Goal: Task Accomplishment & Management: Use online tool/utility

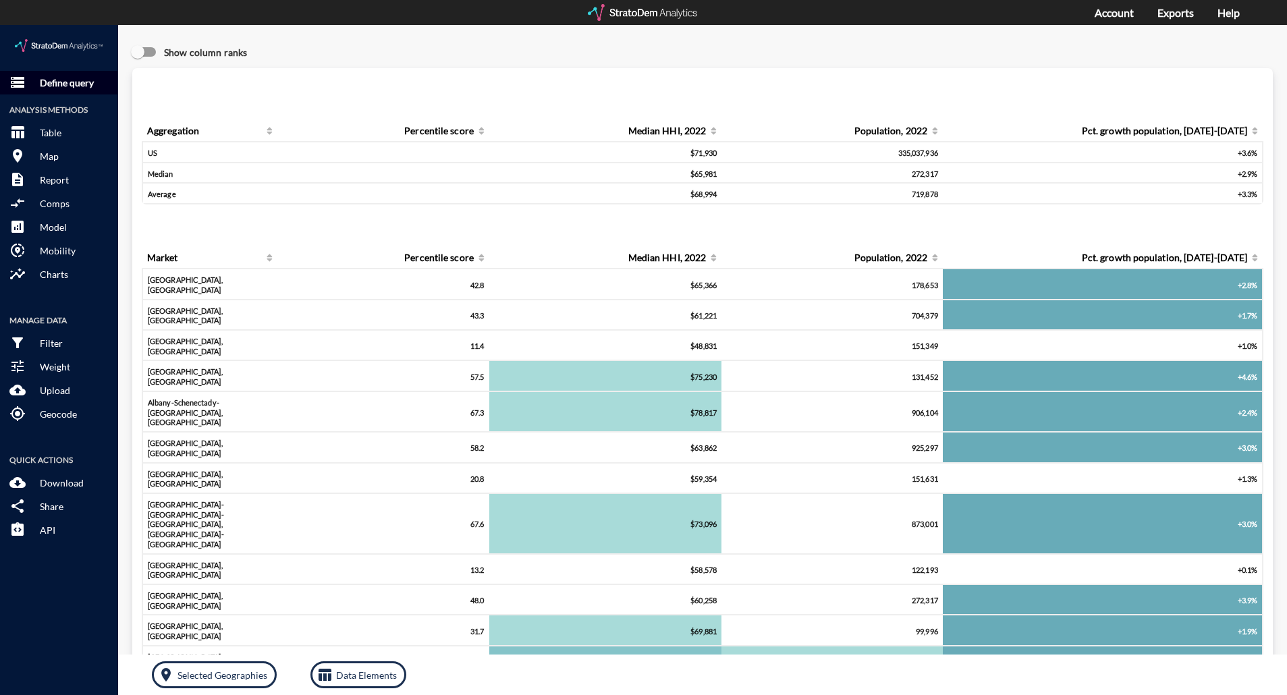
click p "Define query"
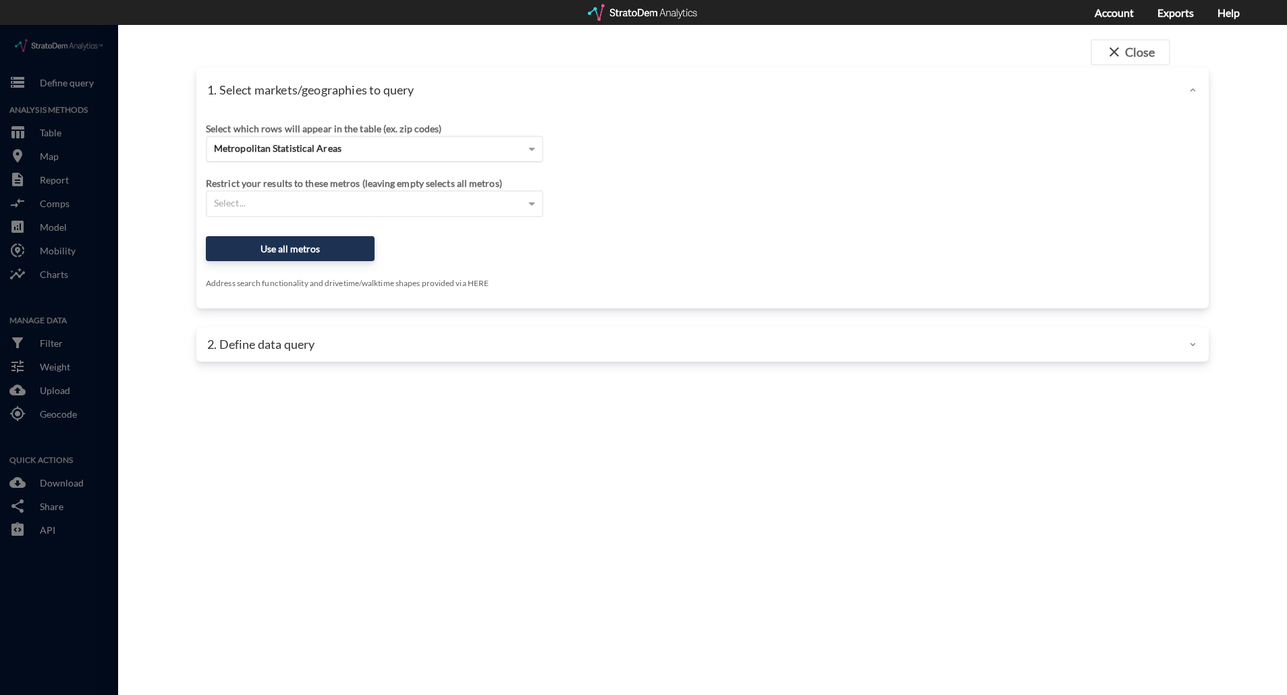
click span "Metropolitan Statistical Areas"
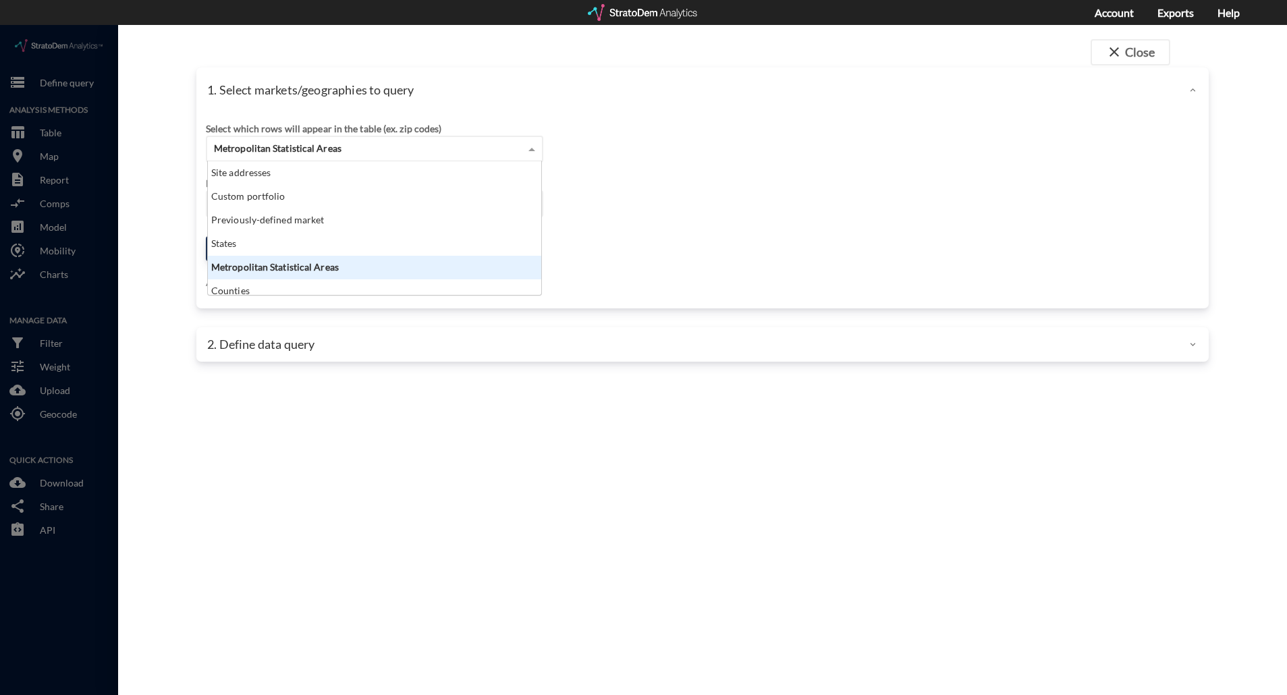
scroll to position [123, 325]
click p "1. Select markets/geographies to query"
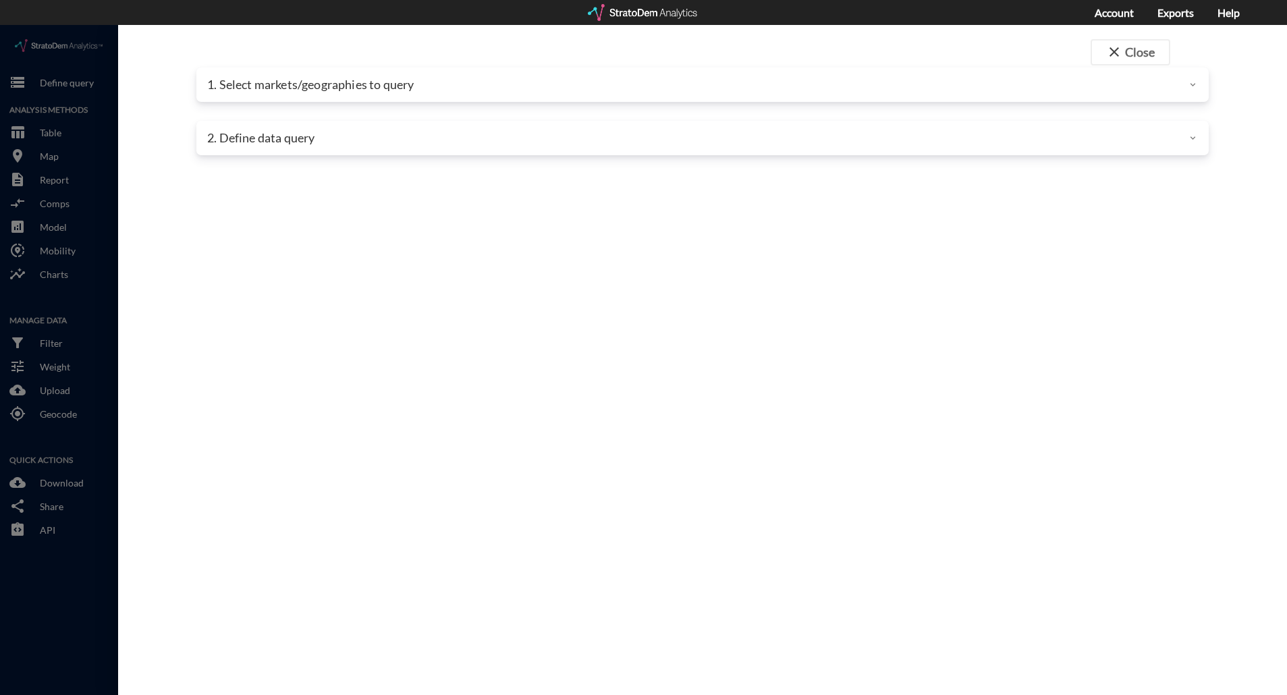
click p "1. Select markets/geographies to query"
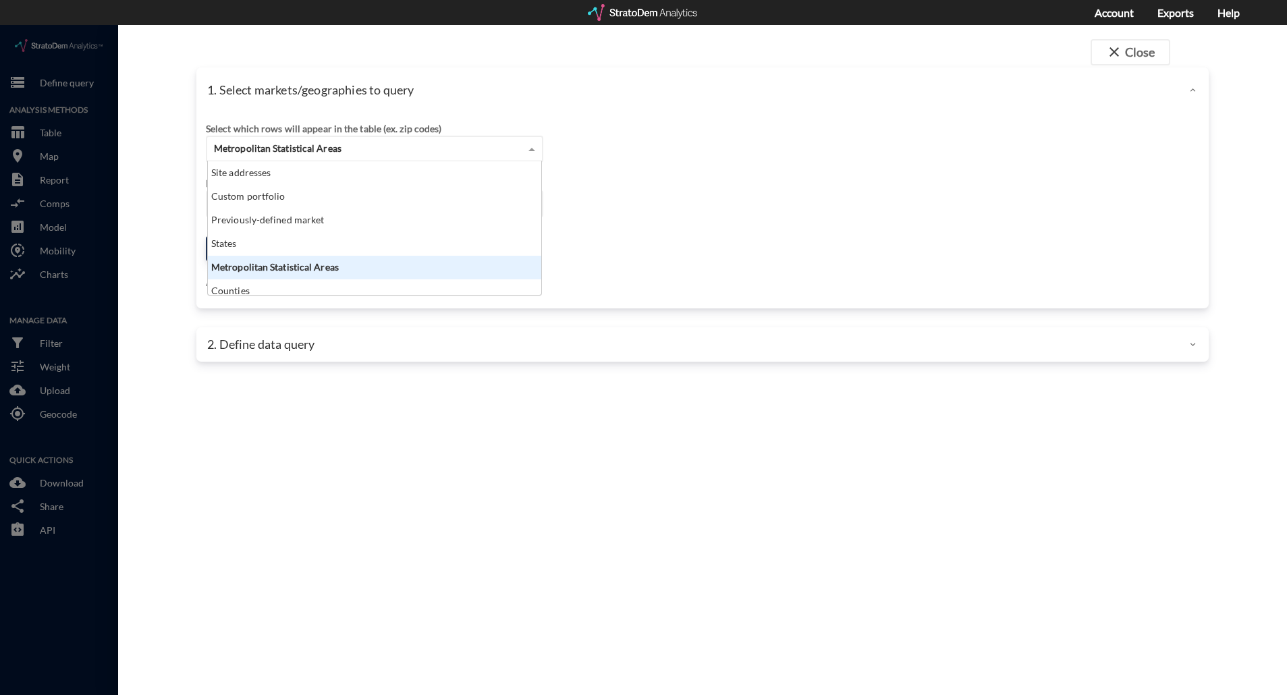
click span "Metropolitan Statistical Areas"
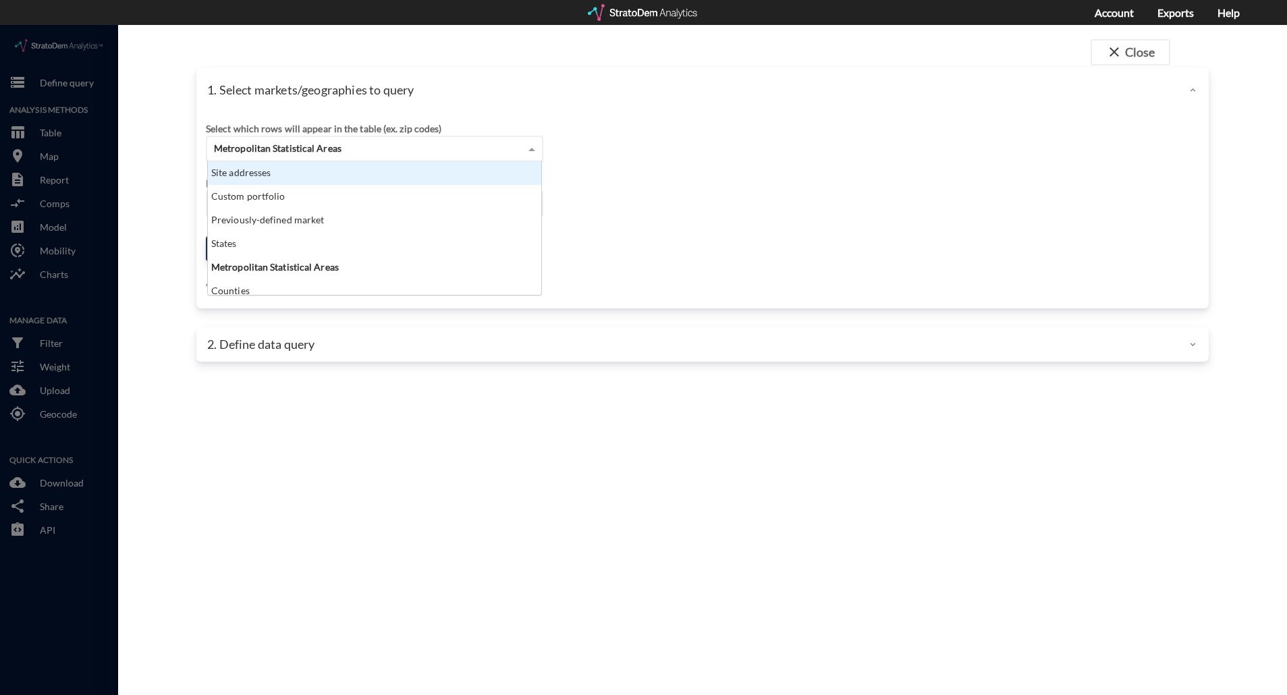
click div "Site addresses"
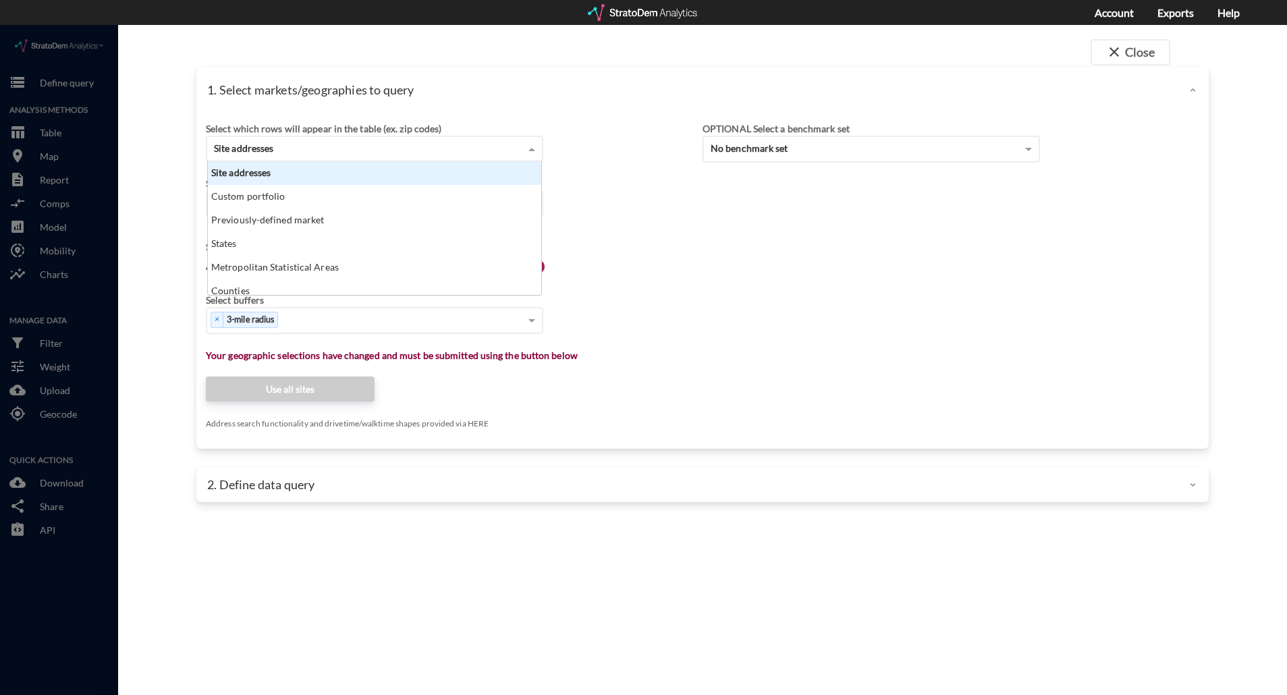
click div "Site addresses"
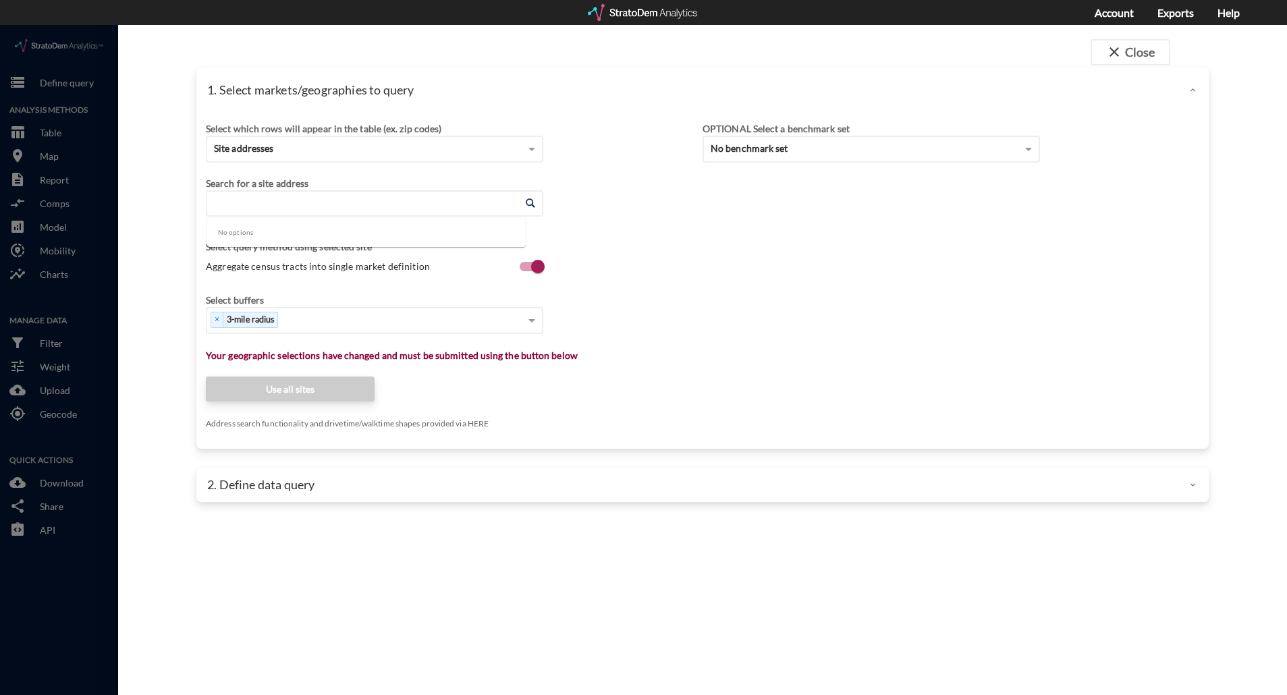
click input "Enter an address"
click input "4430 prarier crossing"
click input "4430 prarie crossing"
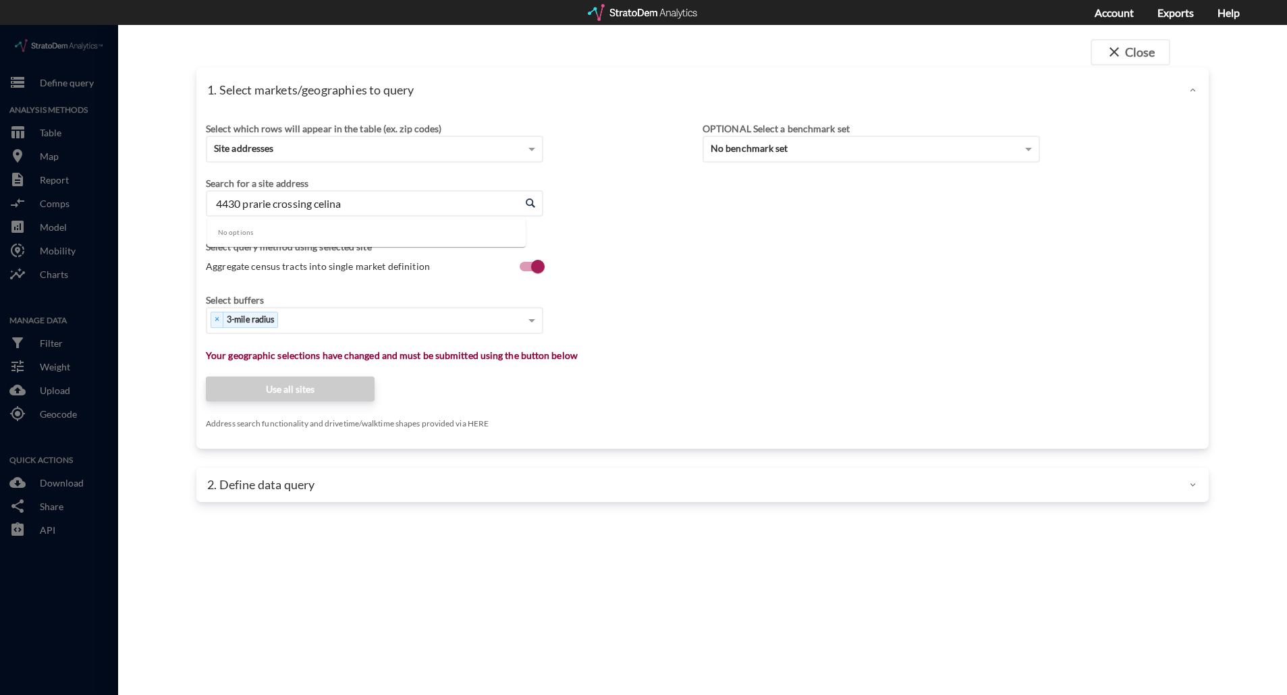
type input "4430 prarie crossing celina"
click span "Site addresses"
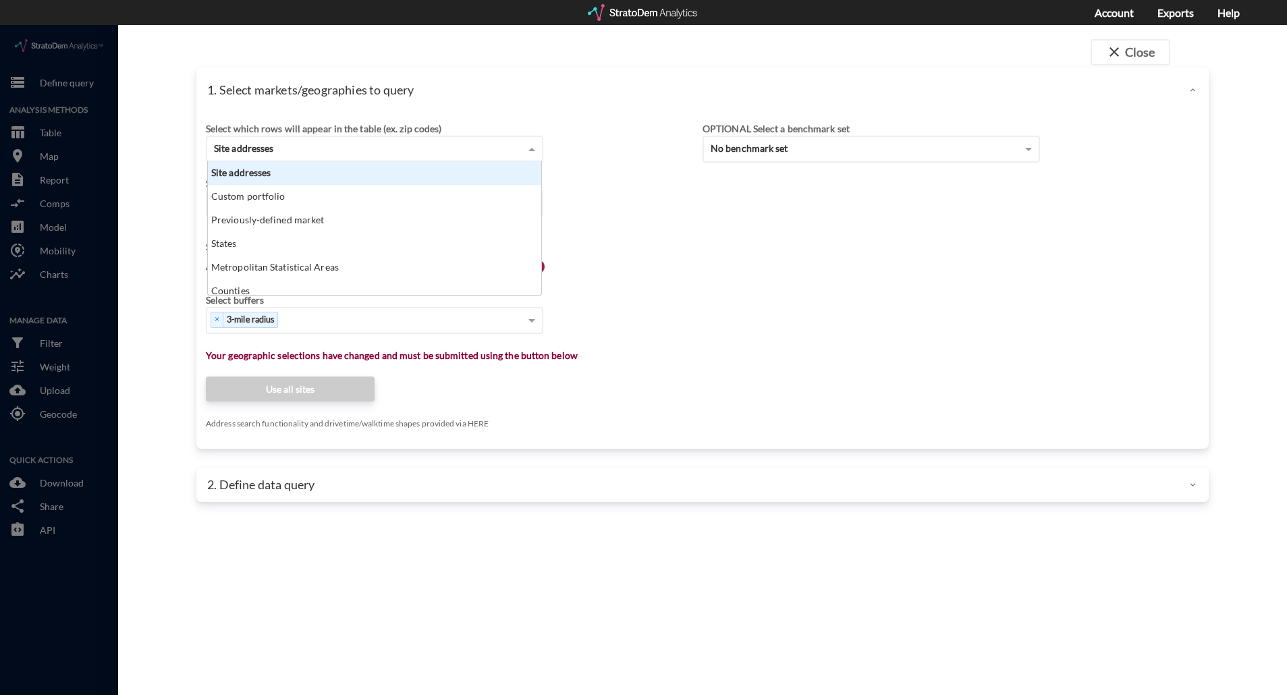
click div "Site addresses"
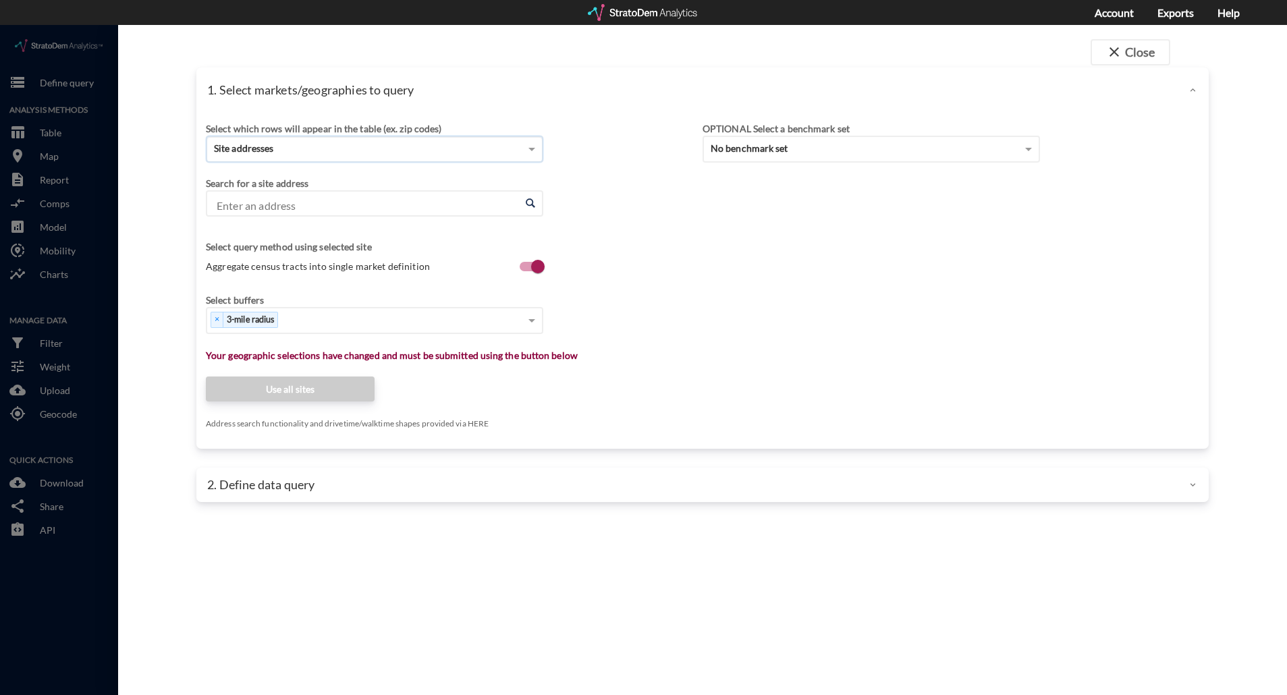
click input "Enter an address"
paste input "[STREET_ADDRESS]"
type input "[STREET_ADDRESS]"
click div "Enter an address Enter an address"
click span
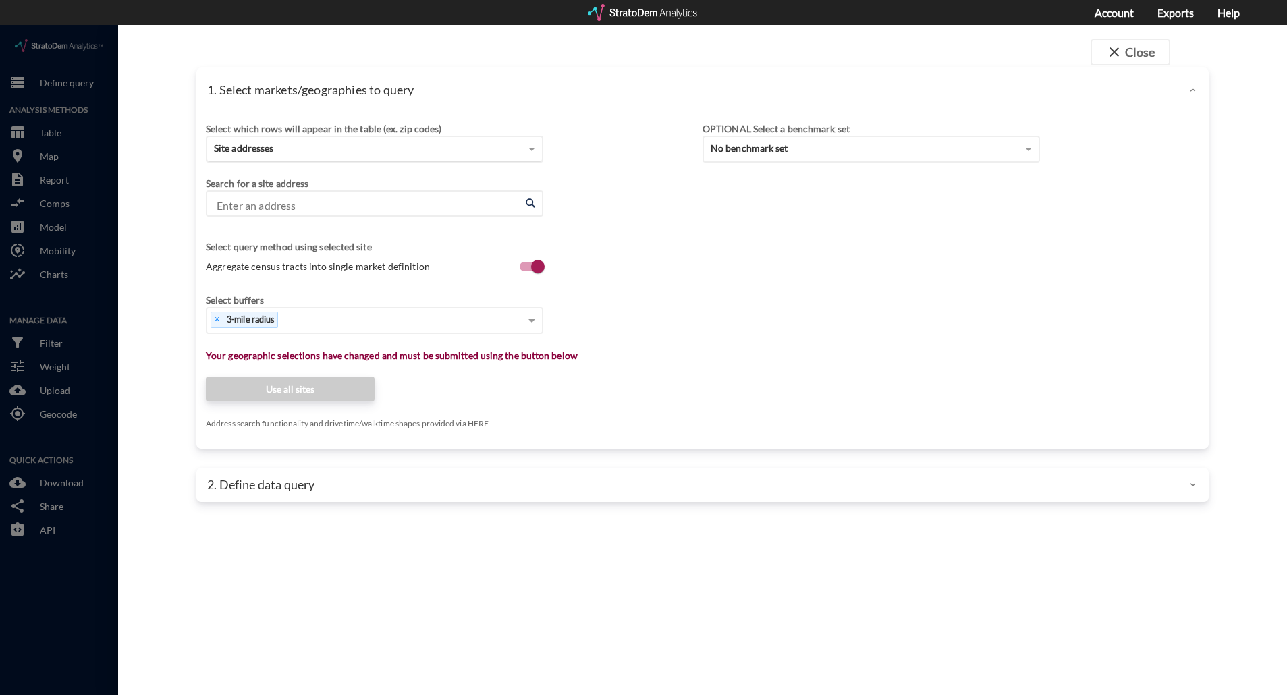
click div "Site addresses"
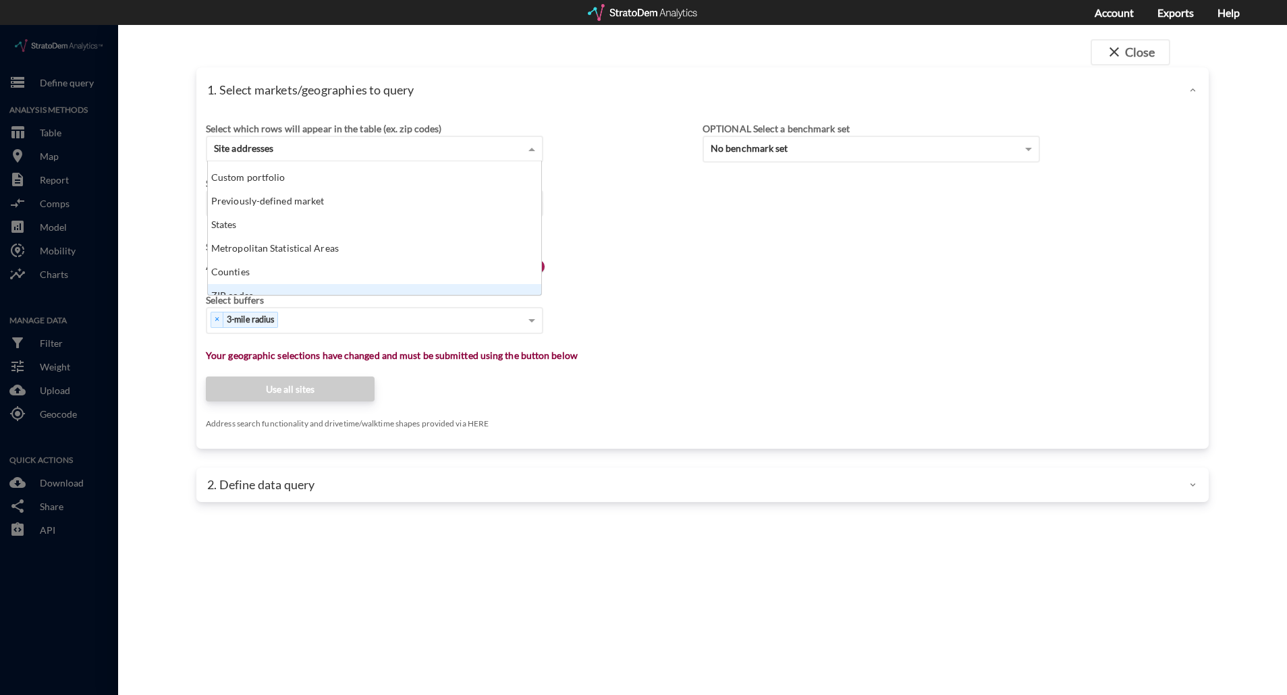
scroll to position [0, 0]
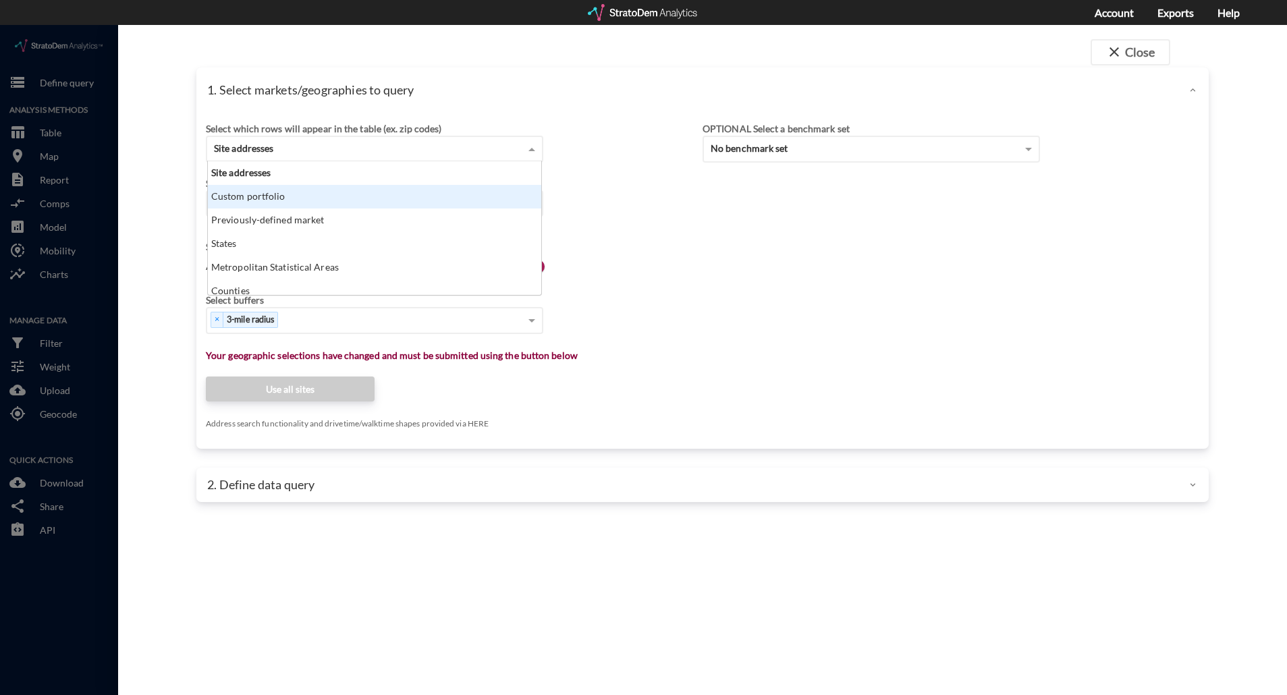
click div "Custom portfolio"
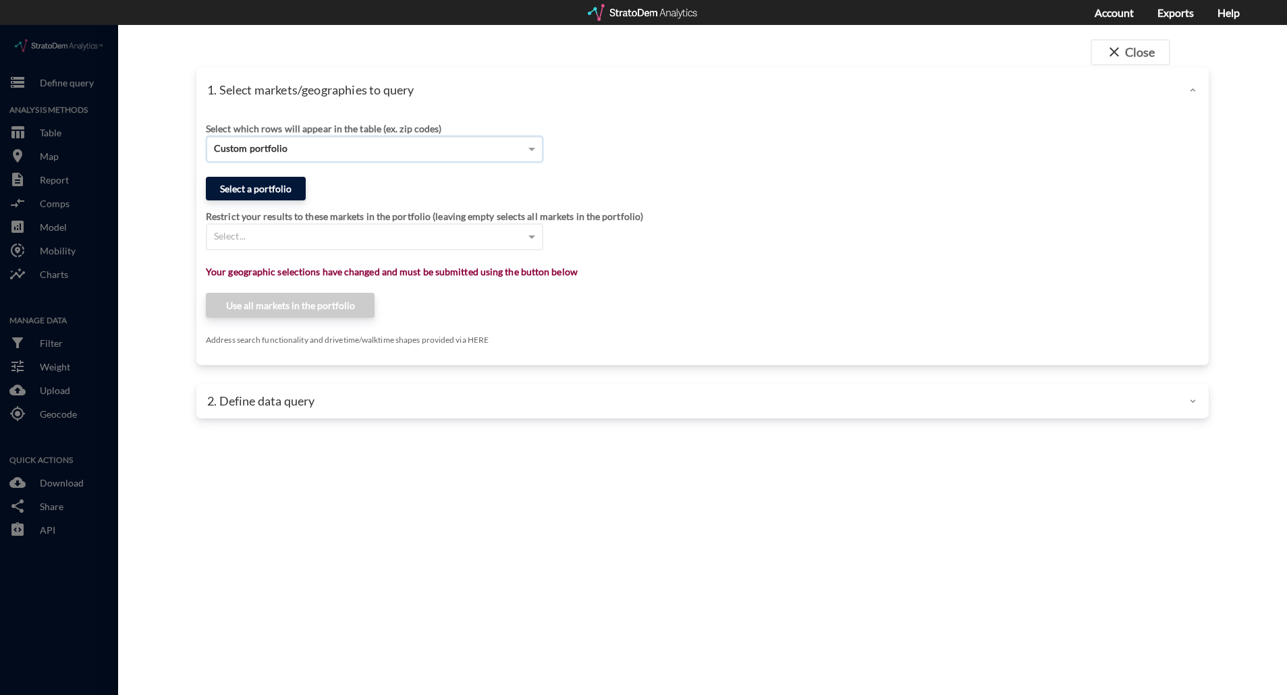
click button "Select a portfolio"
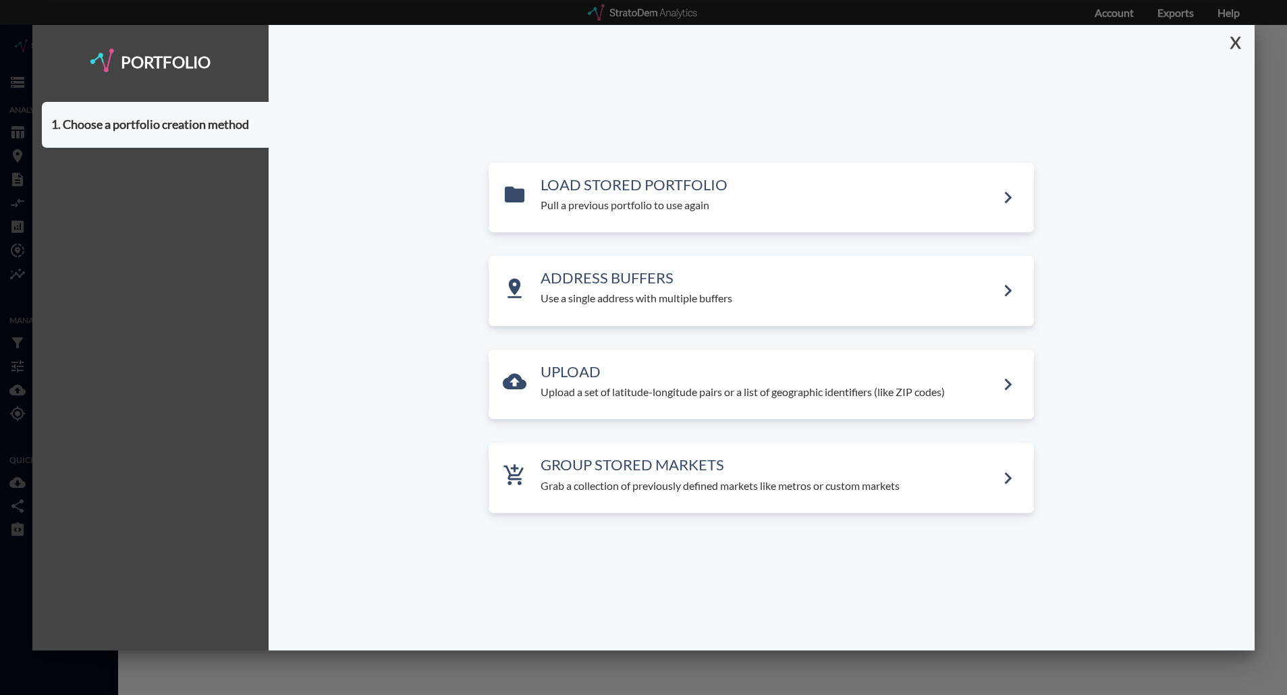
click at [1231, 47] on button "X" at bounding box center [1233, 42] width 24 height 35
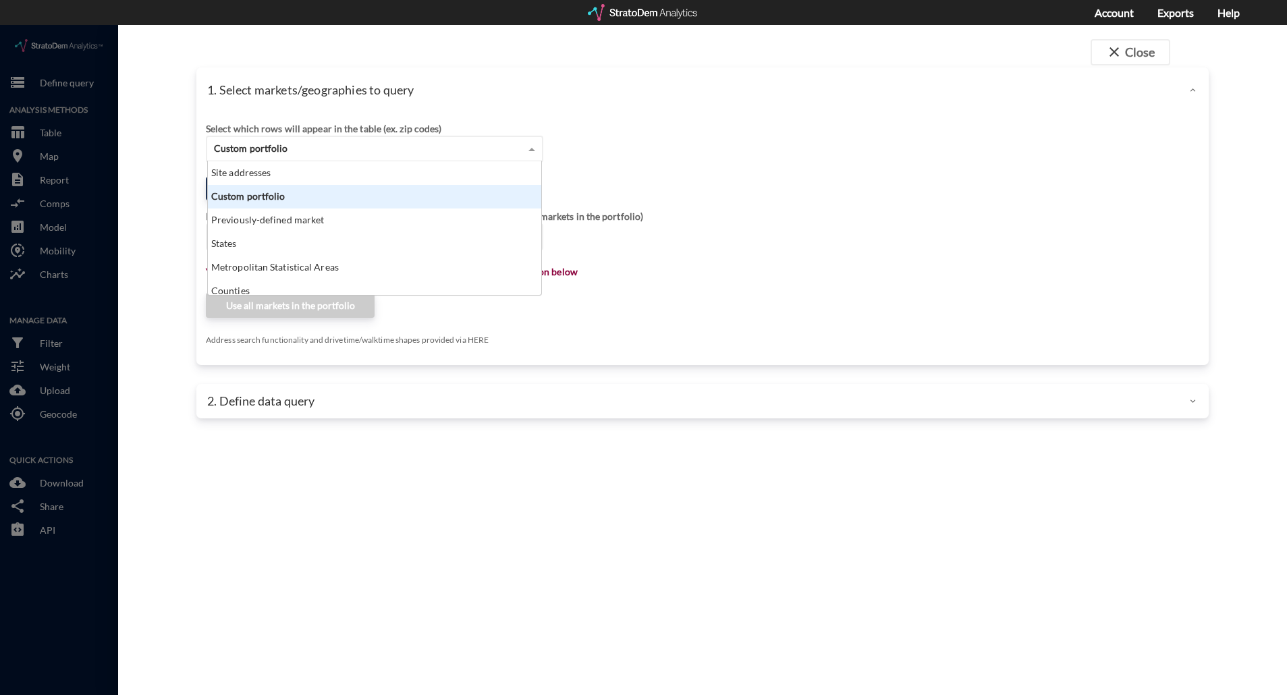
click div "Custom portfolio"
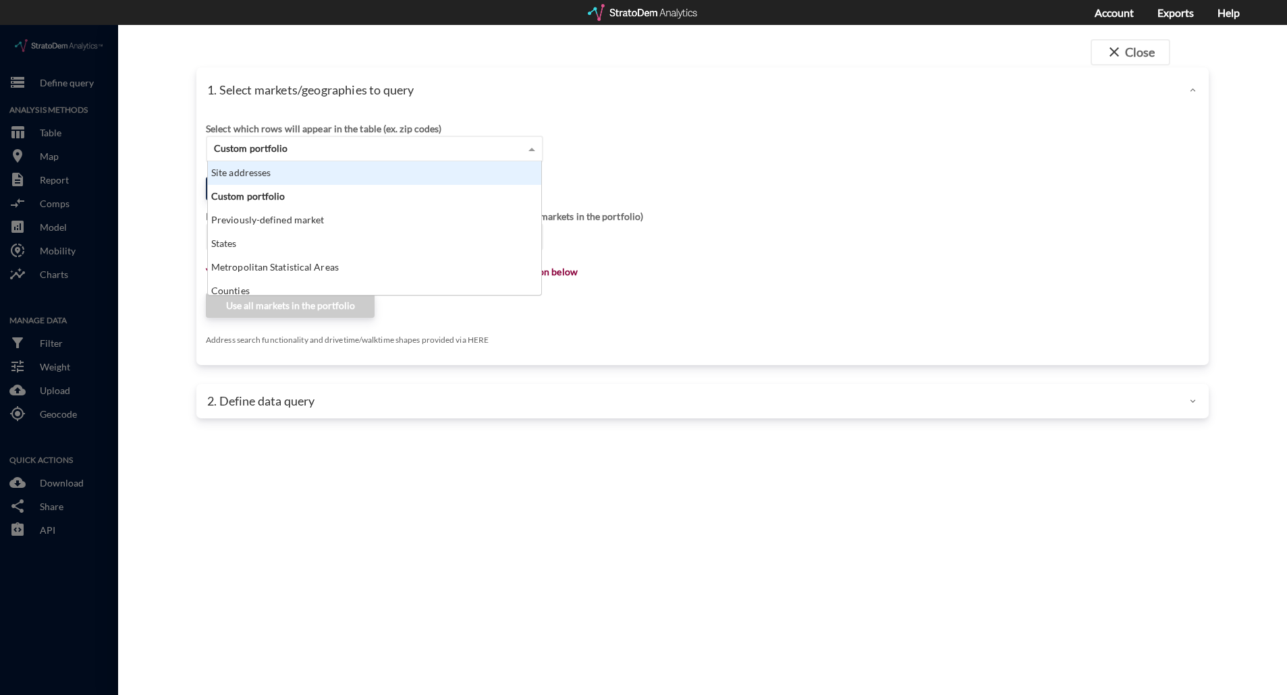
click div "Site addresses"
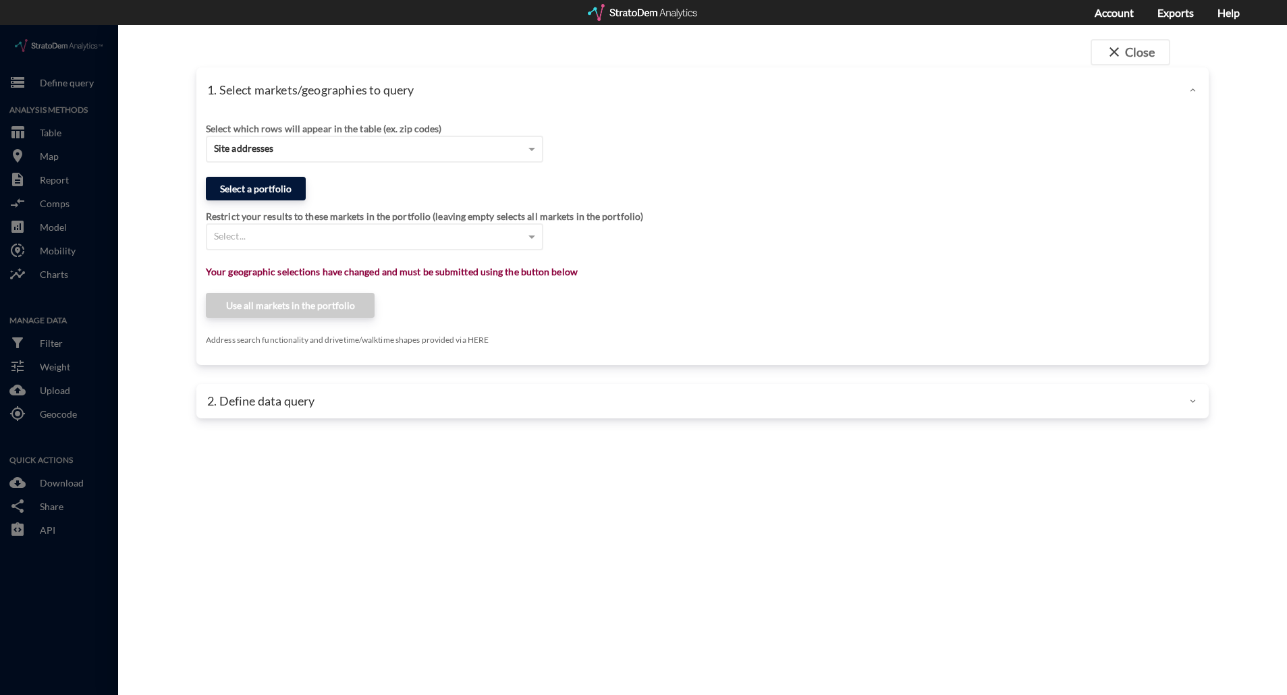
click button "Select a portfolio"
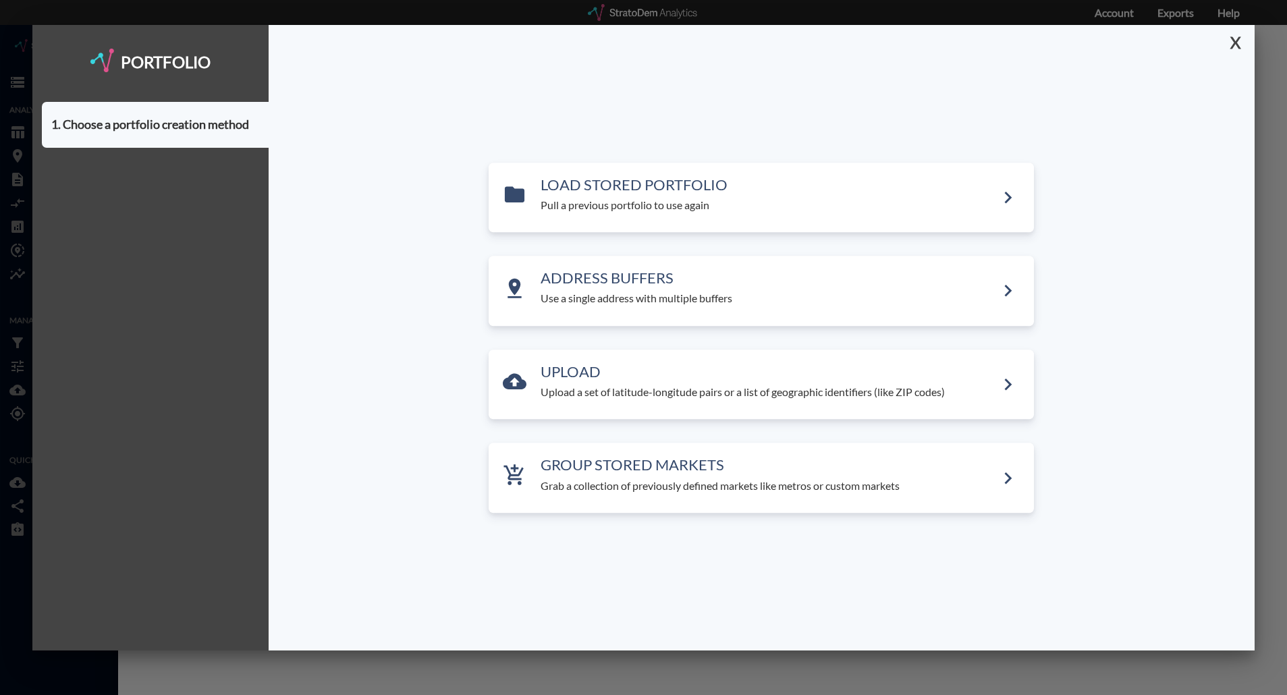
click at [1234, 46] on button "X" at bounding box center [1233, 42] width 24 height 35
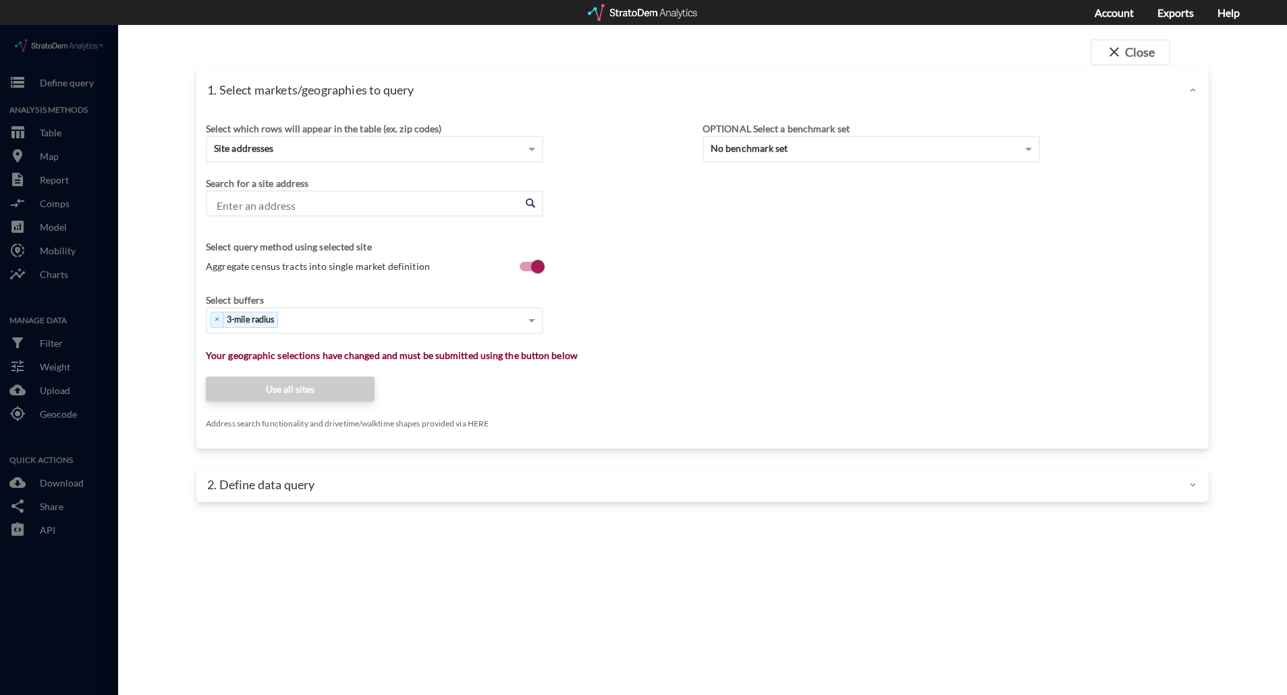
click input "Enter an address"
paste input "[STREET_ADDRESS][PERSON_NAME]"
click input "[STREET_ADDRESS][PERSON_NAME]"
click li "[STREET_ADDRESS][PERSON_NAME][US_STATE]"
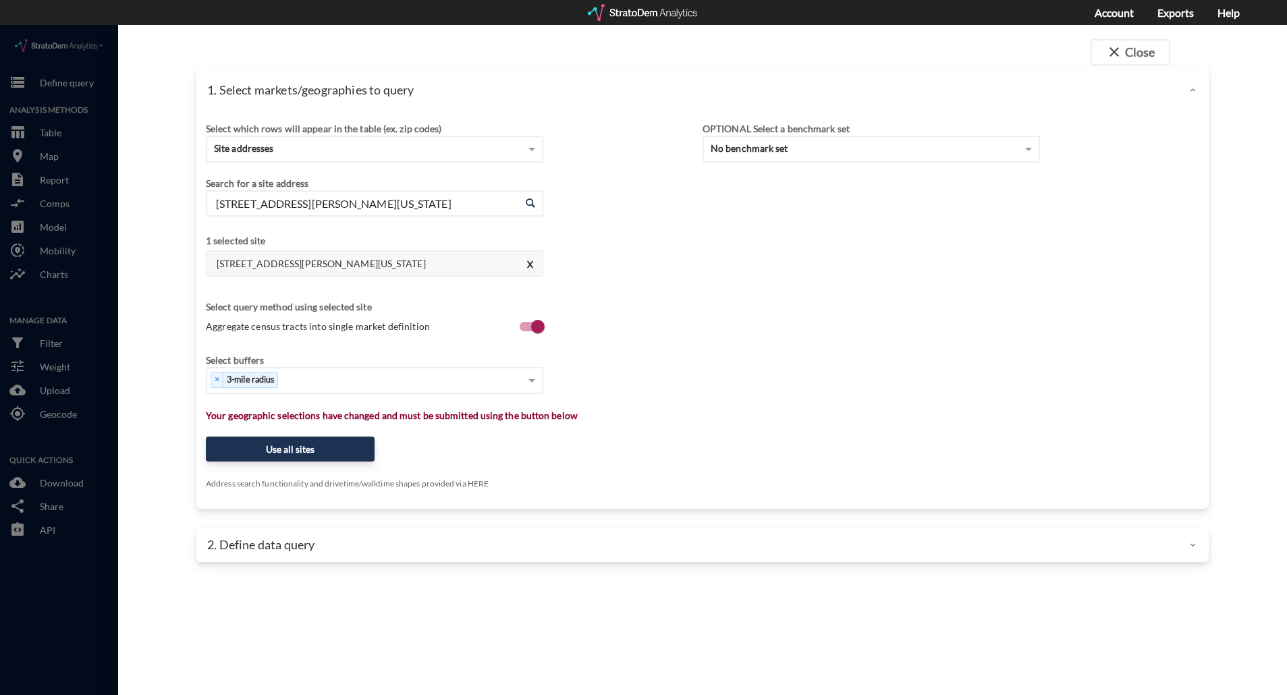
click div "[STREET_ADDRESS][PERSON_NAME][US_STATE]"
click input "[STREET_ADDRESS][PERSON_NAME][US_STATE]"
drag, startPoint x: 380, startPoint y: 179, endPoint x: 122, endPoint y: 181, distance: 257.8
click div "close Close 1. Select markets/geographies to query Select which rows will appea…"
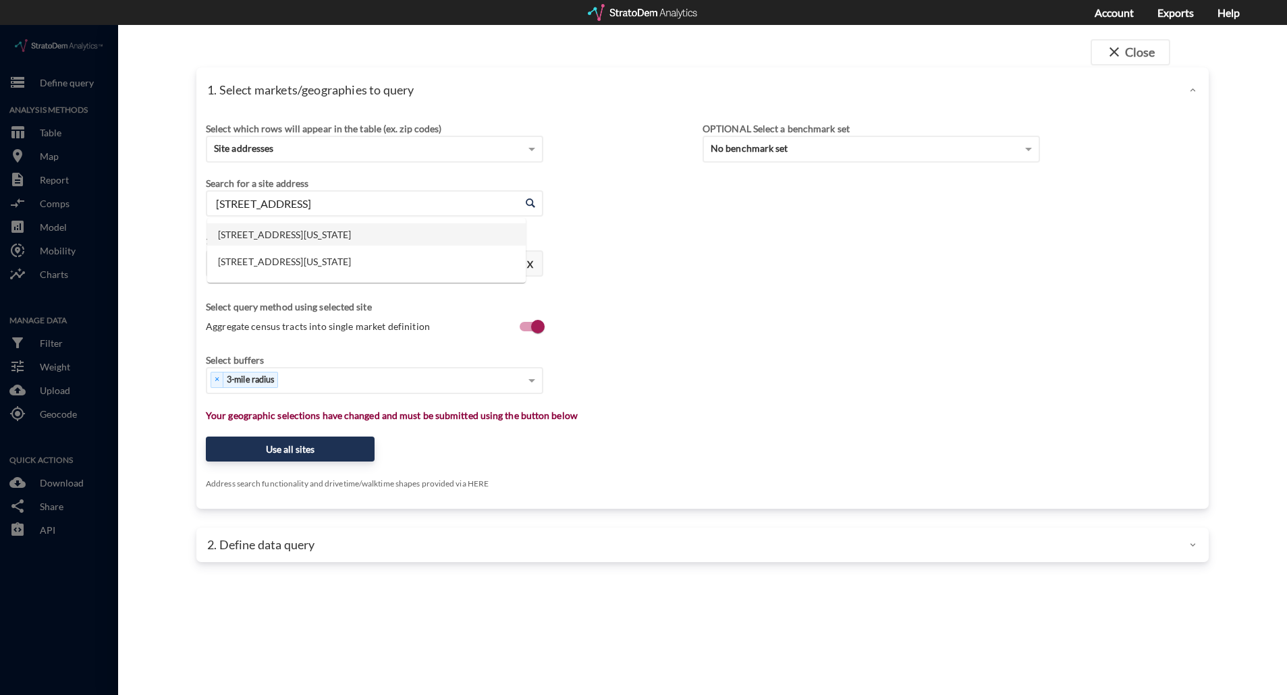
click li "[STREET_ADDRESS][US_STATE]"
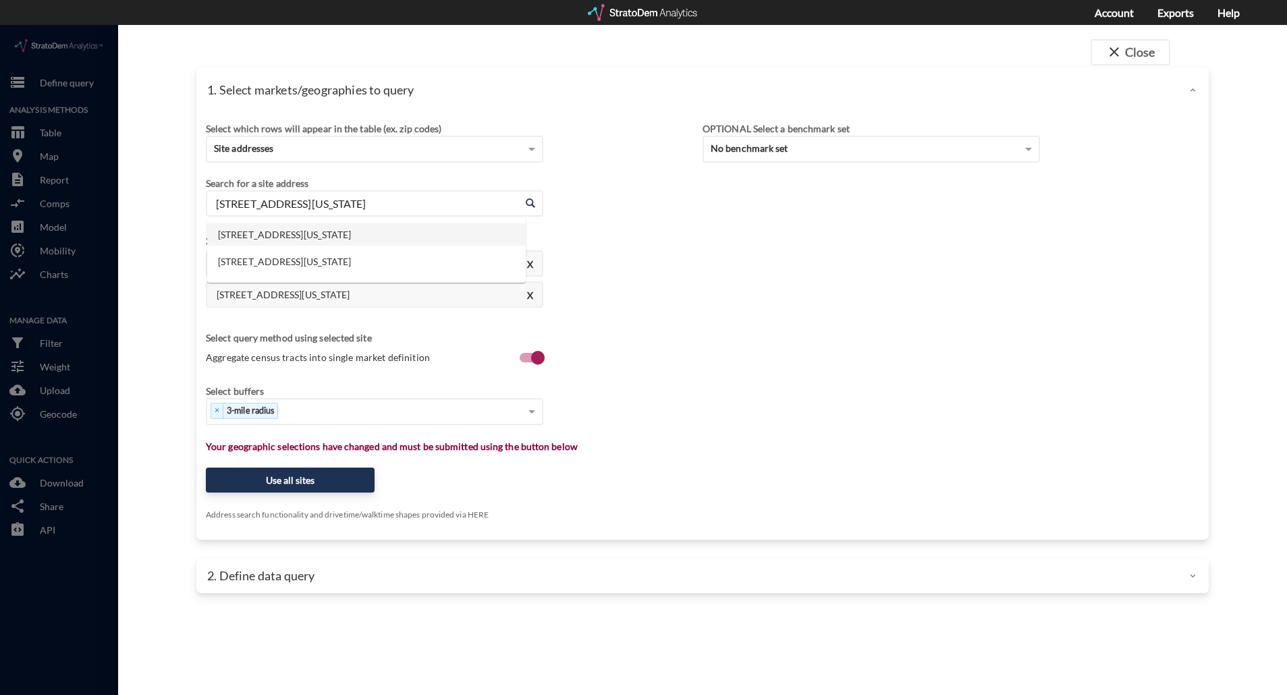
drag, startPoint x: 407, startPoint y: 175, endPoint x: 176, endPoint y: 169, distance: 230.9
click div "close Close 1. Select markets/geographies to query Select which rows will appea…"
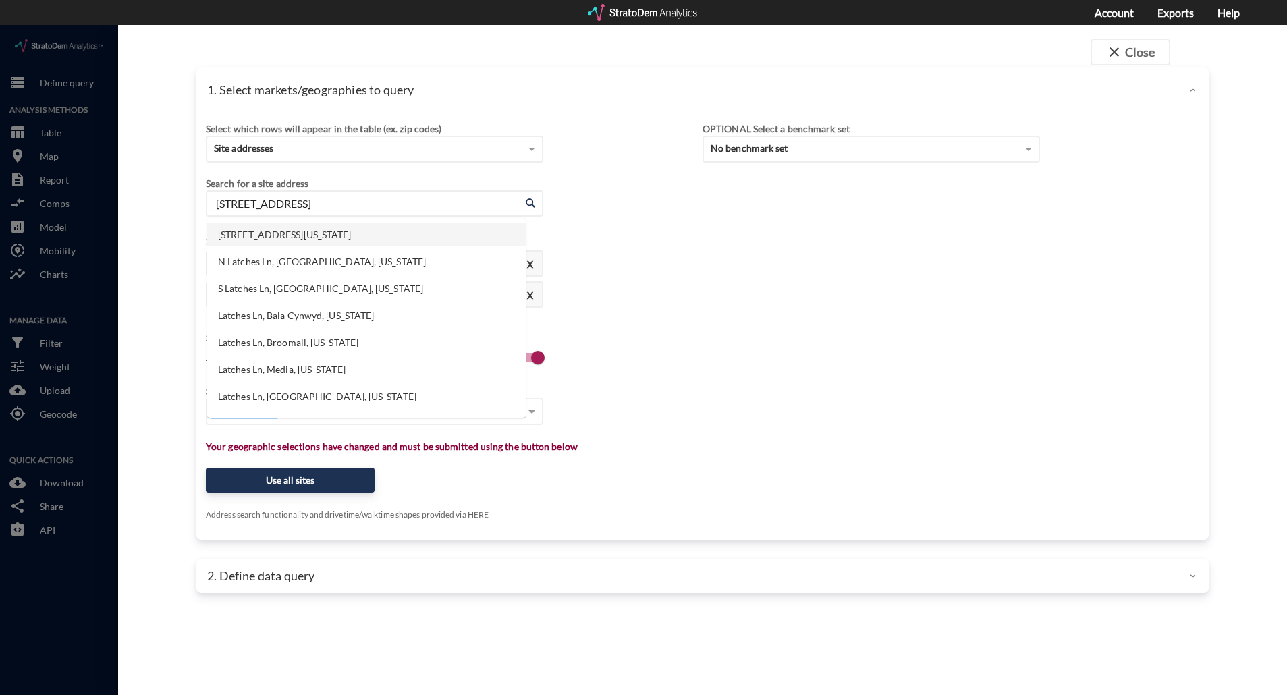
click li "[STREET_ADDRESS][US_STATE]"
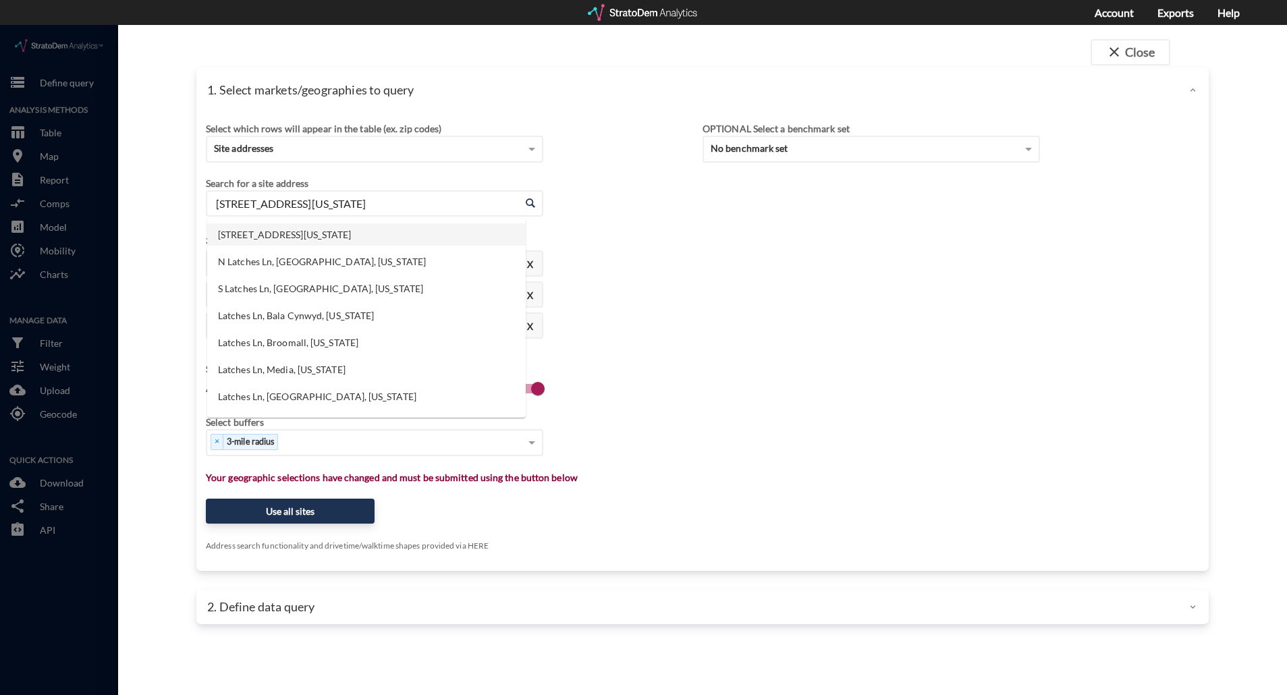
drag, startPoint x: 411, startPoint y: 178, endPoint x: 117, endPoint y: 165, distance: 294.5
click div "close Close 1. Select markets/geographies to query Select which rows will appea…"
click li "[STREET_ADDRESS][PERSON_NAME][US_STATE]"
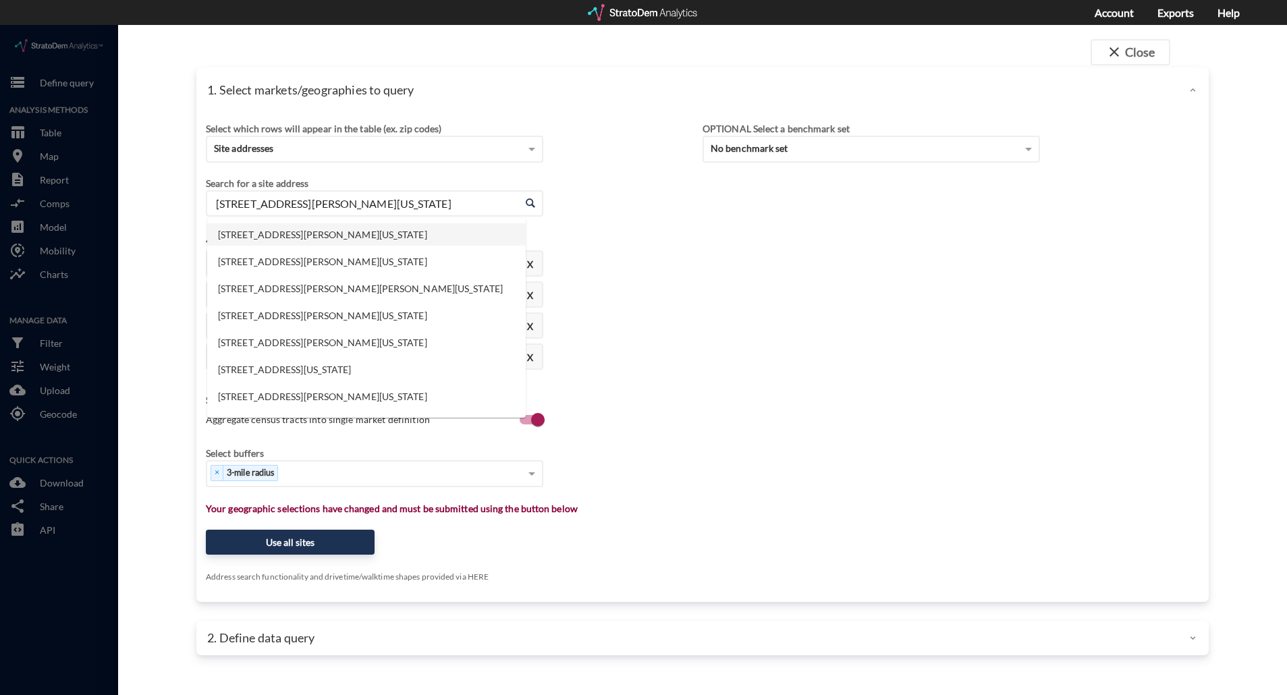
drag, startPoint x: 377, startPoint y: 188, endPoint x: 180, endPoint y: 182, distance: 196.5
click div "close Close 1. Select markets/geographies to query Select which rows will appea…"
click li "[STREET_ADDRESS][US_STATE]"
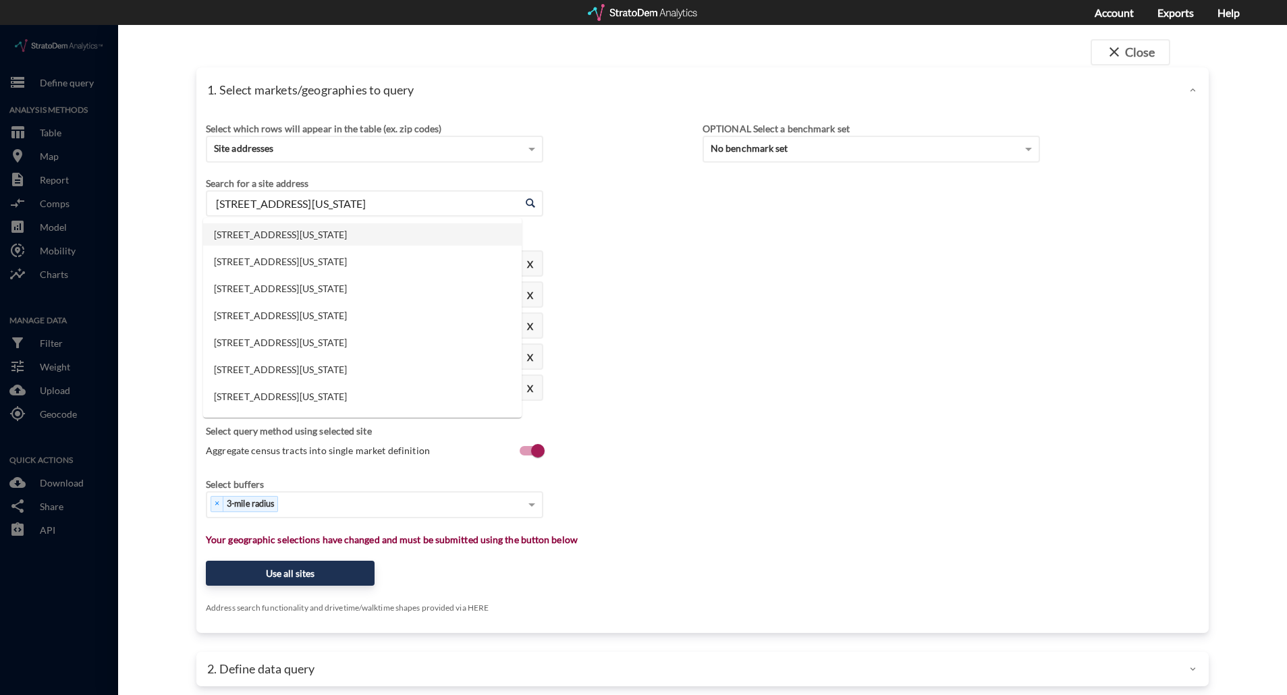
drag, startPoint x: 402, startPoint y: 179, endPoint x: 111, endPoint y: 179, distance: 291.5
click div "close Close 1. Select markets/geographies to query Select which rows will appea…"
click li "[STREET_ADDRESS][US_STATE]"
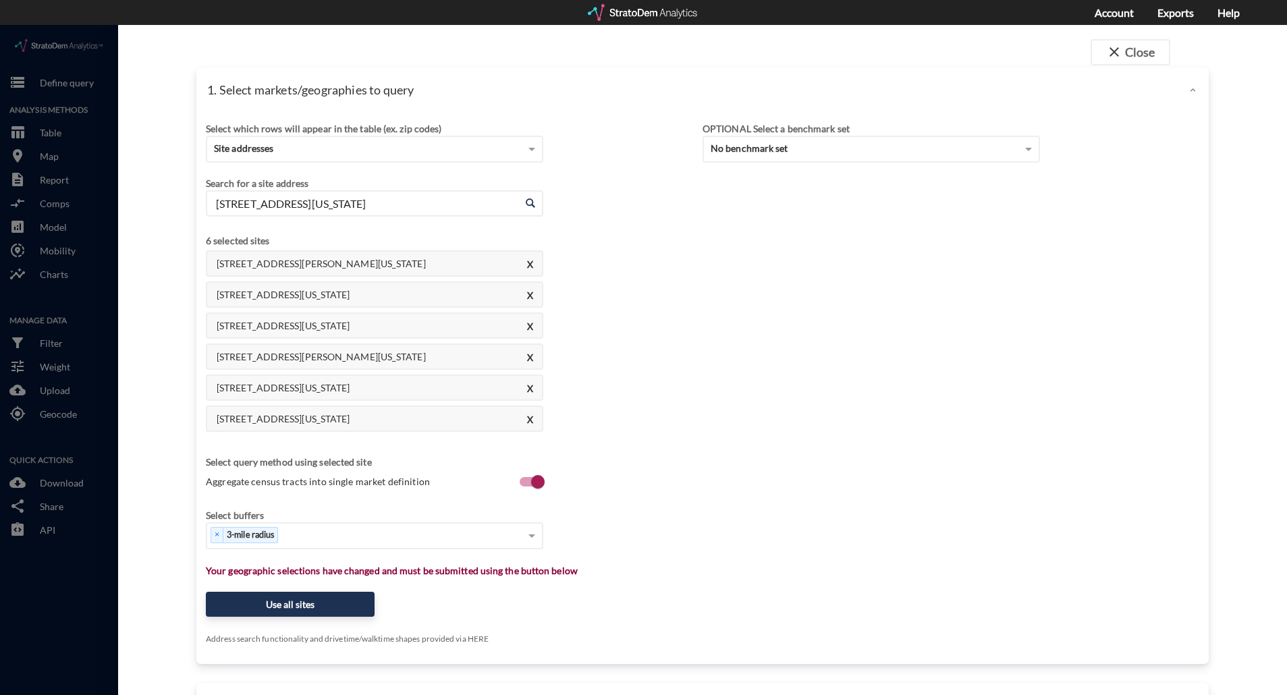
type input "[STREET_ADDRESS][US_STATE]"
click div "Select which rows will appear in the table (ex. zip codes) Site addresses Selec…"
click div "× 3-mile radius"
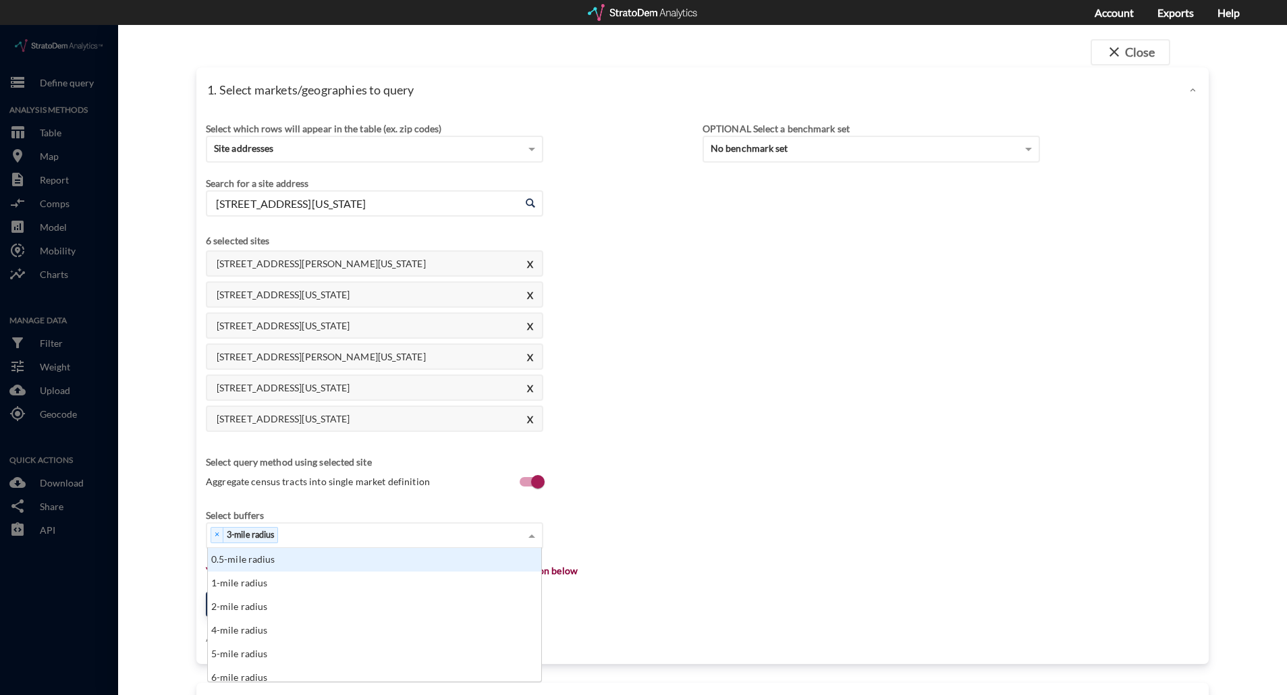
click div "0.5-mile radius"
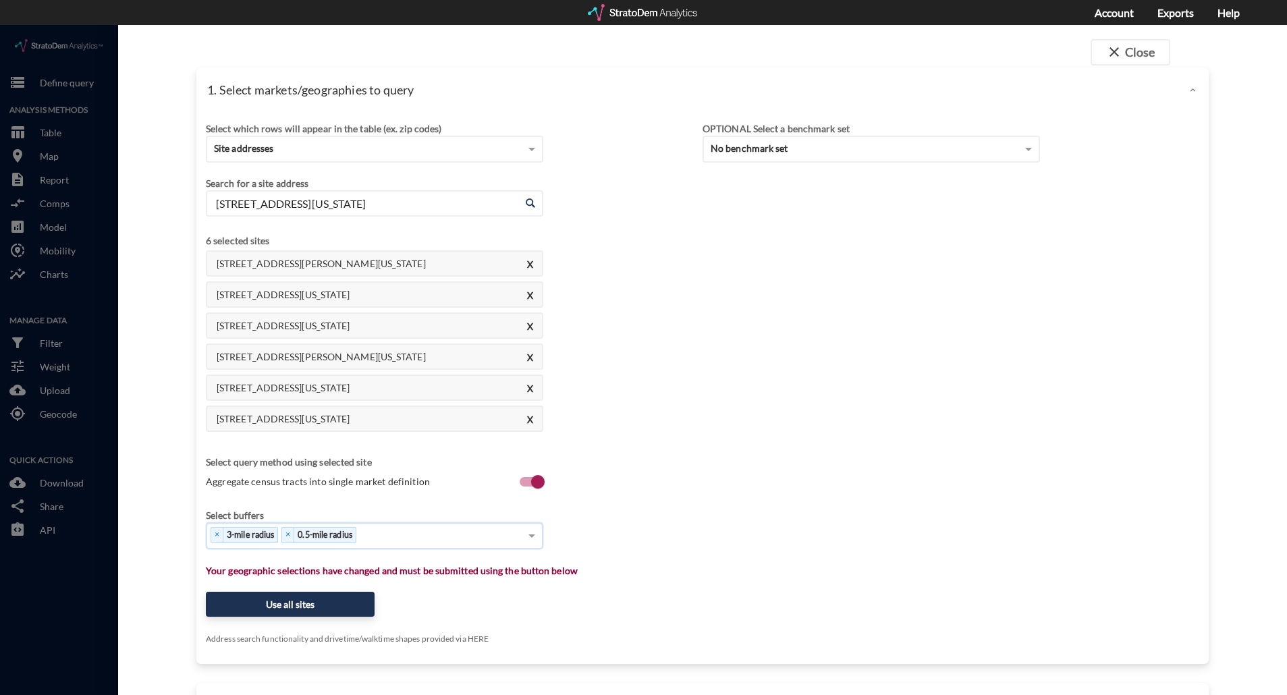
click div "× 3-mile radius × 0.5-mile radius"
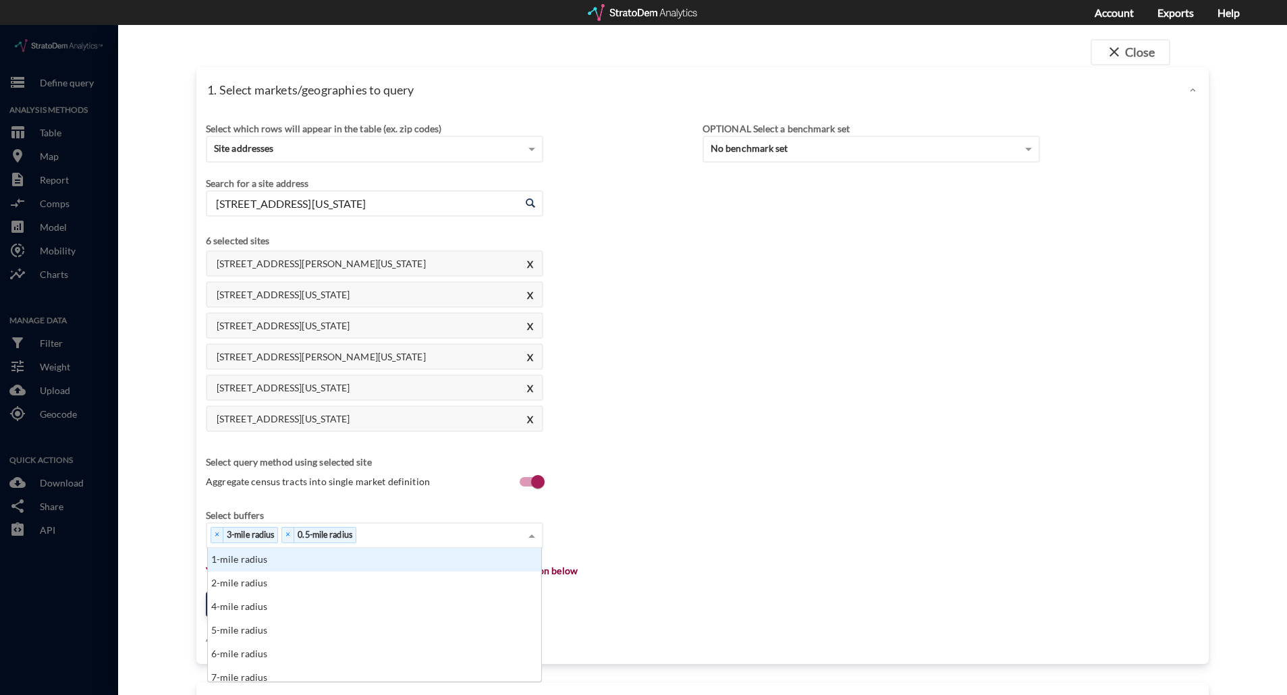
drag, startPoint x: 394, startPoint y: 557, endPoint x: 381, endPoint y: 536, distance: 24.5
click div "1-mile radius 2-mile radius 4-mile radius 5-mile radius 6-mile radius 7-mile ra…"
click div "1-mile radius"
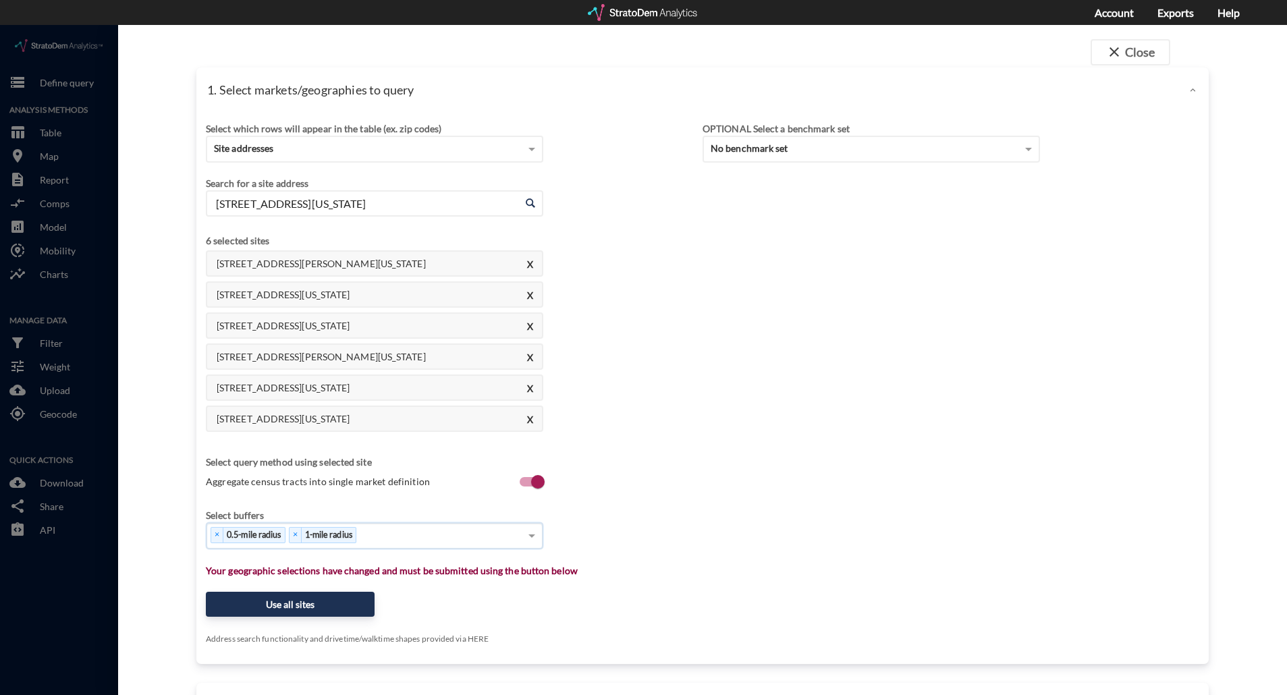
click div "× 0.5-mile radius × 1-mile radius"
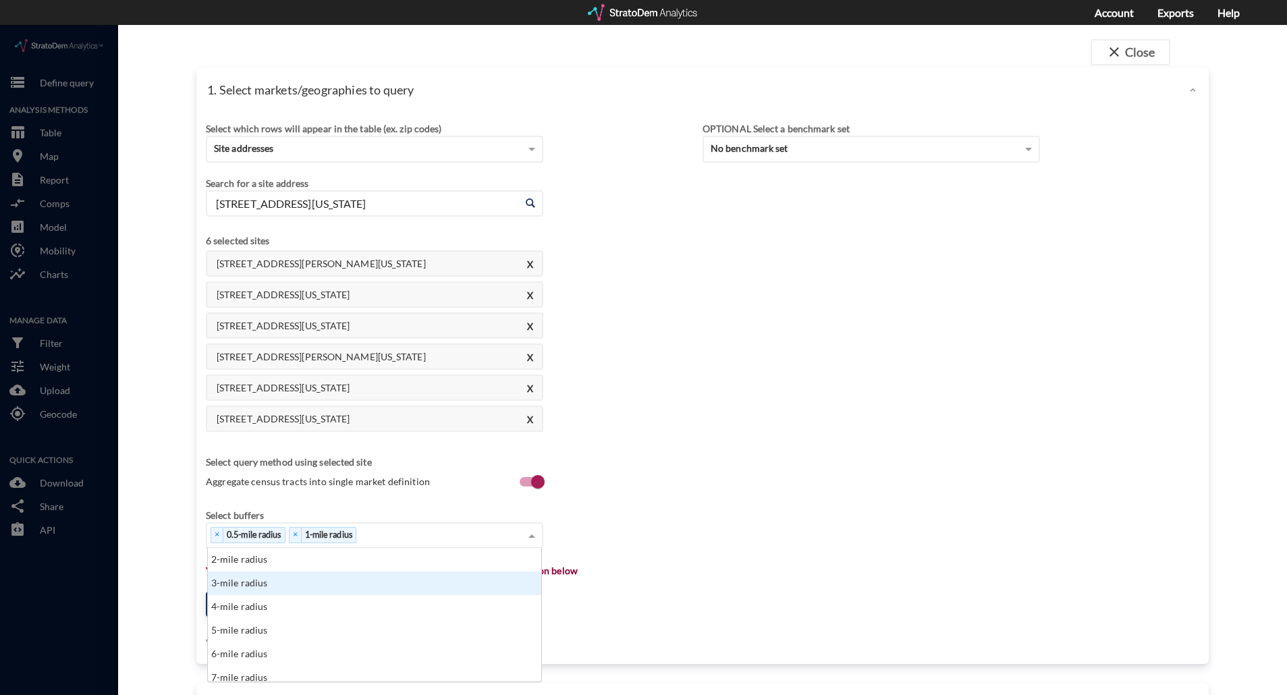
click div "3-mile radius"
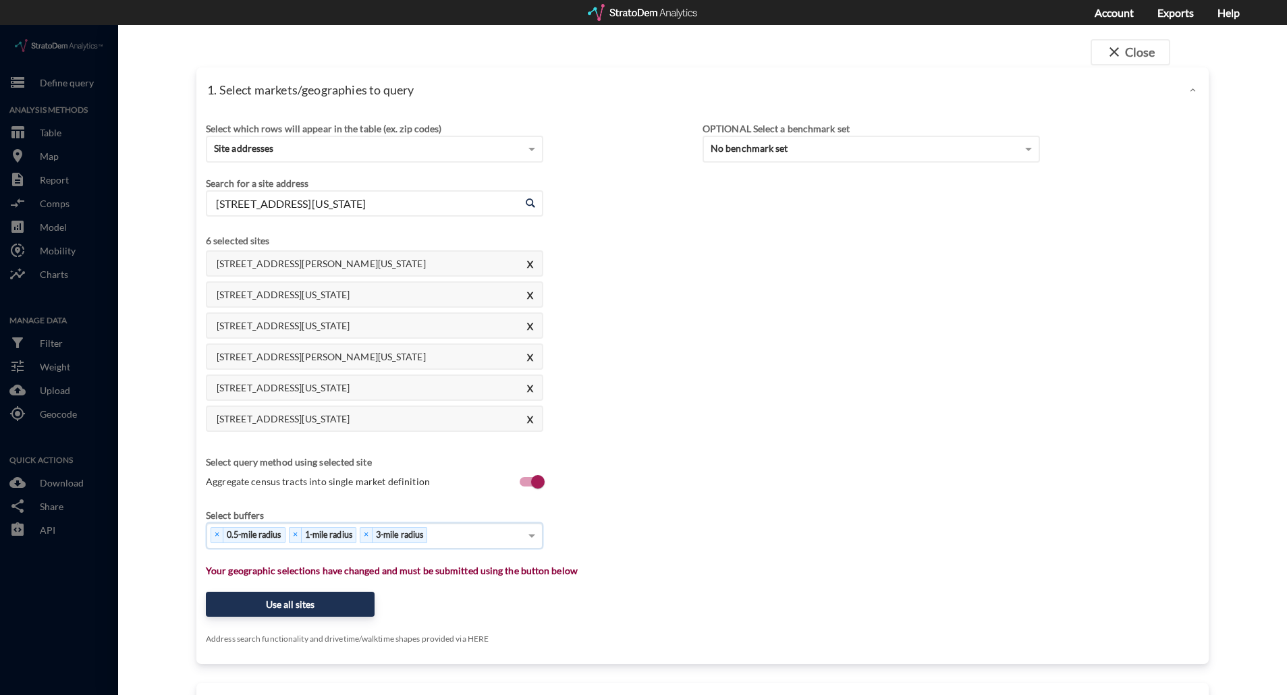
click input
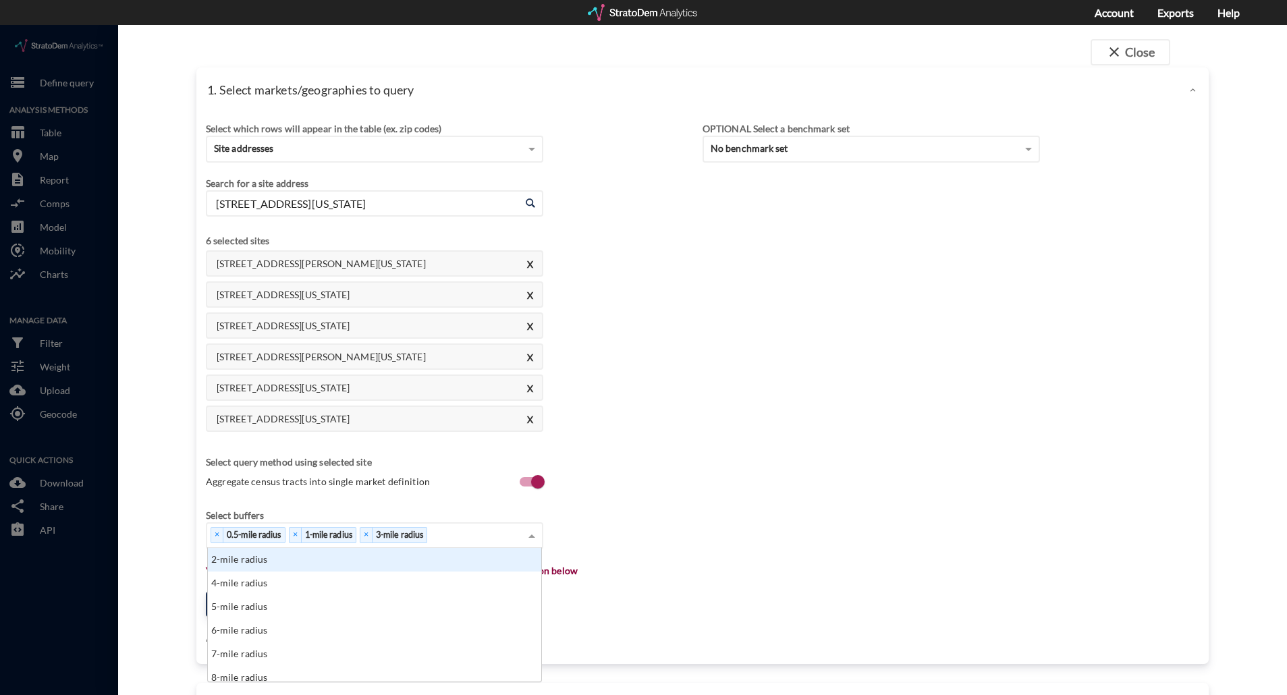
scroll to position [7, 0]
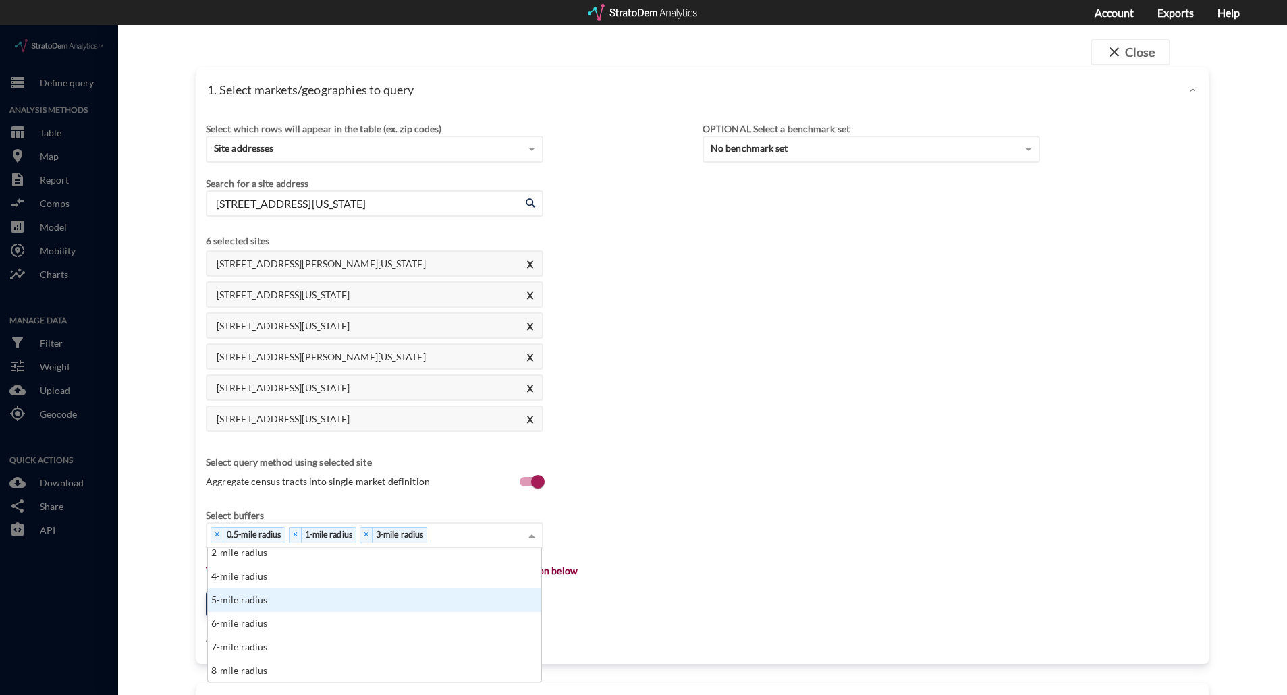
click div "5-mile radius"
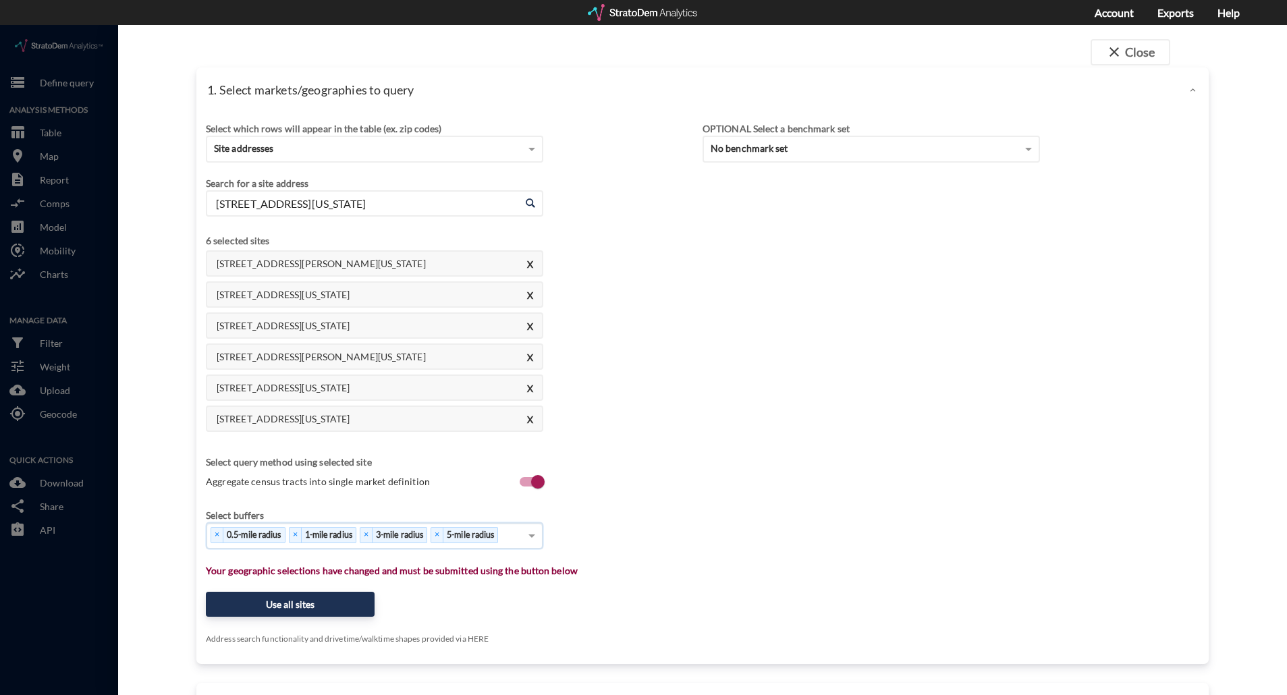
click div "Select which rows will appear in the table (ex. zip codes) Site addresses Selec…"
click button "Use all sites"
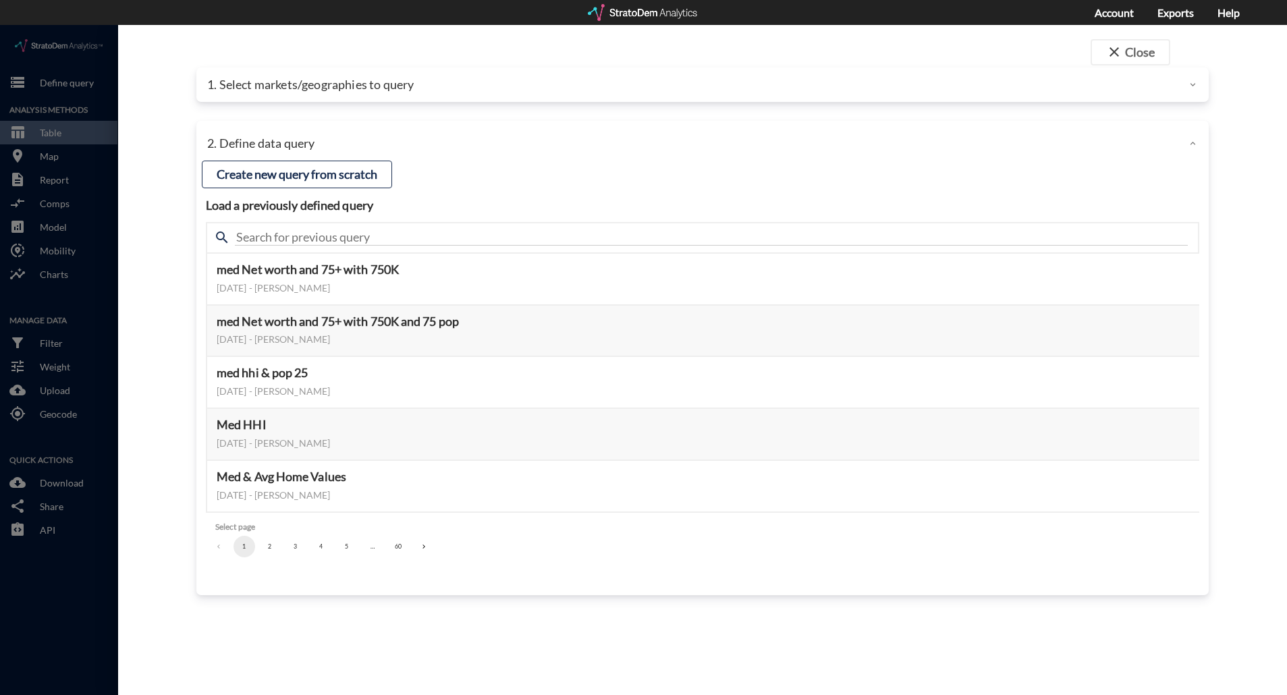
click p "1. Select markets/geographies to query"
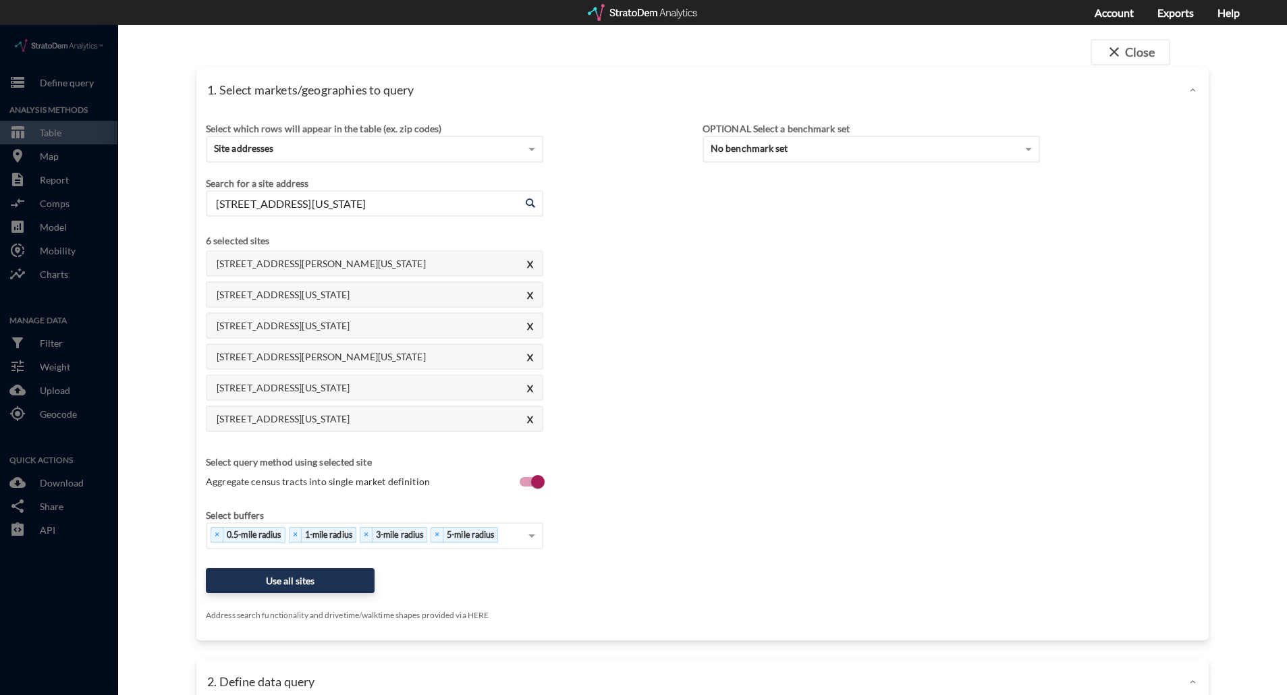
click div "[STREET_ADDRESS][PERSON_NAME][US_STATE] X [STREET_ADDRESS][GEOGRAPHIC_DATA][US_…"
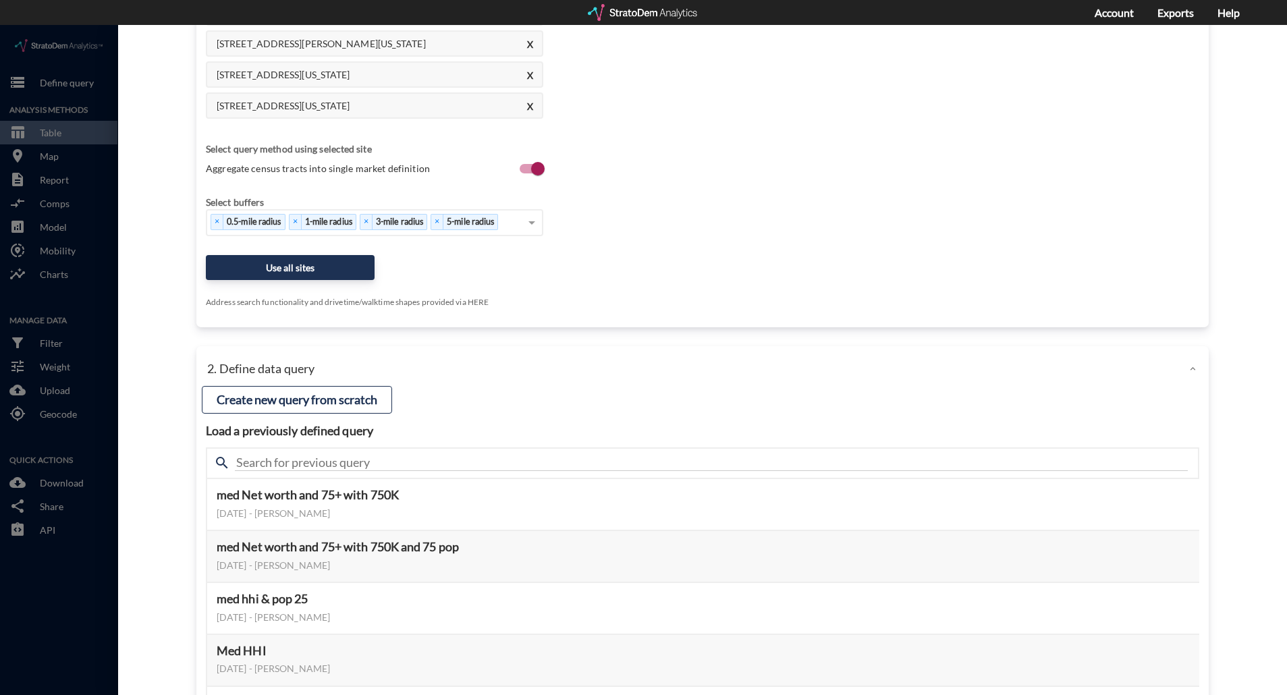
scroll to position [337, 0]
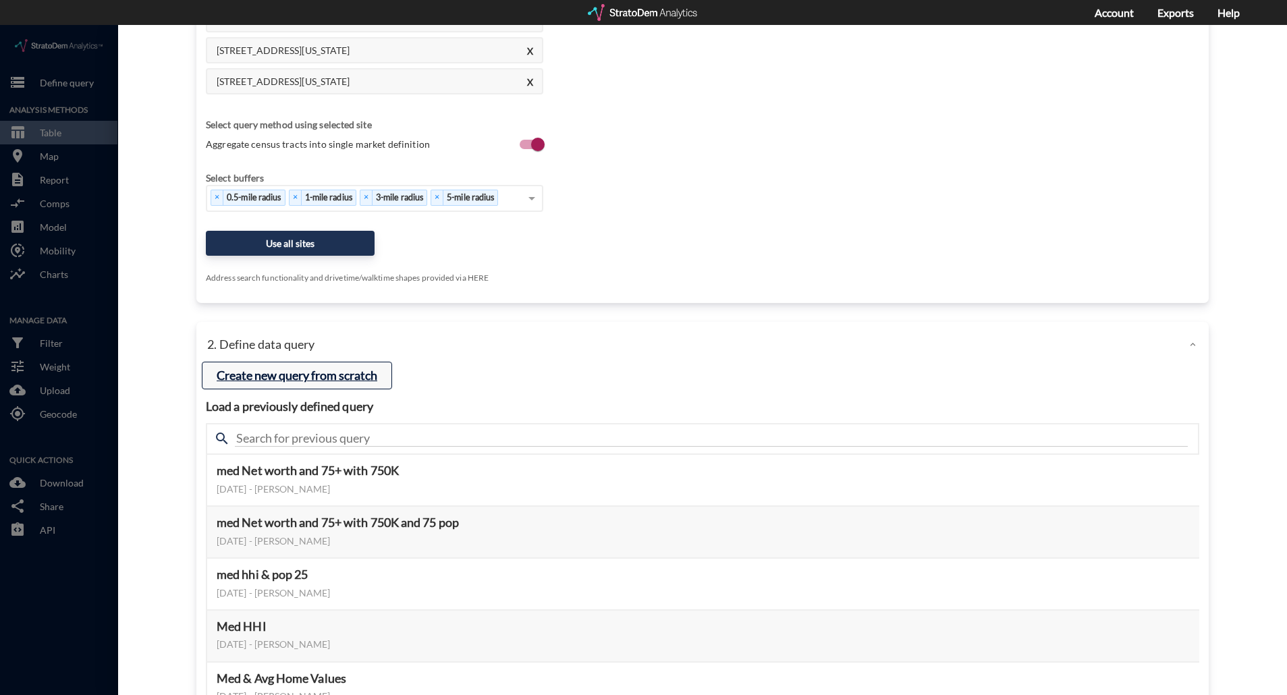
click button "Create new query from scratch"
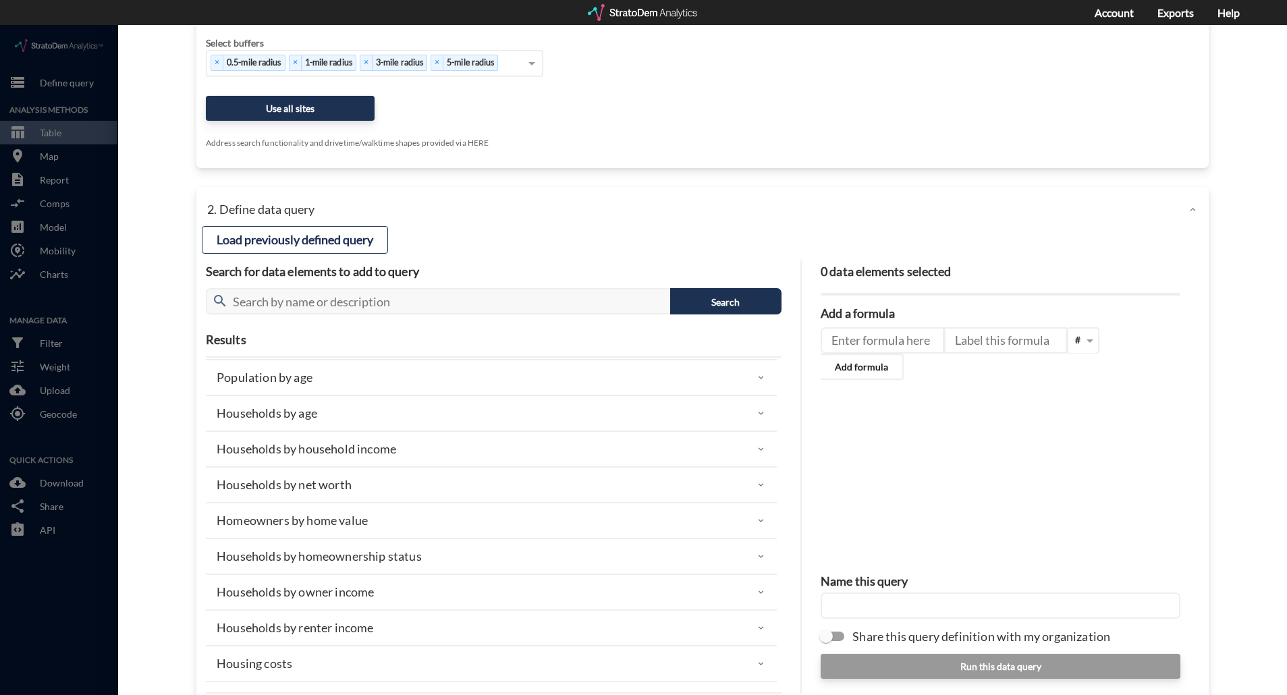
scroll to position [0, 0]
click div "Population by age"
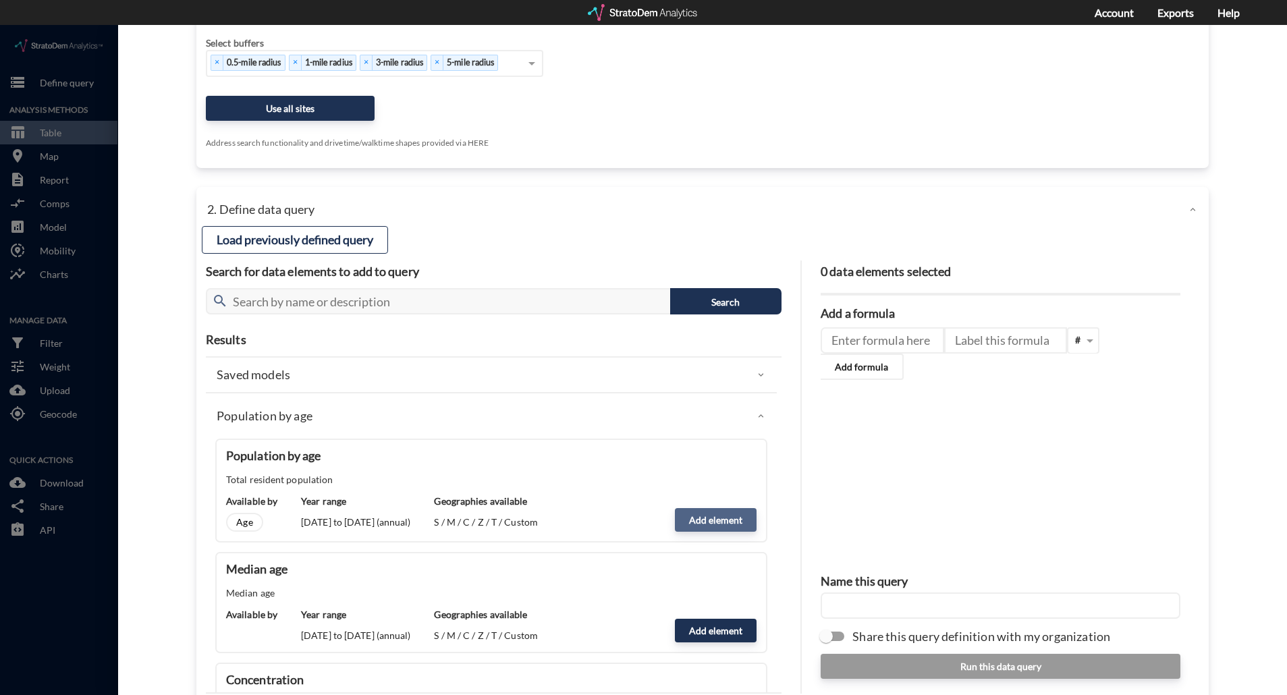
click button "Add element"
type input "POPULATION"
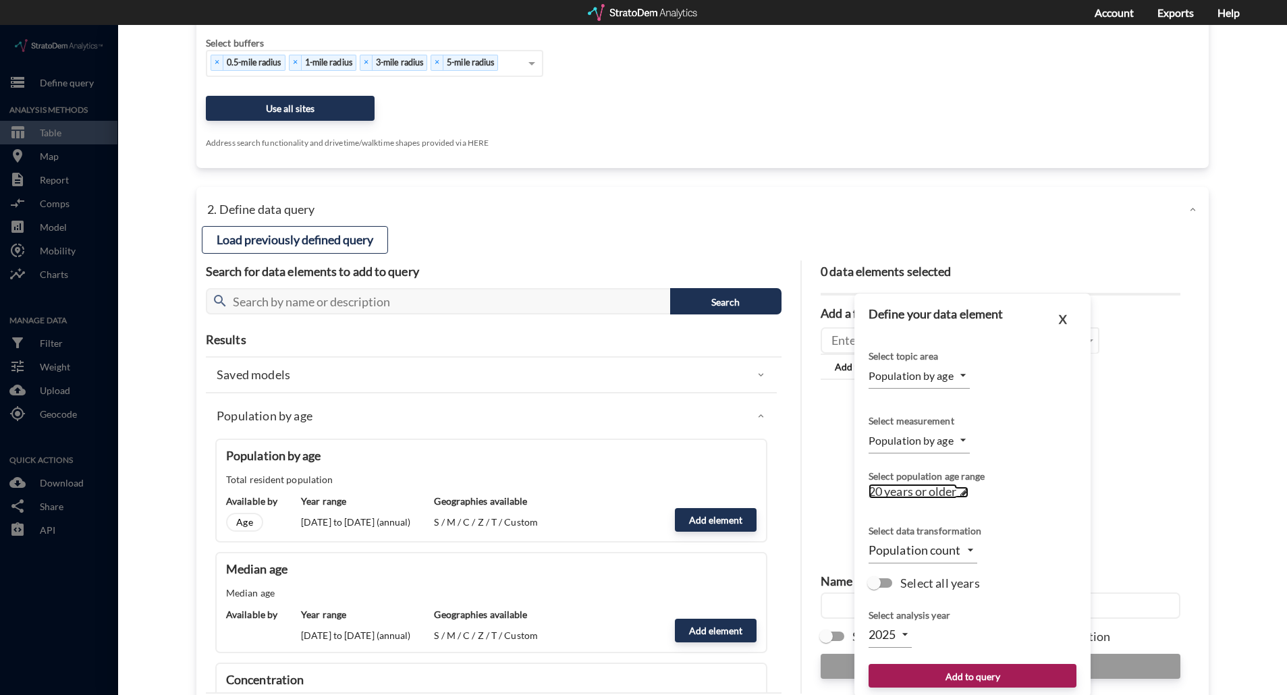
click span
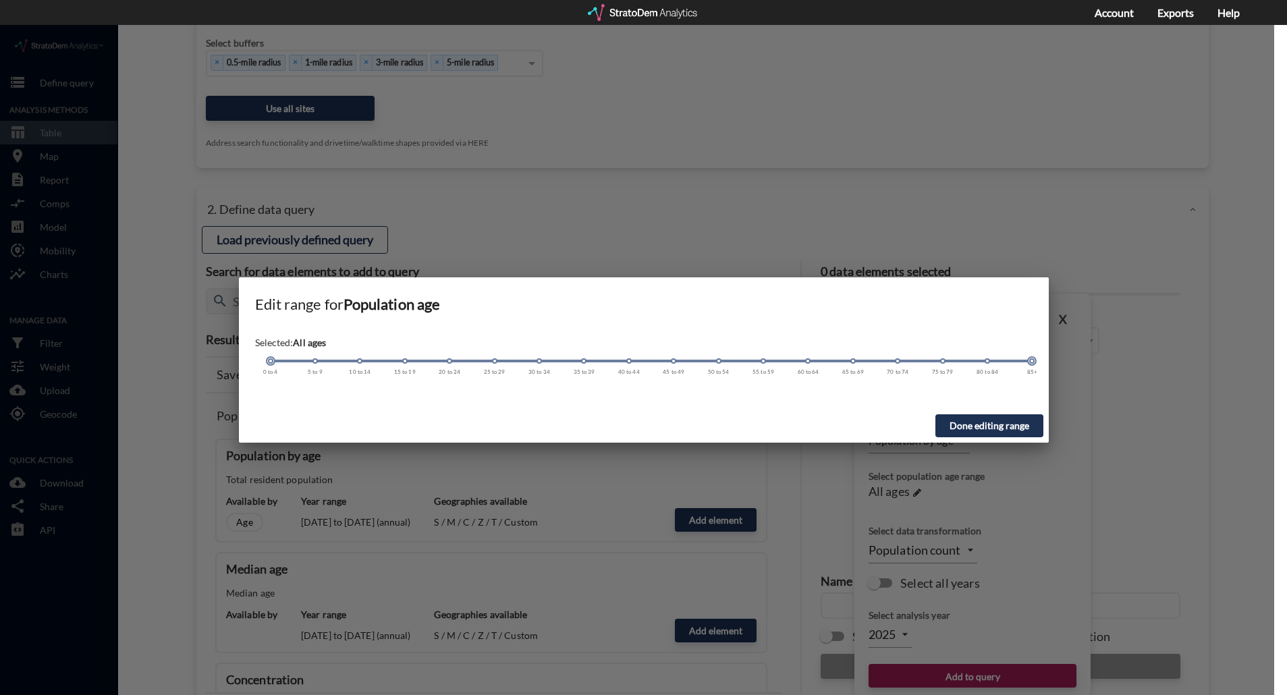
drag, startPoint x: 159, startPoint y: 339, endPoint x: 119, endPoint y: 339, distance: 40.5
click div "Edit range for Population age Selected: All ages [DEMOGRAPHIC_DATA] 5 to 9 10 t…"
click button "Done editing range"
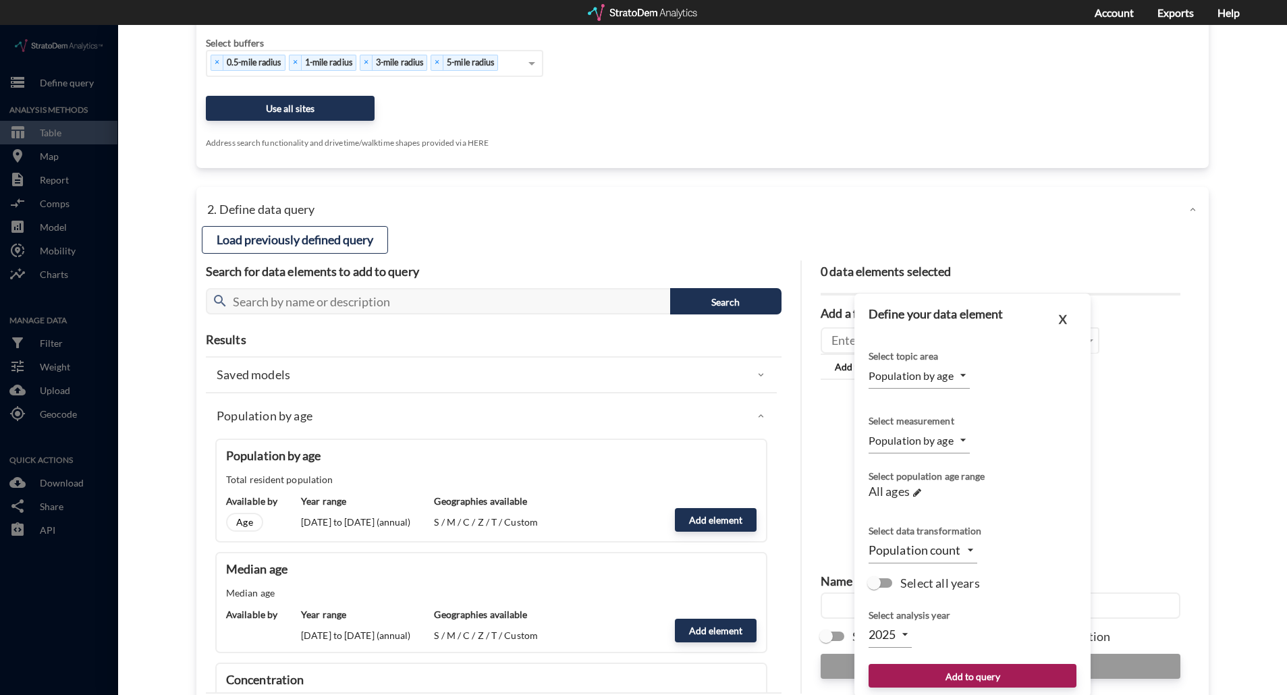
click input "Select all years"
checkbox input "true"
type input "TIME_SERIES_DL"
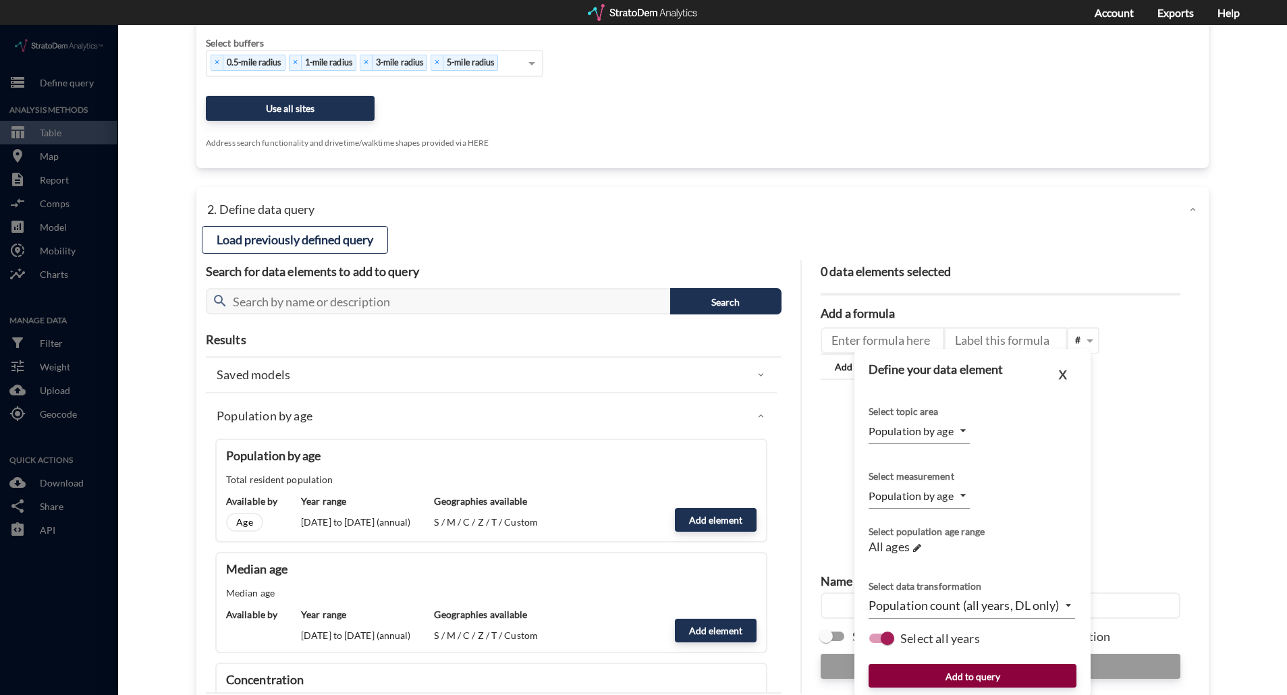
click button "Add to query"
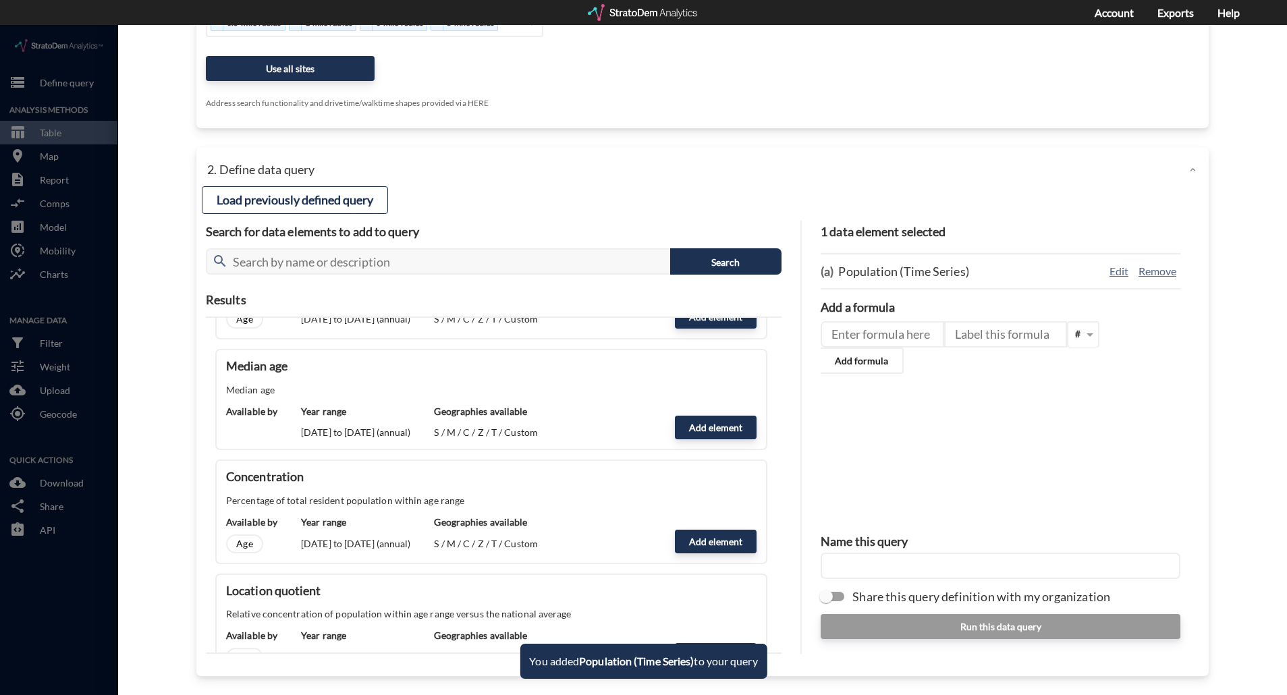
scroll to position [202, 0]
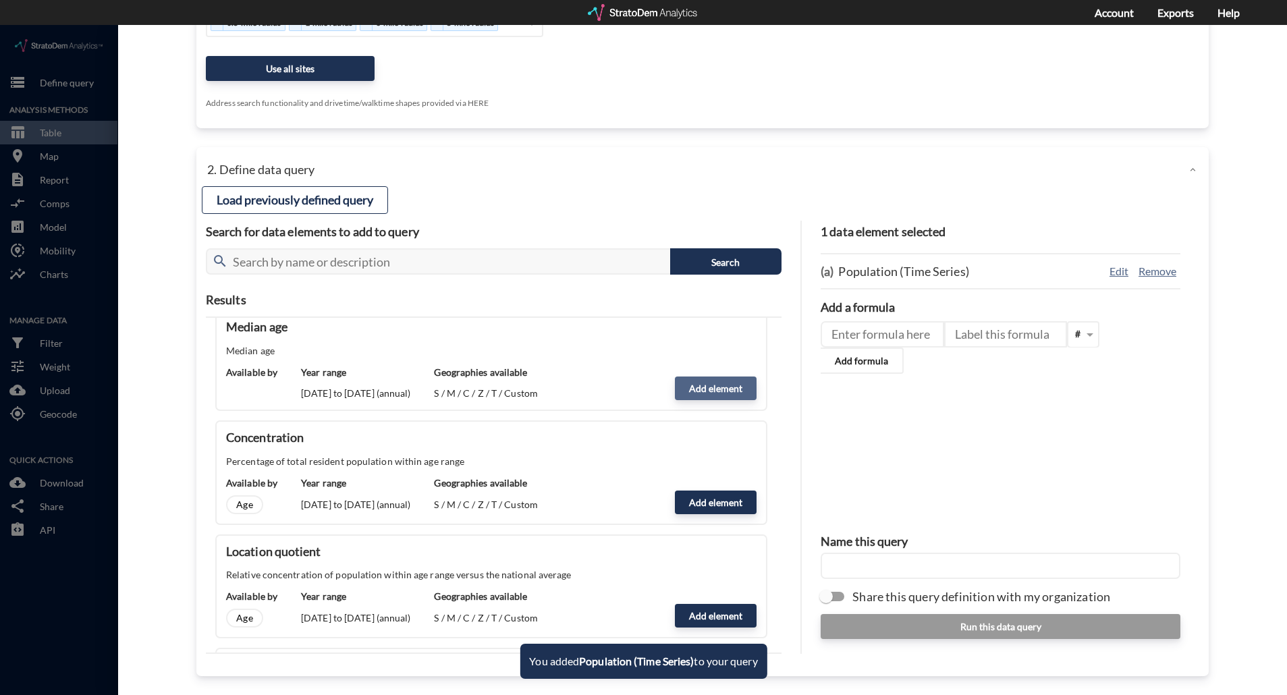
click button "Add element"
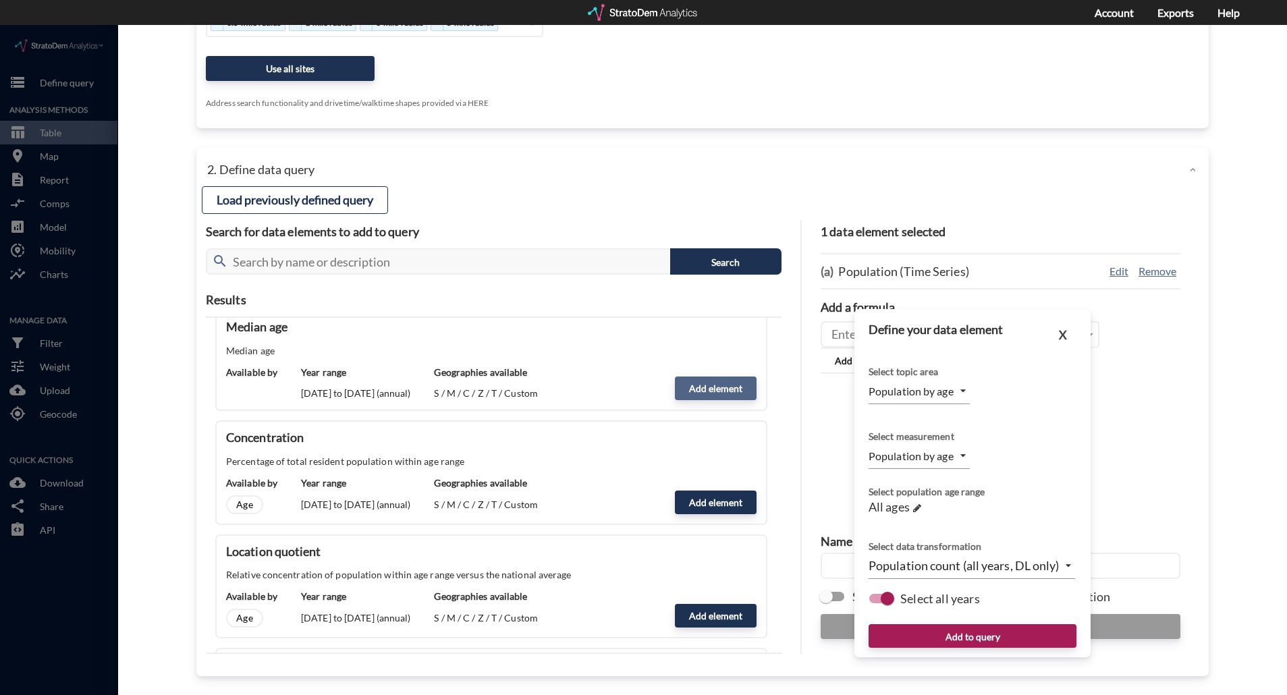
type input "MEDIAN"
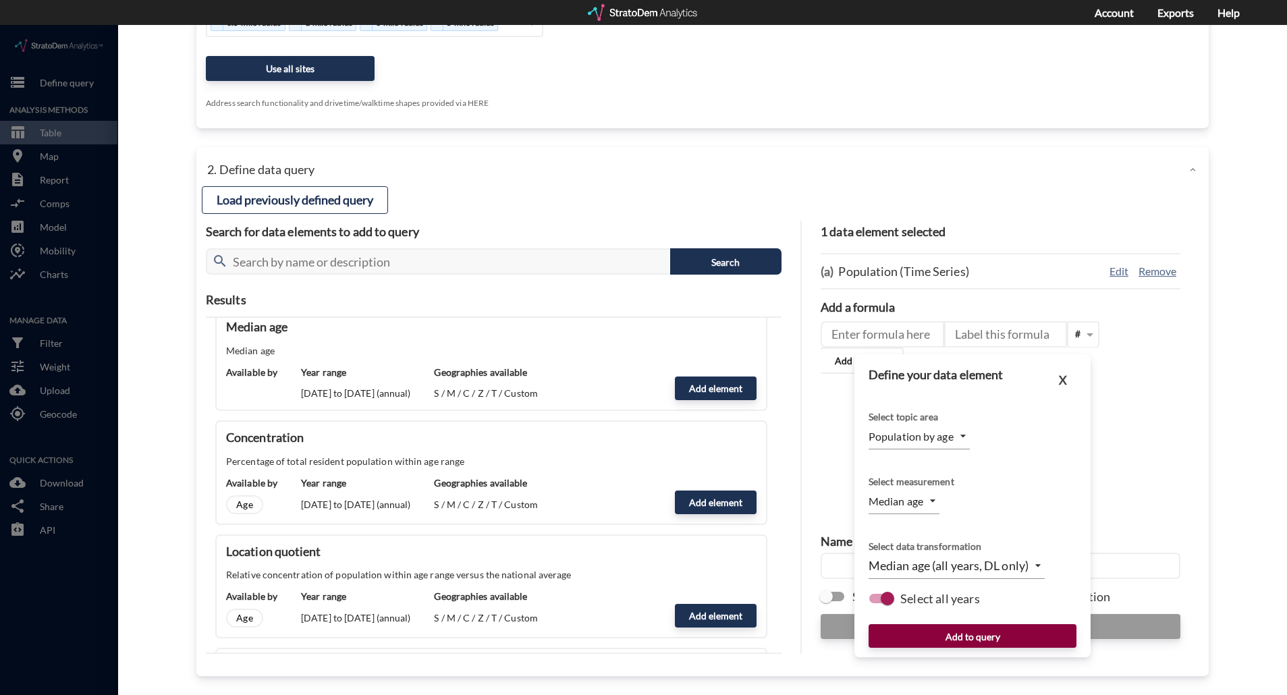
click button "Add to query"
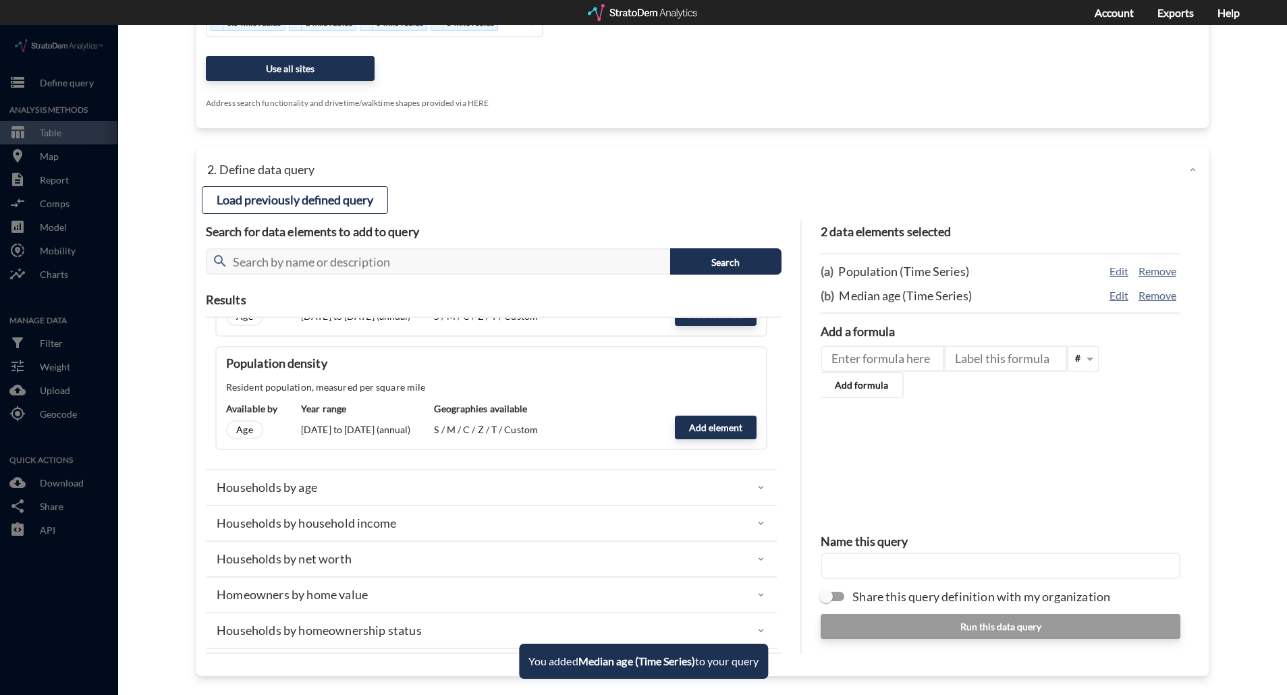
scroll to position [540, 0]
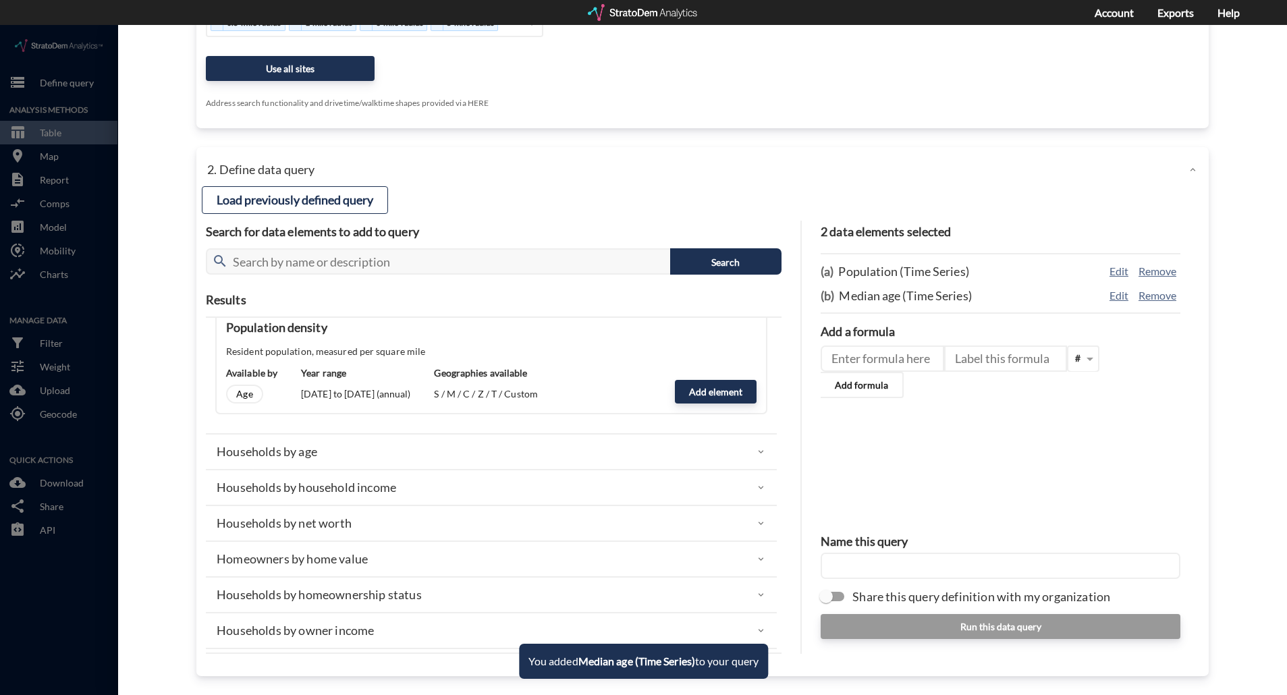
click div "Households by age"
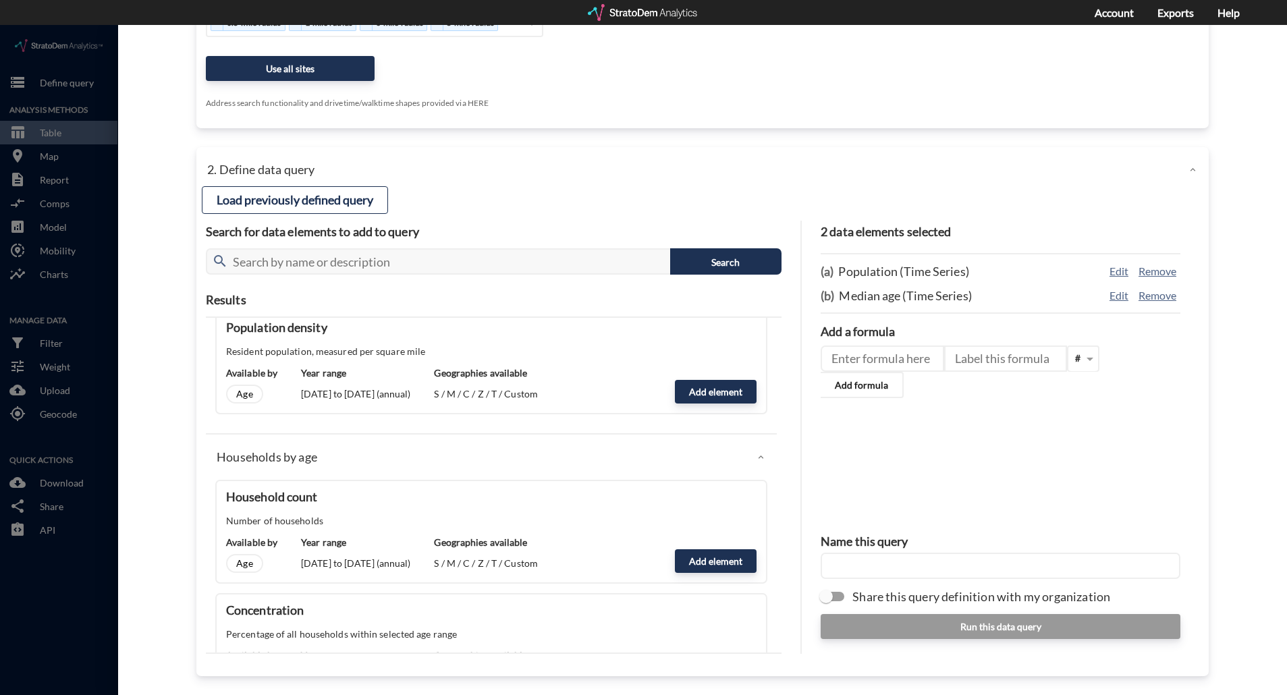
click div "Households by age"
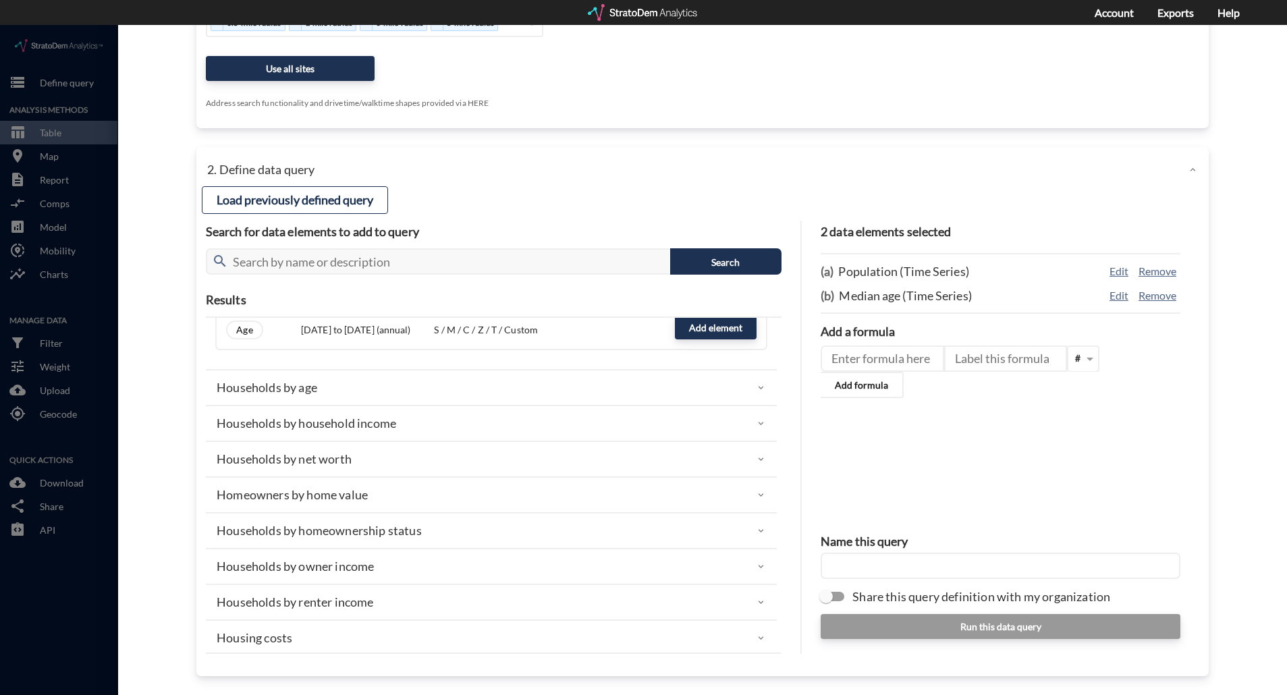
scroll to position [607, 0]
click p "Households by household income"
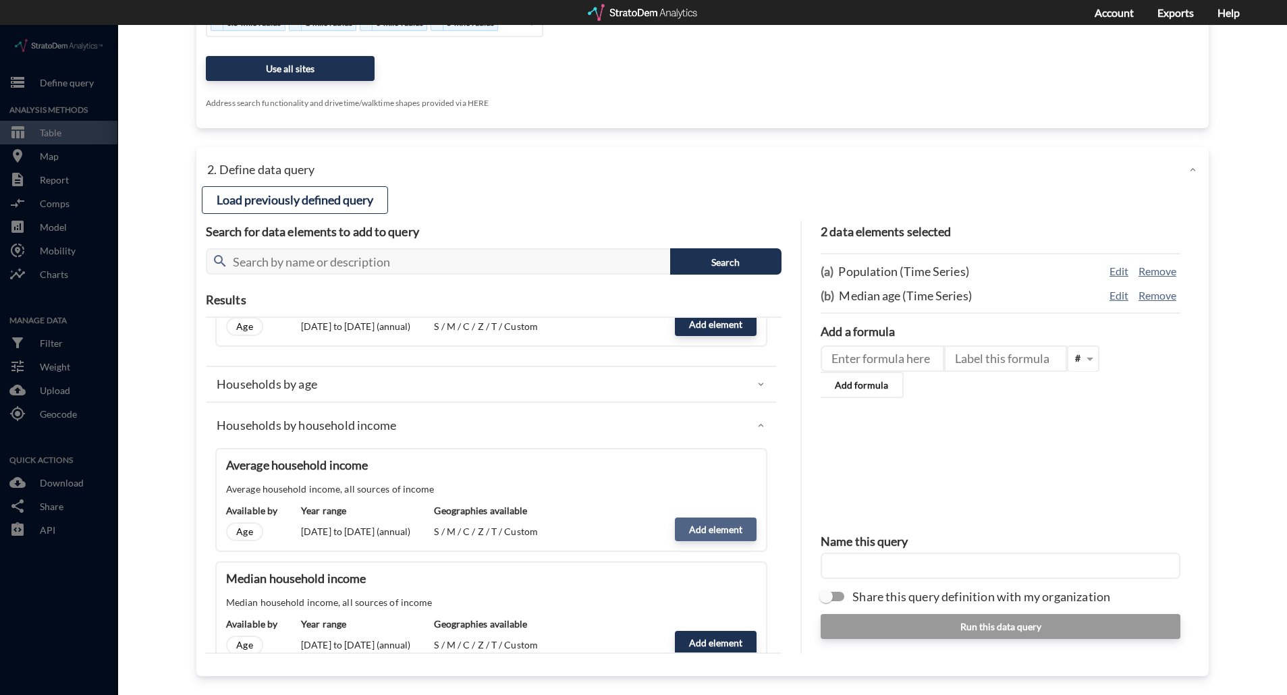
click button "Add element"
type input "HHI_DYNAMICS"
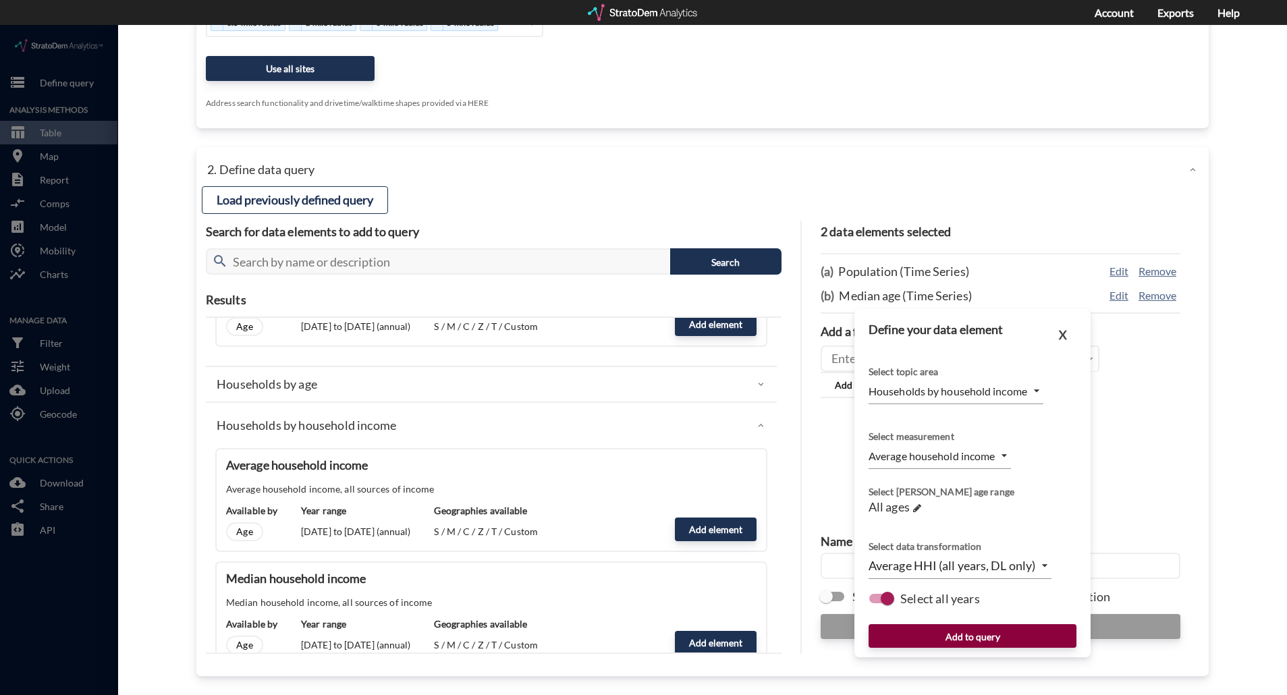
click button "Add to query"
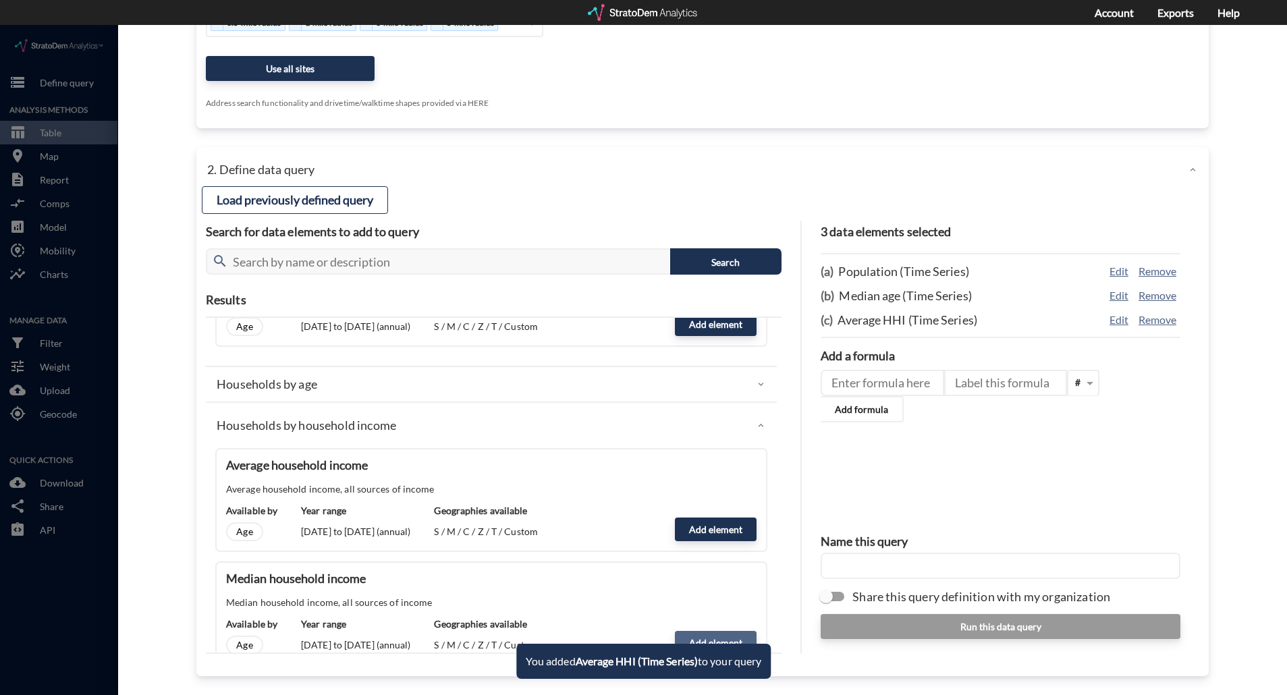
click button "Add element"
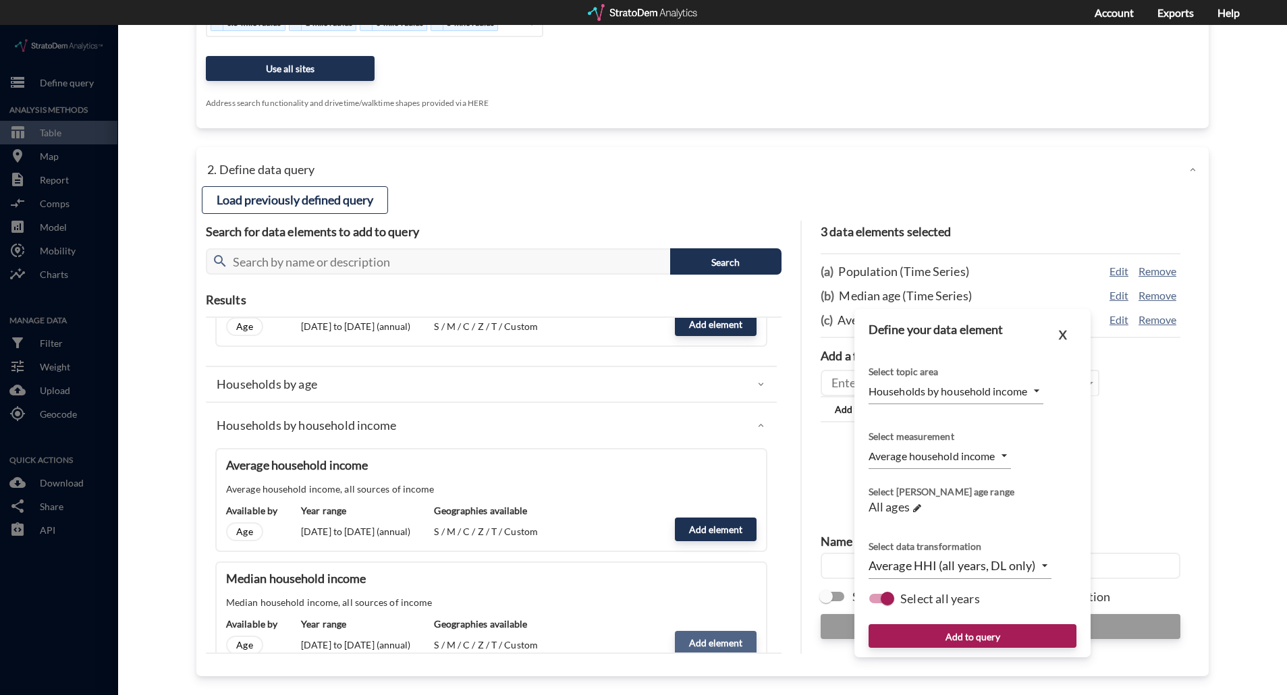
type input "MEDIAN"
click button "Add to query"
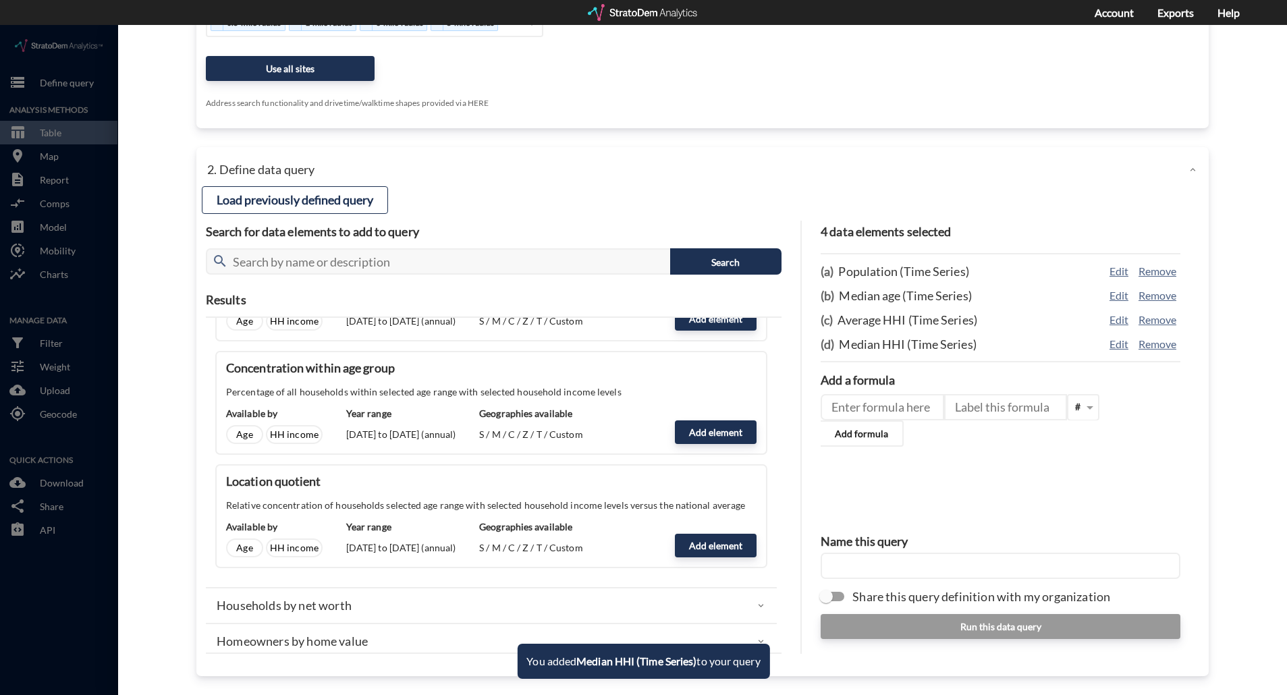
scroll to position [1282, 0]
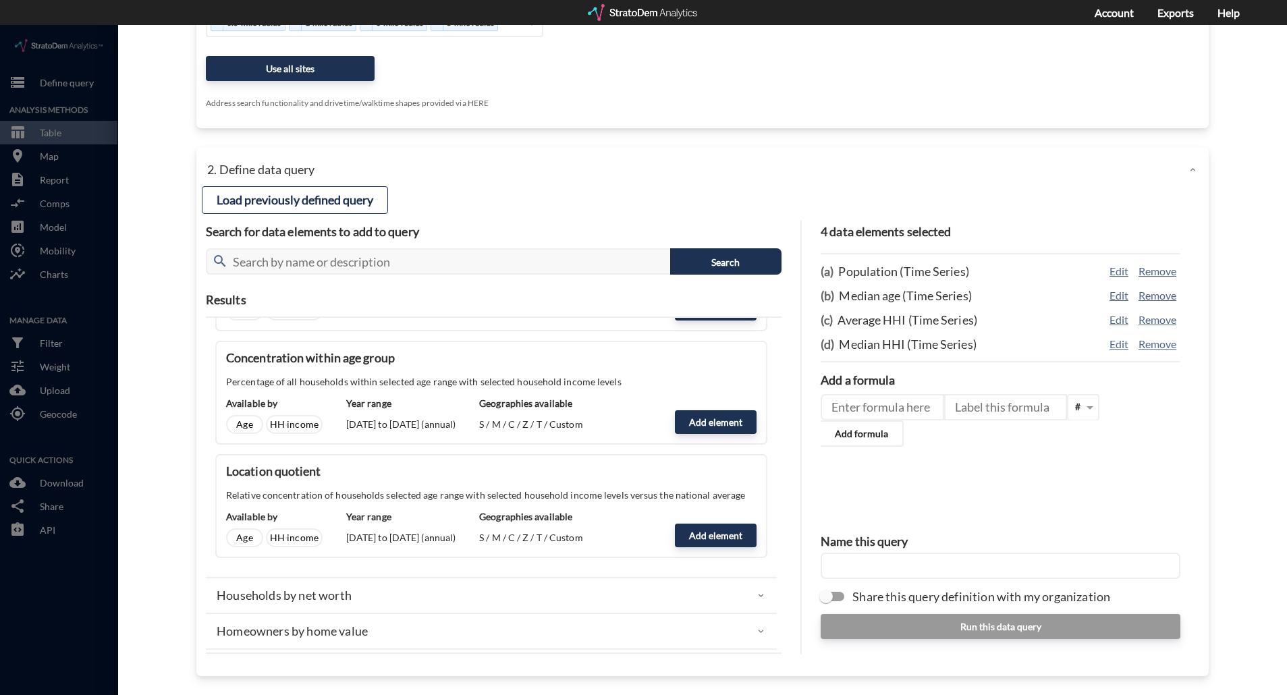
click div "Households by net worth"
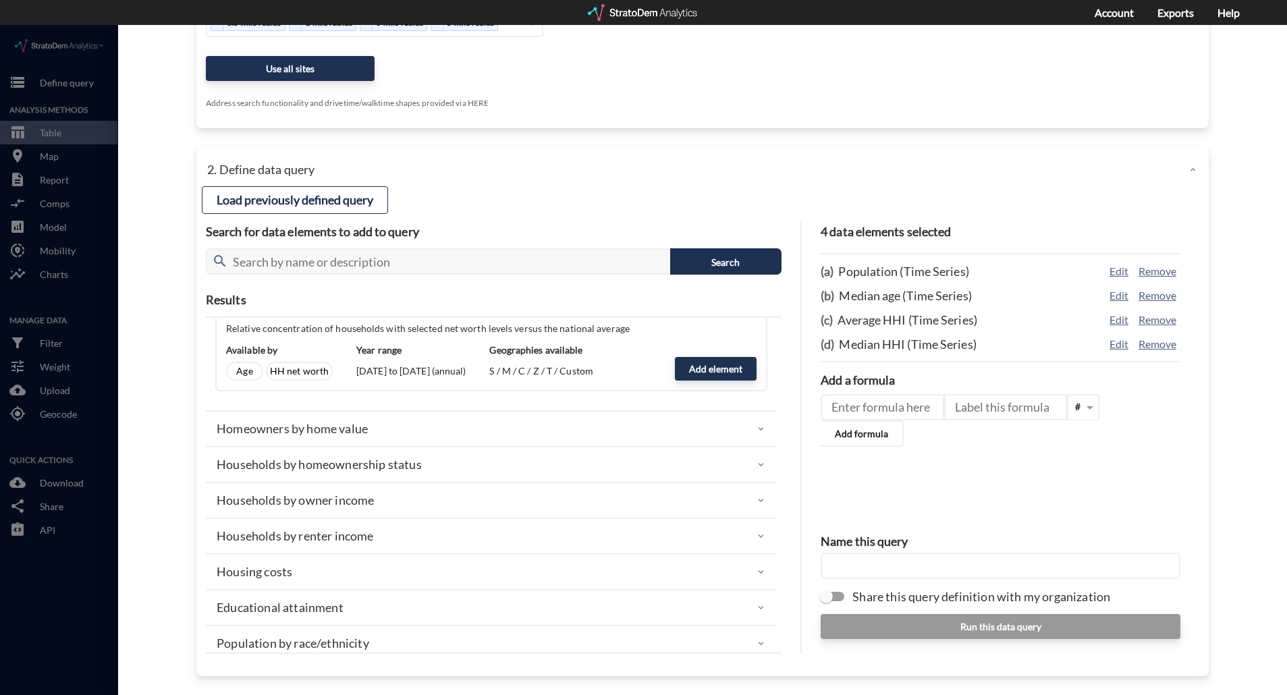
scroll to position [2294, 0]
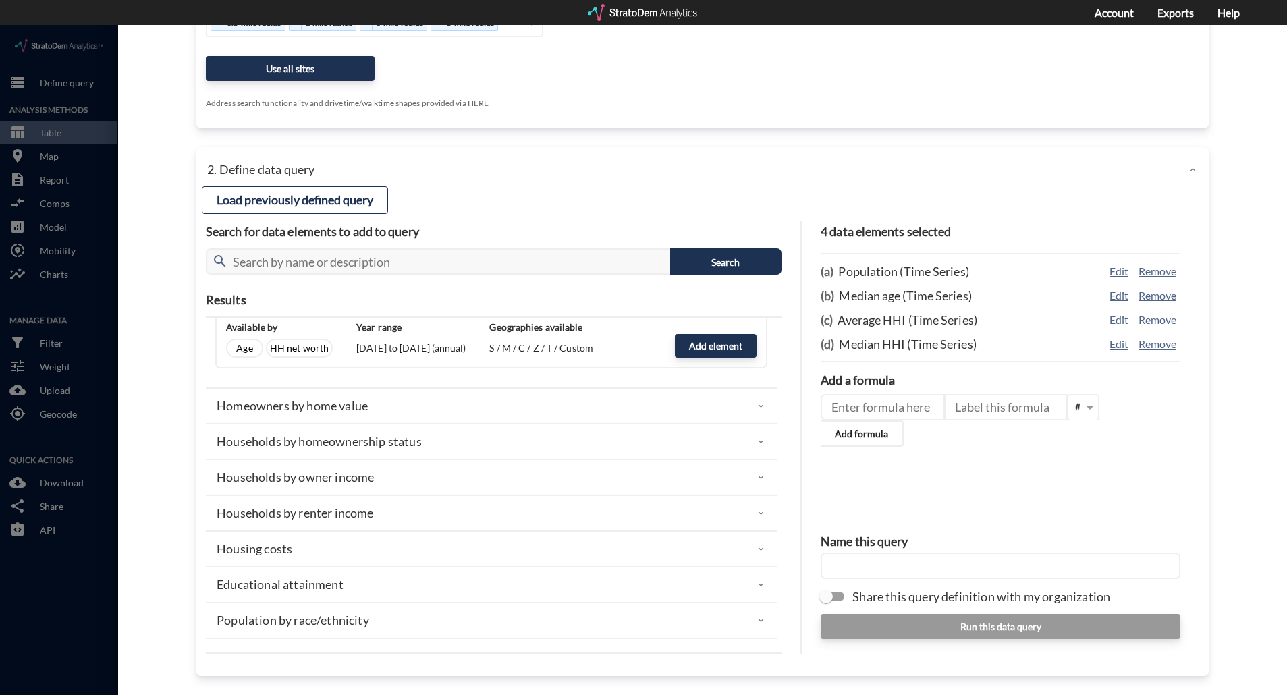
click p "Households by homeownership status"
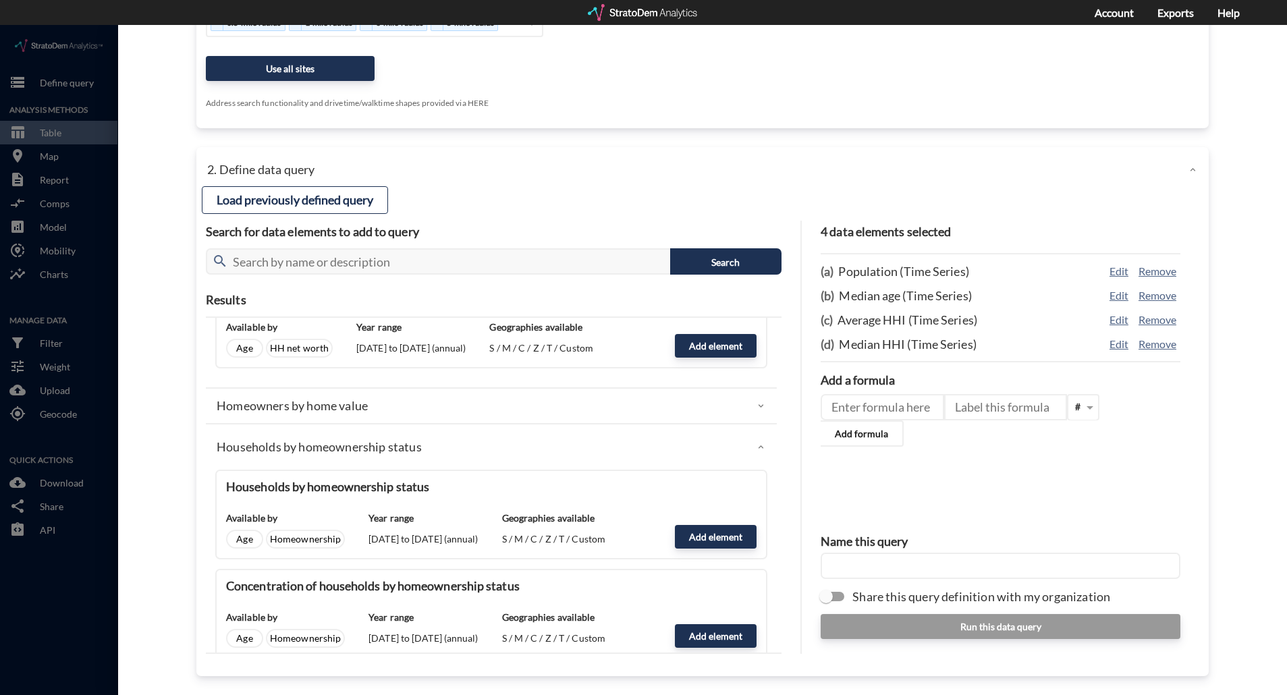
click div "Households by homeownership status"
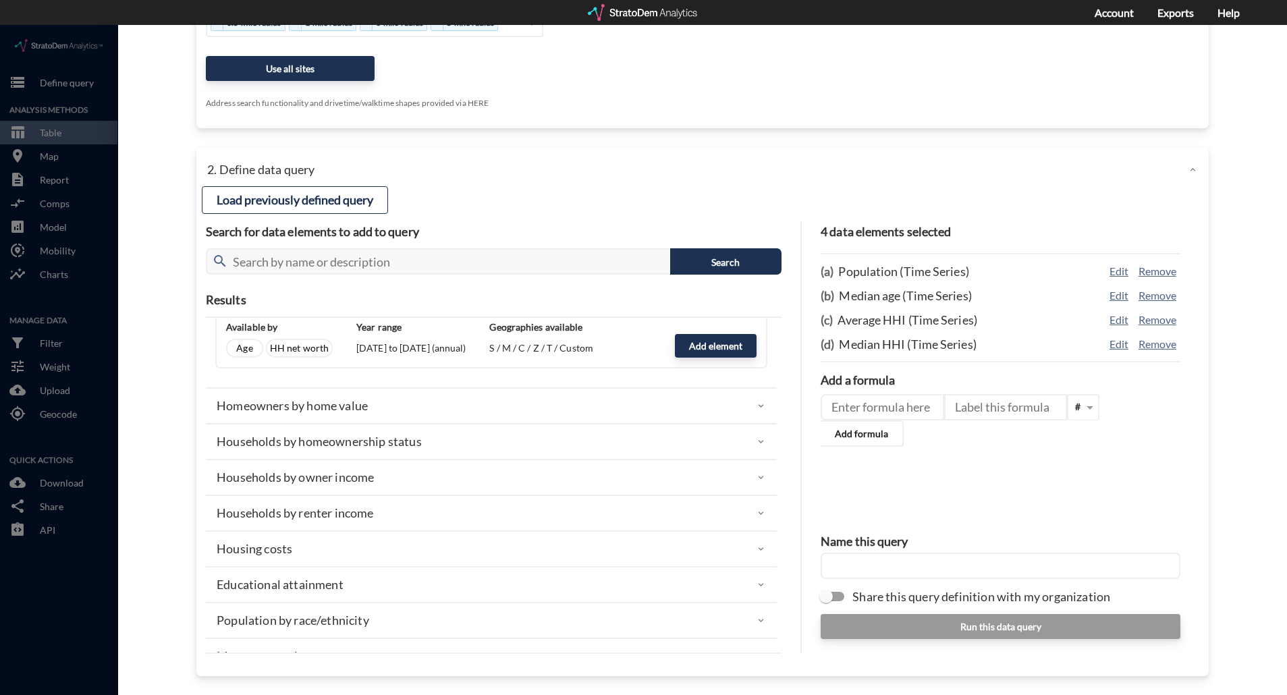
click p "Educational attainment"
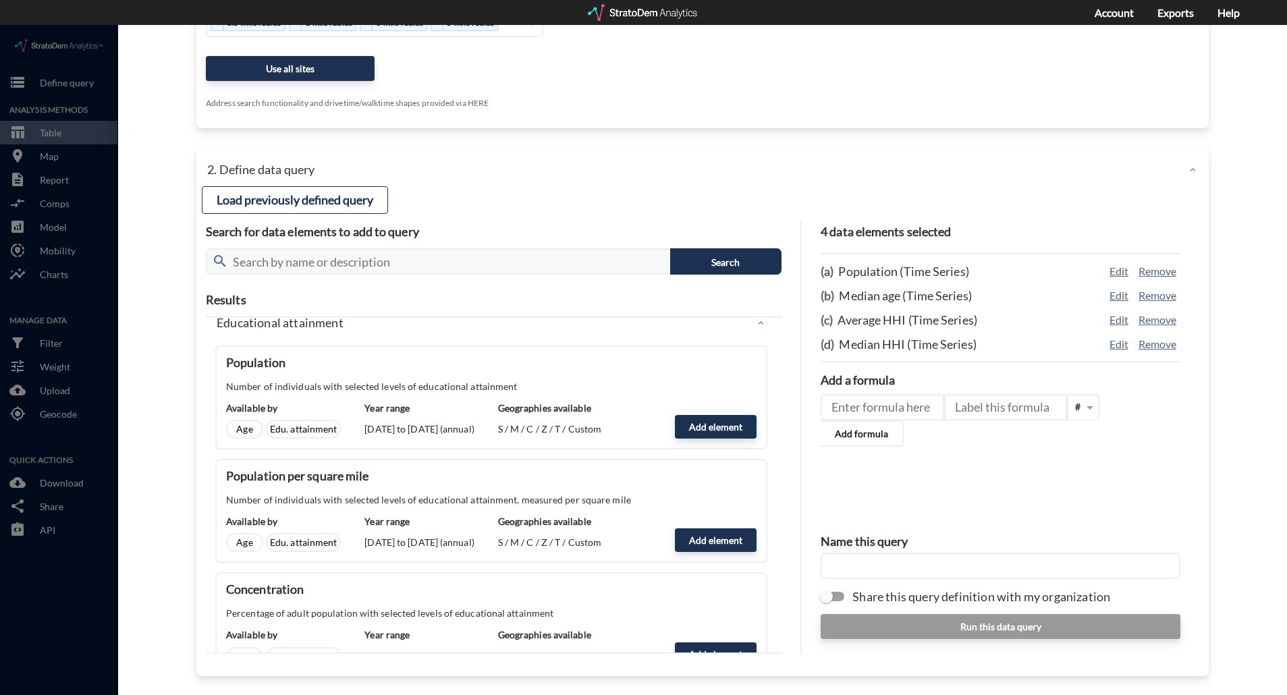
scroll to position [2497, 0]
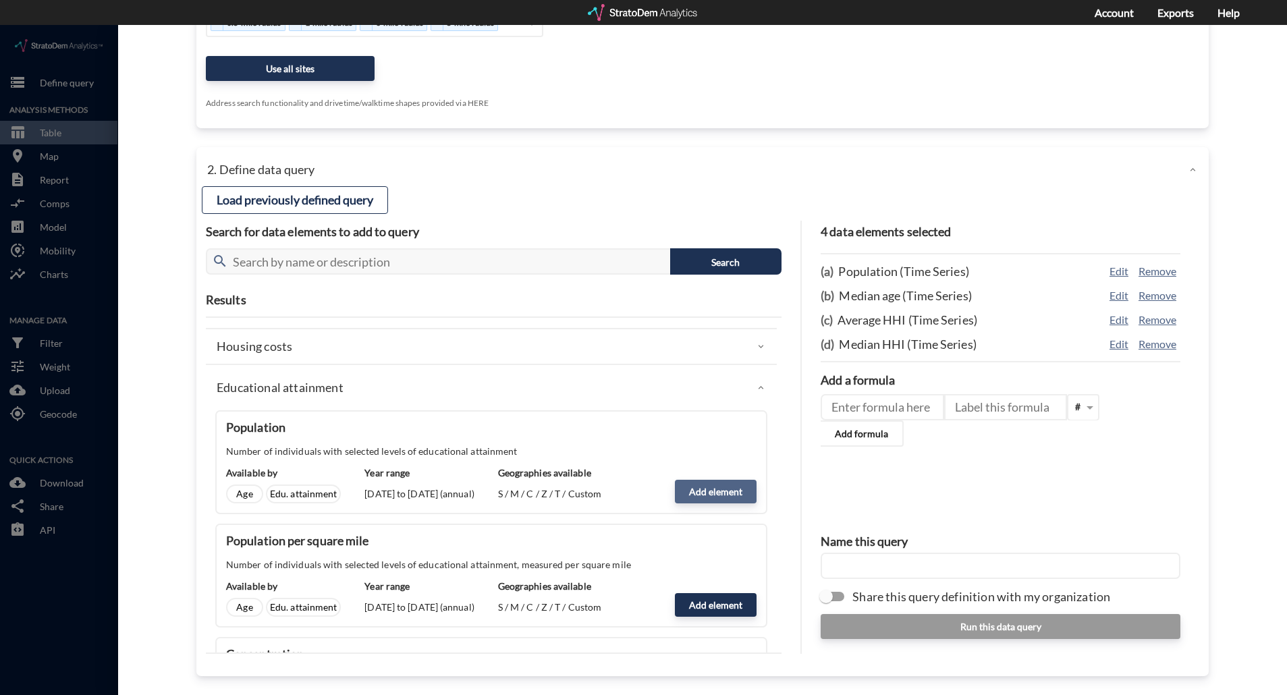
click button "Add element"
type input "EDUCATIONAL_ATTAINMENT_GRAD"
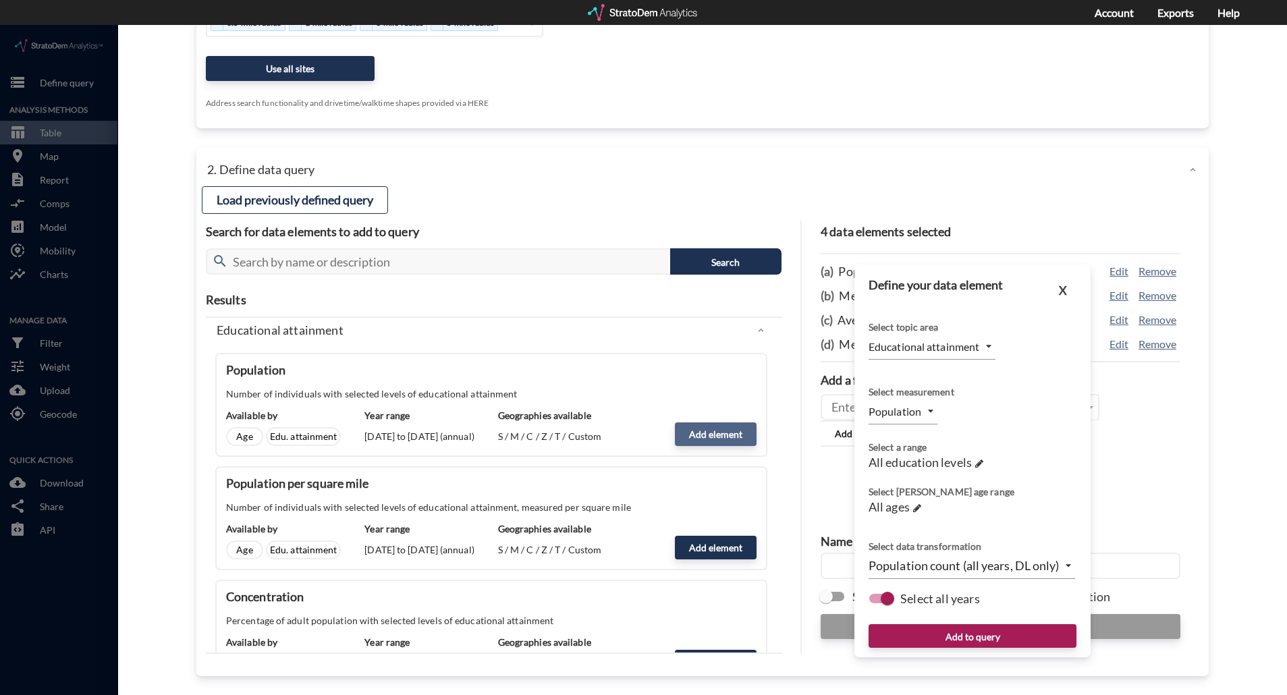
scroll to position [2632, 0]
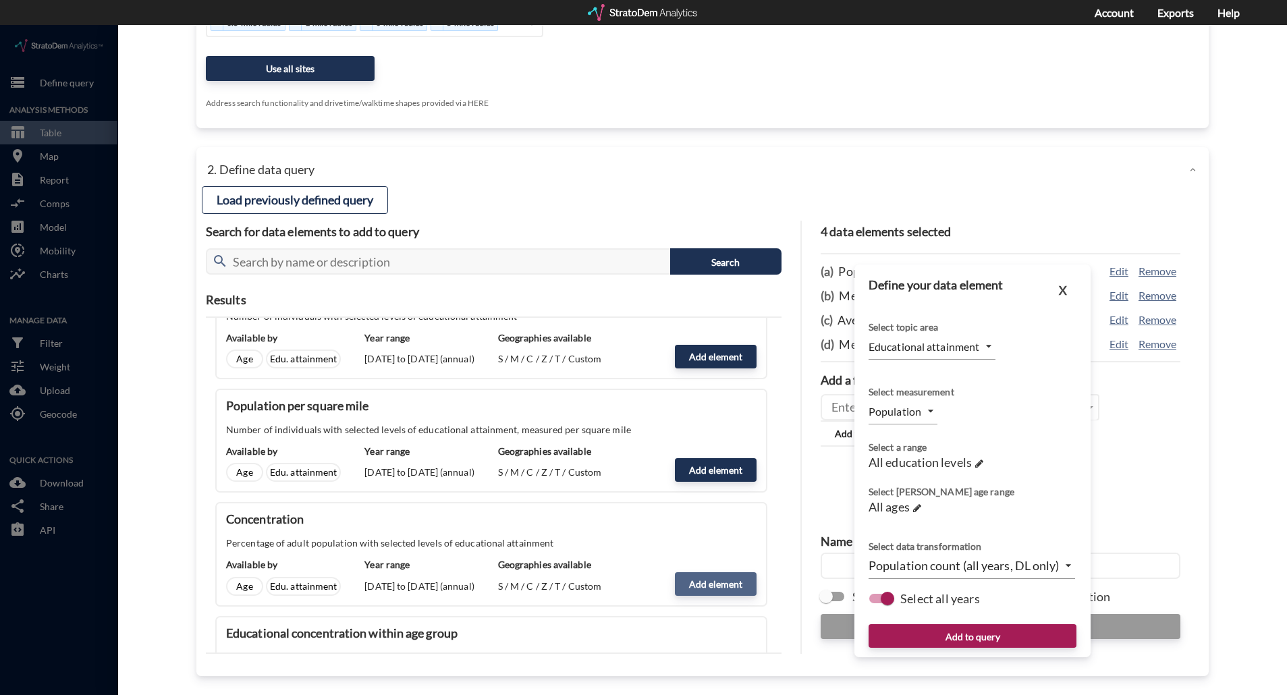
click button "Add element"
type input "PERCENTAGE_OF_TOTAL"
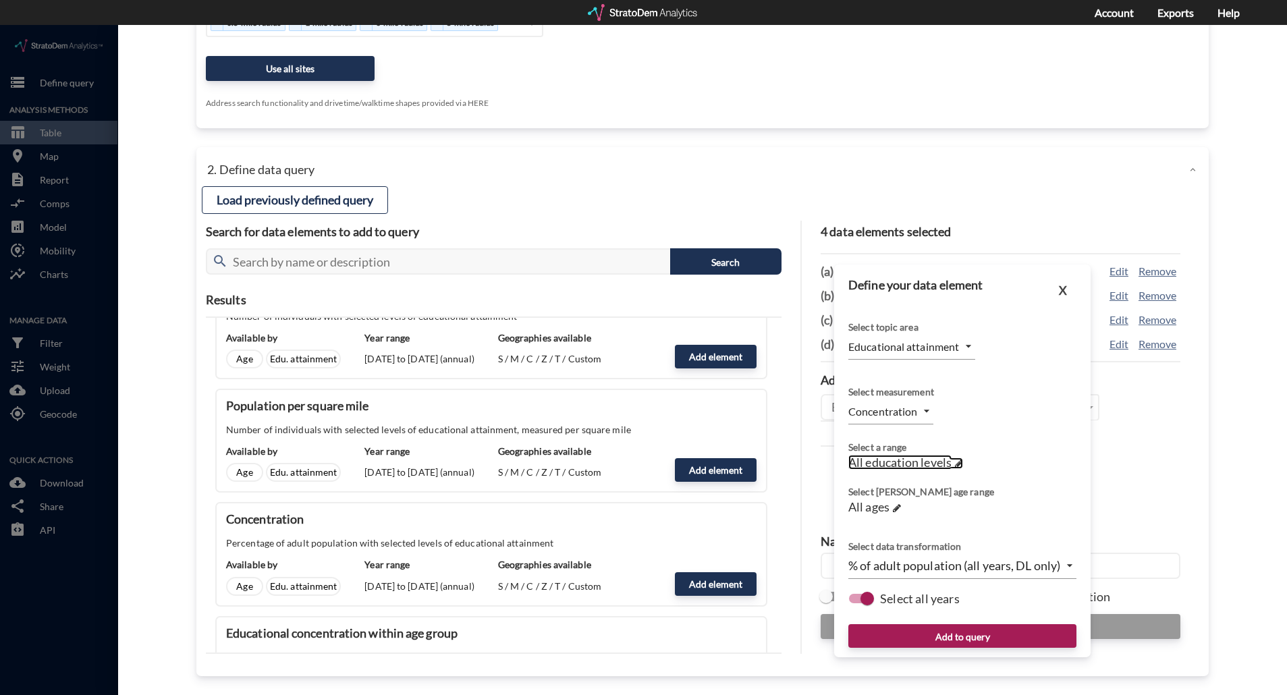
click span
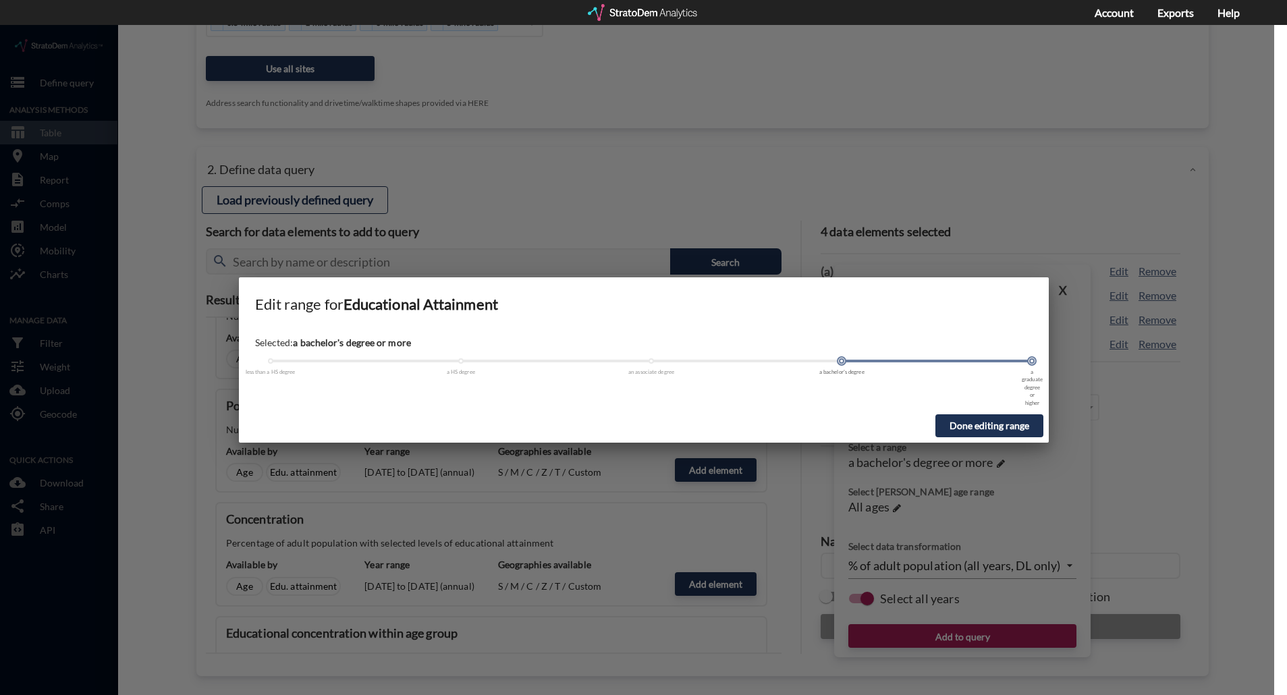
drag, startPoint x: 274, startPoint y: 336, endPoint x: 859, endPoint y: 339, distance: 585.0
click div "less than a HS degree a HS degree an associate degree a bachelor's degree a gra…"
click button "Done editing range"
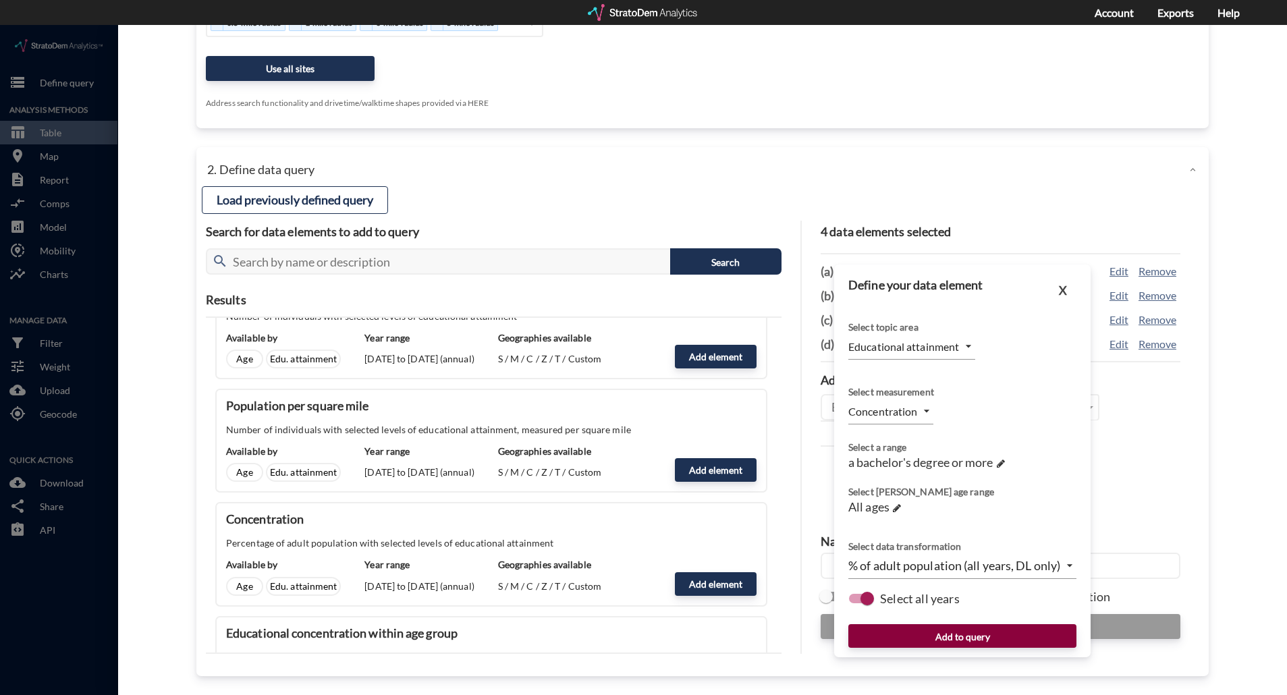
click button "Add to query"
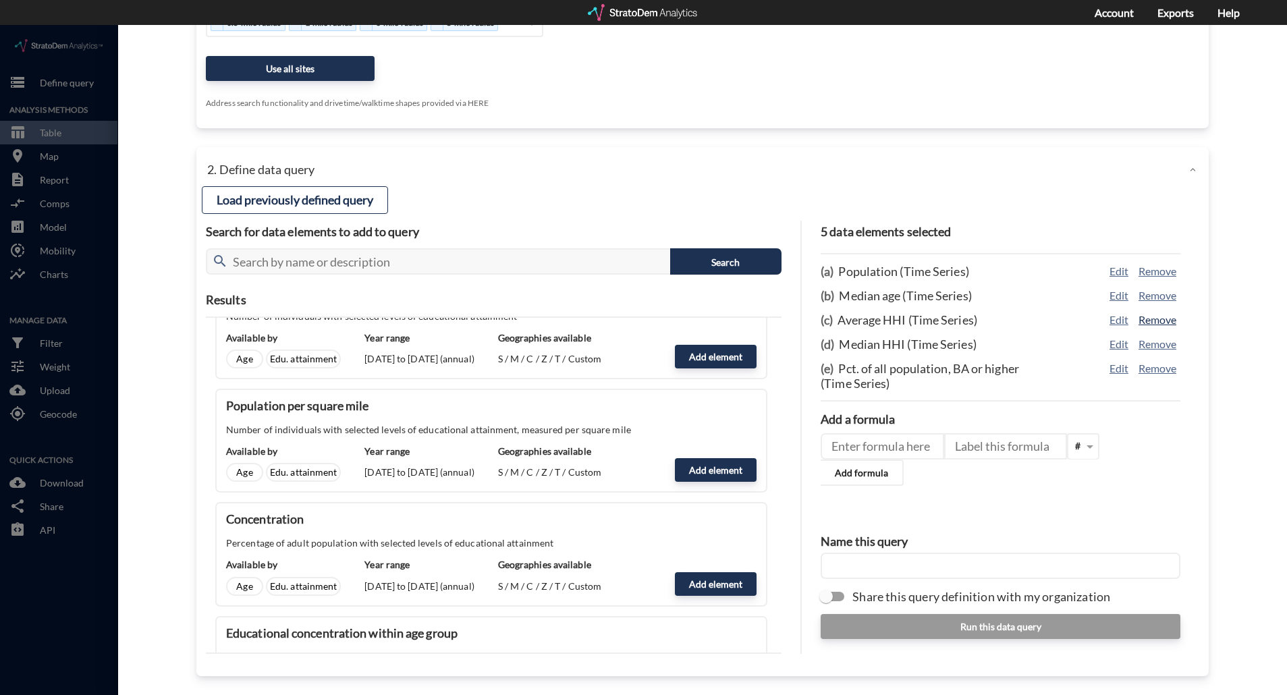
click button "Remove"
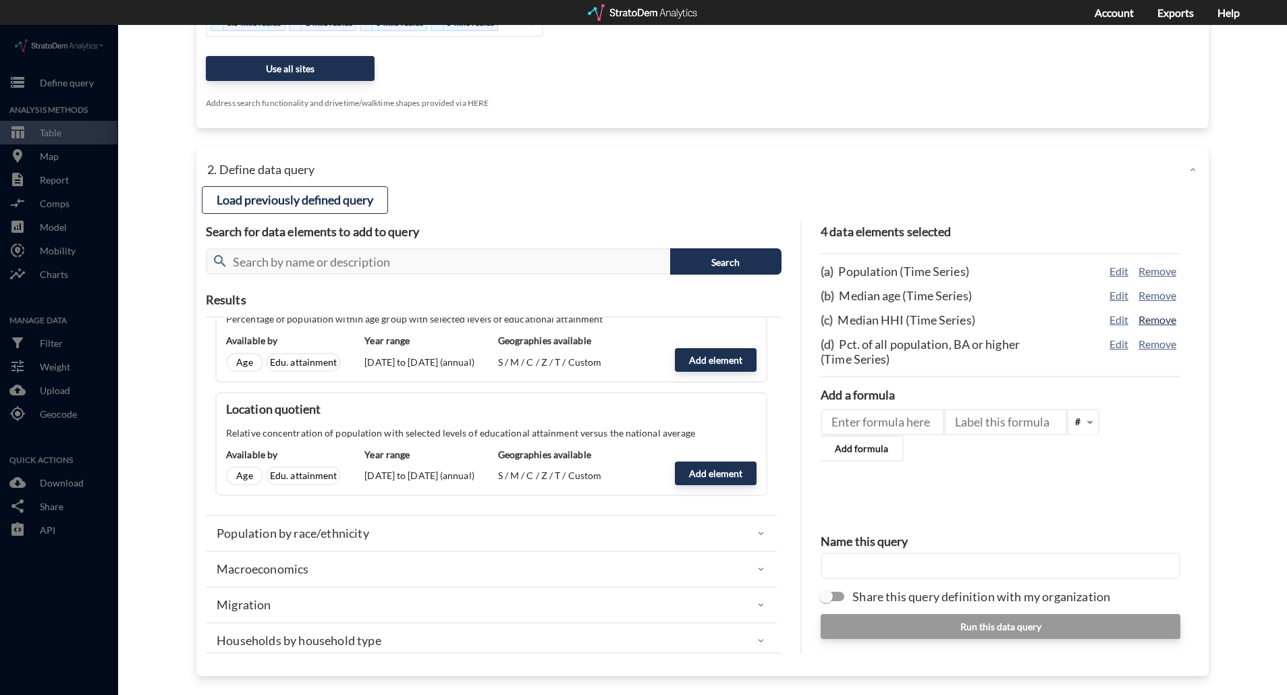
scroll to position [3037, 0]
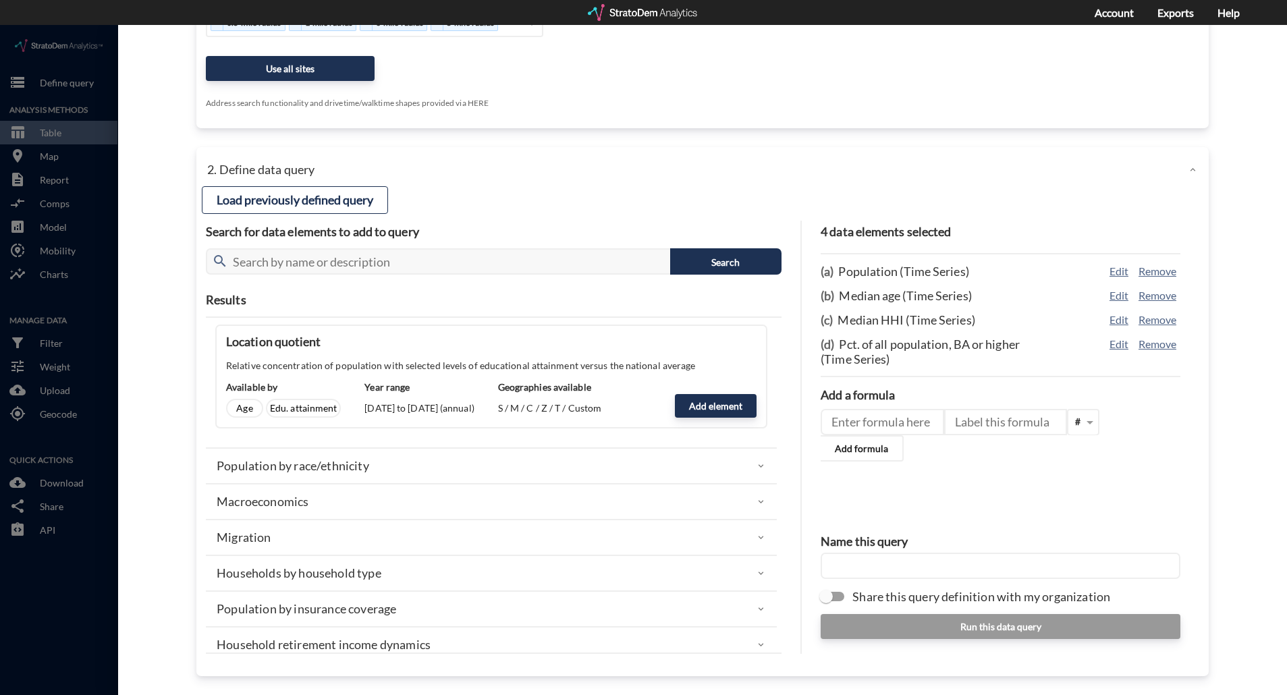
click div "Macroeconomics"
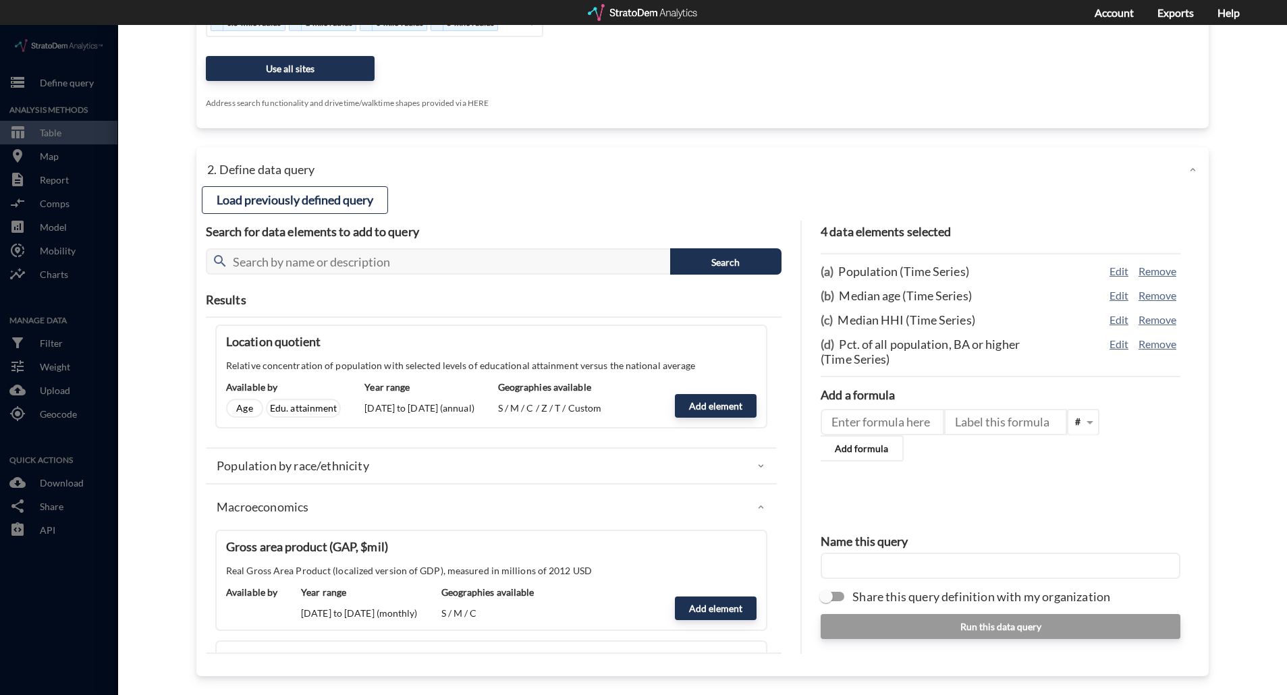
click p "Population by race/ethnicity"
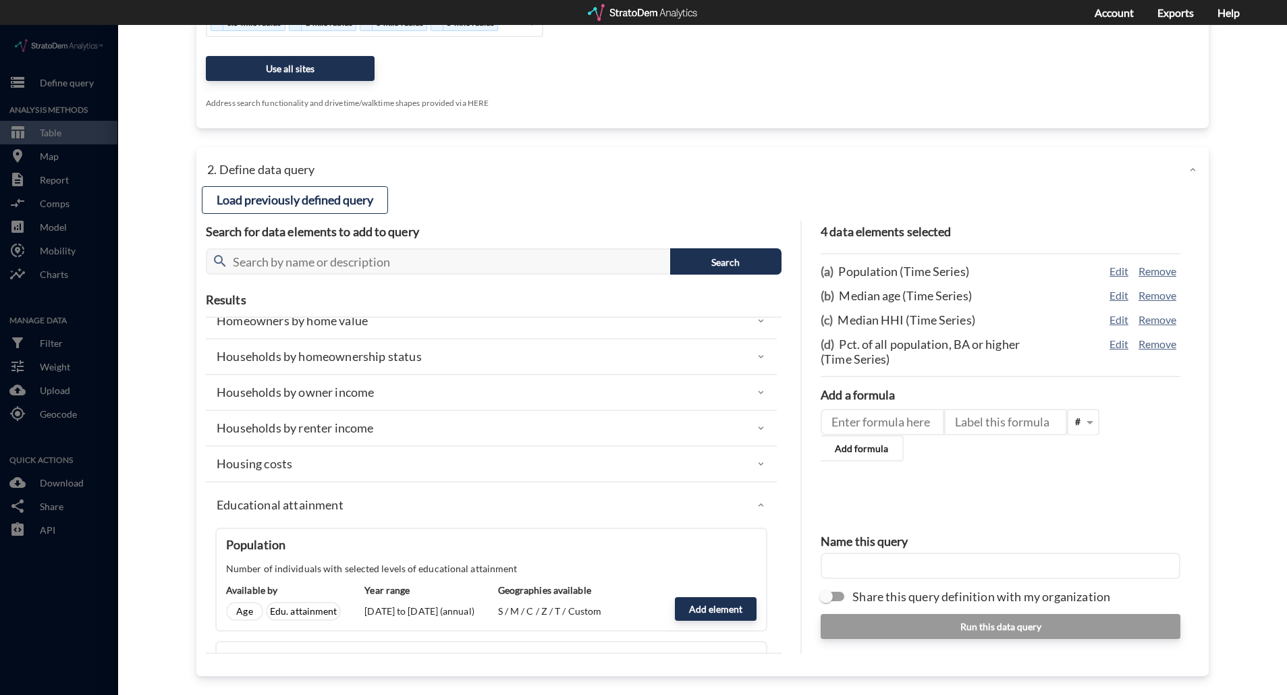
scroll to position [2362, 0]
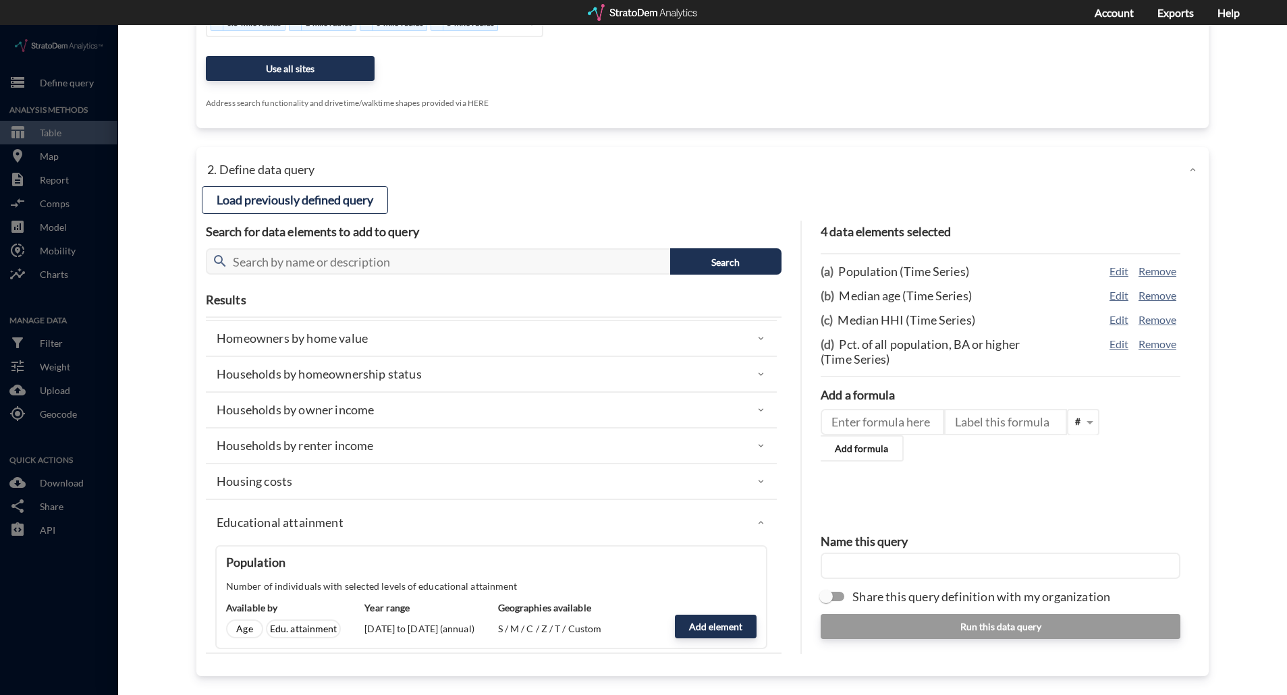
click p "Households by homeownership status"
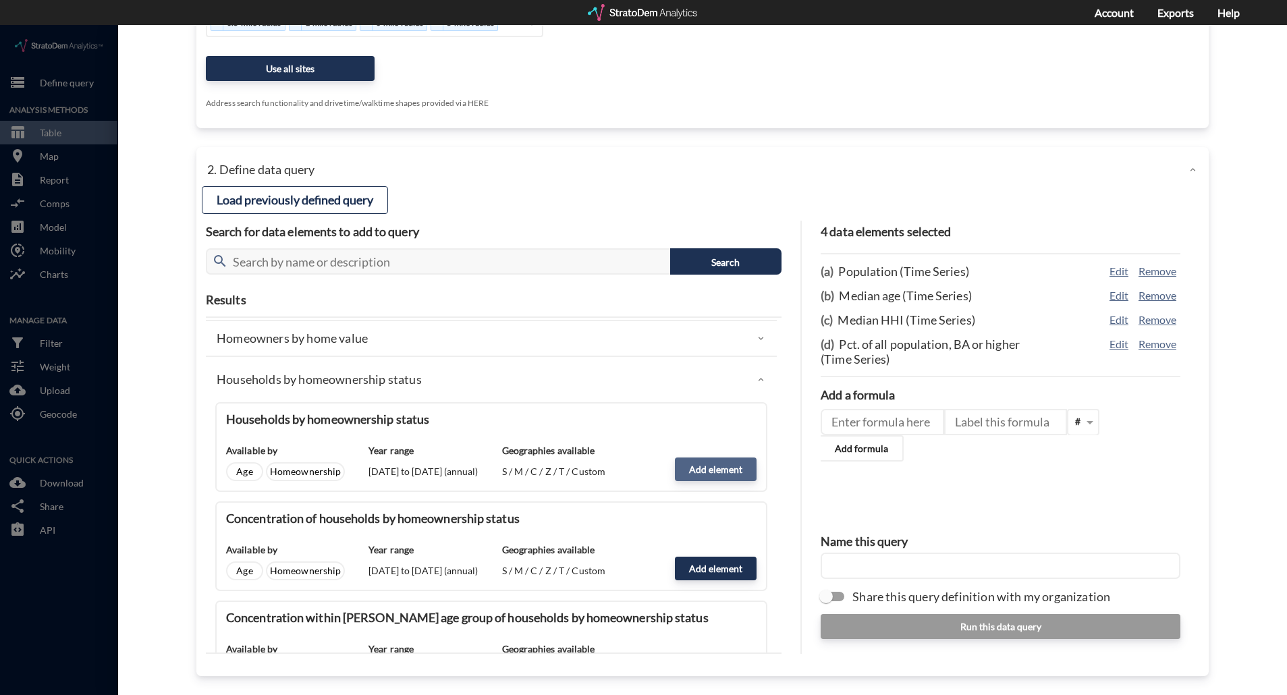
click button "Add element"
type input "HOMEOWNERSHIP_STATUS"
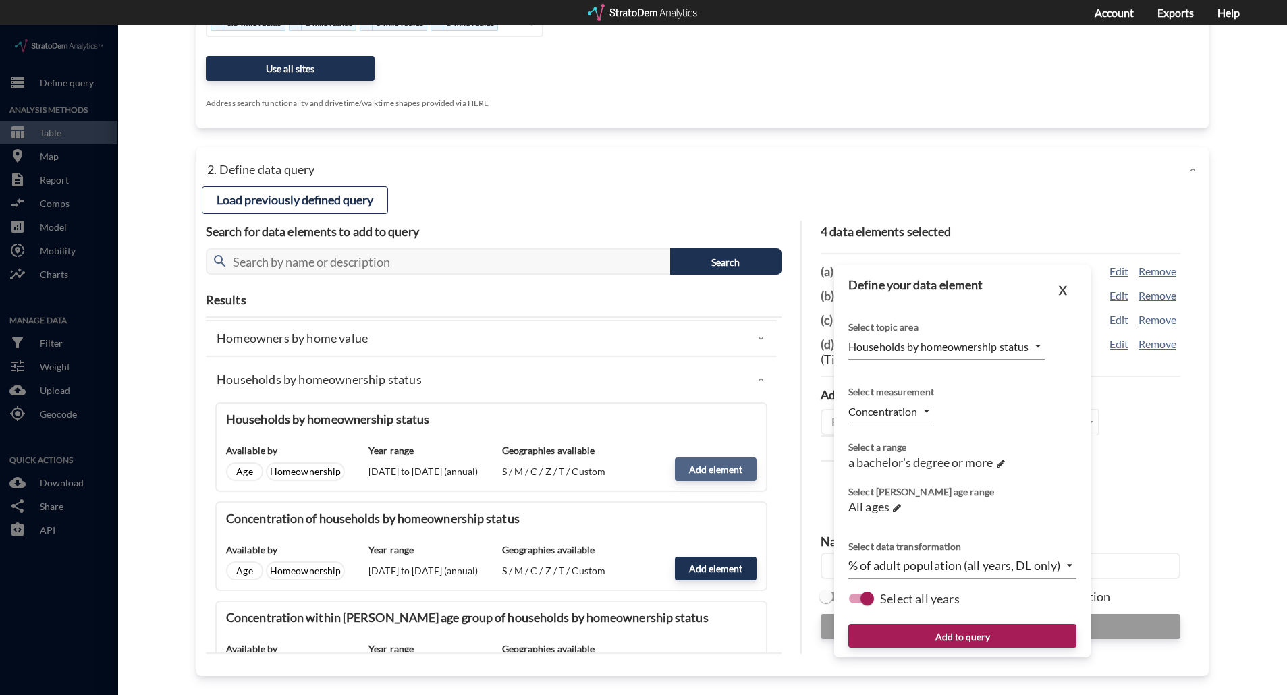
type input "COUNT_OWNER_RENTER"
click span
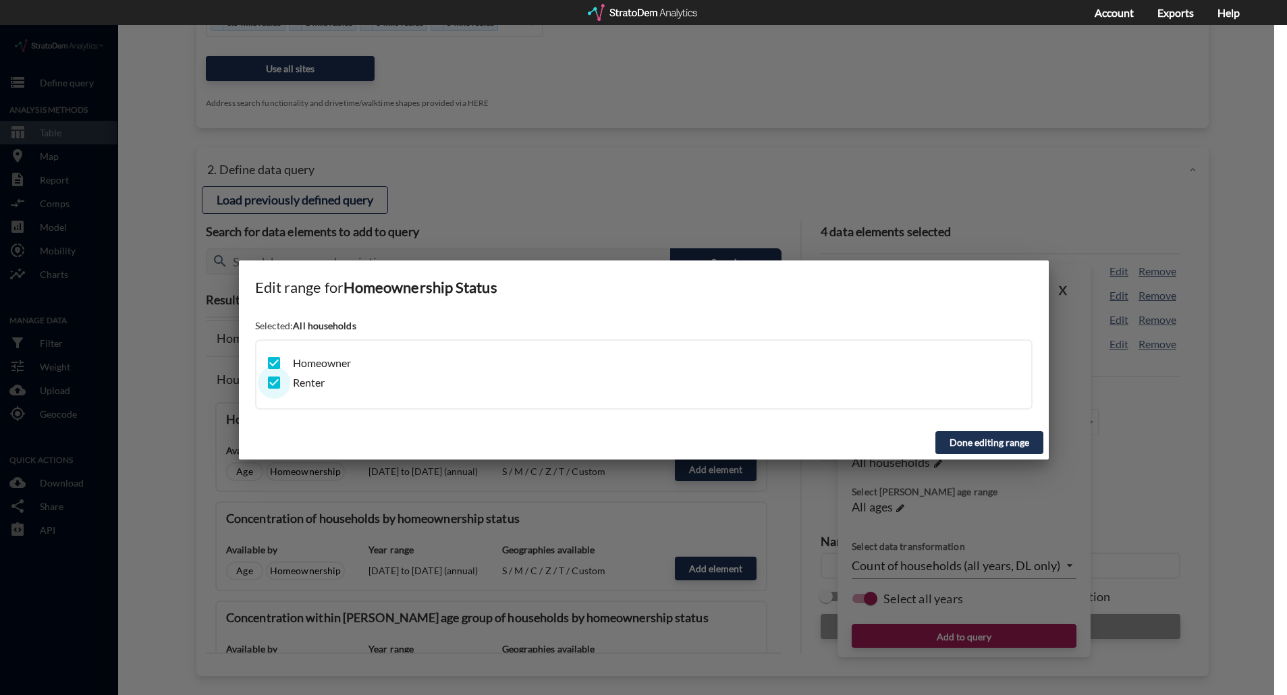
click input "checkbox"
checkbox input "false"
click button "Done editing range"
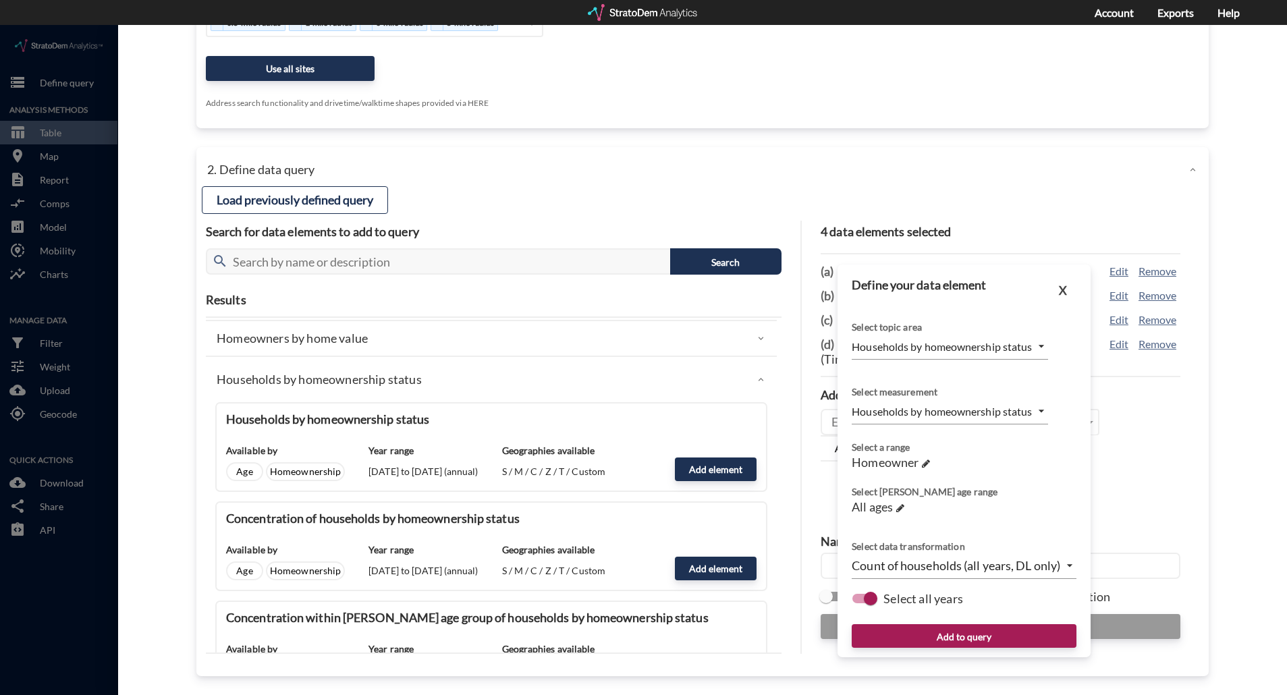
click body "/vantagepoint/us/-1 storage Define query Analysis Methods table_chart Table roo…"
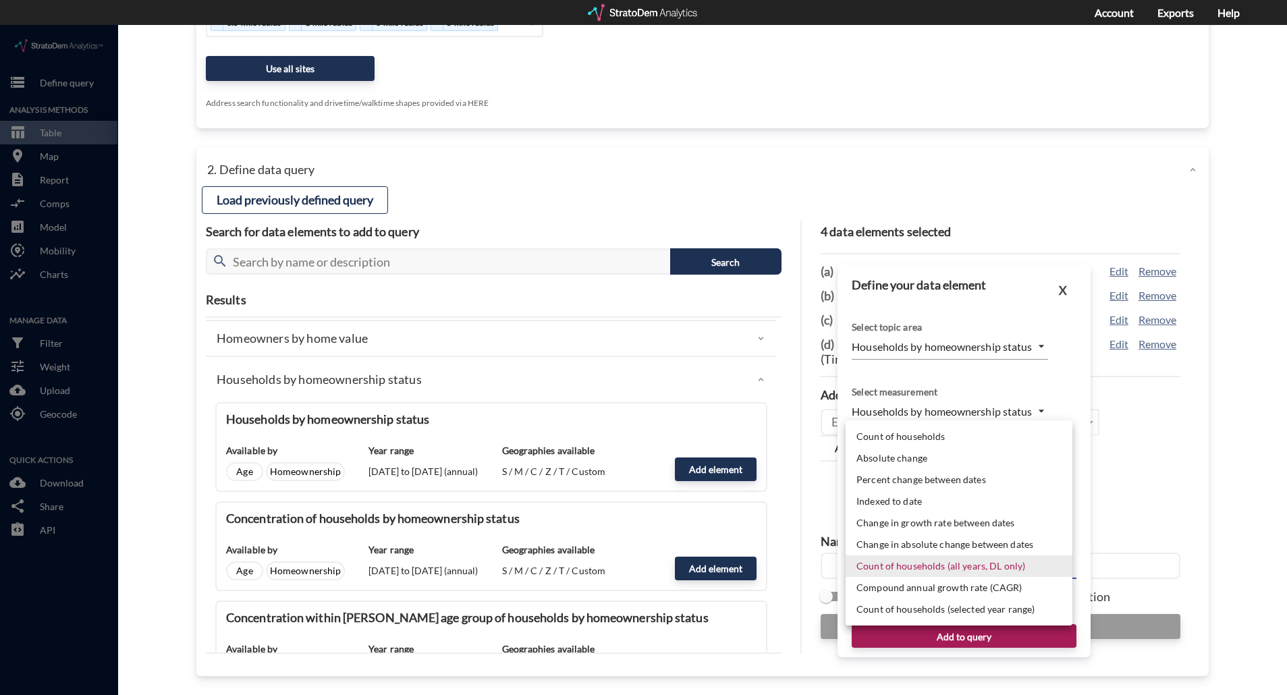
click div
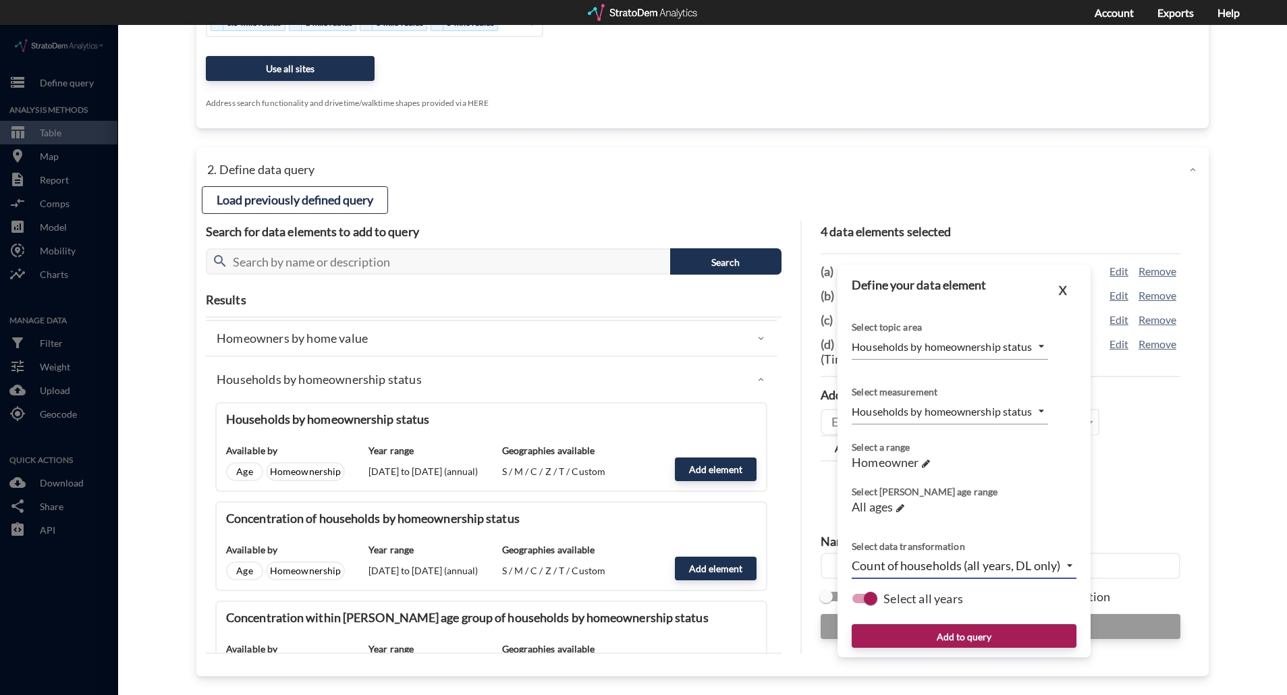
click body "/vantagepoint/us/-1 storage Define query Analysis Methods table_chart Table roo…"
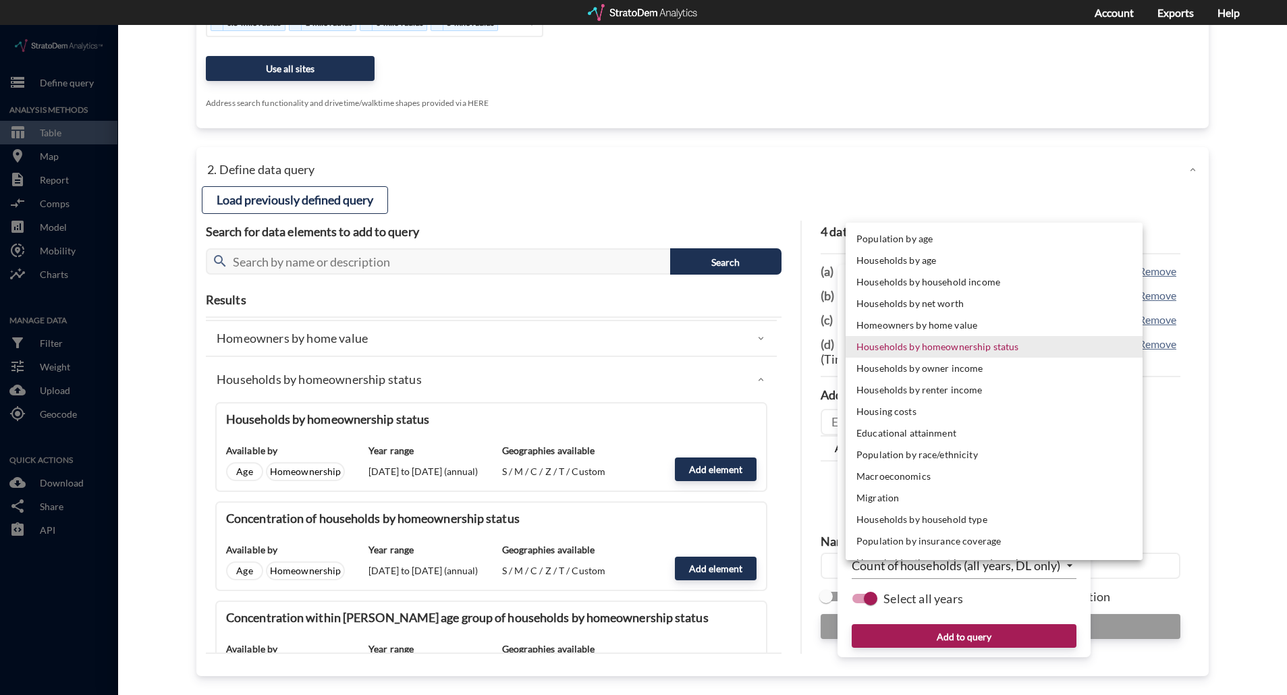
click li "Households by homeownership status"
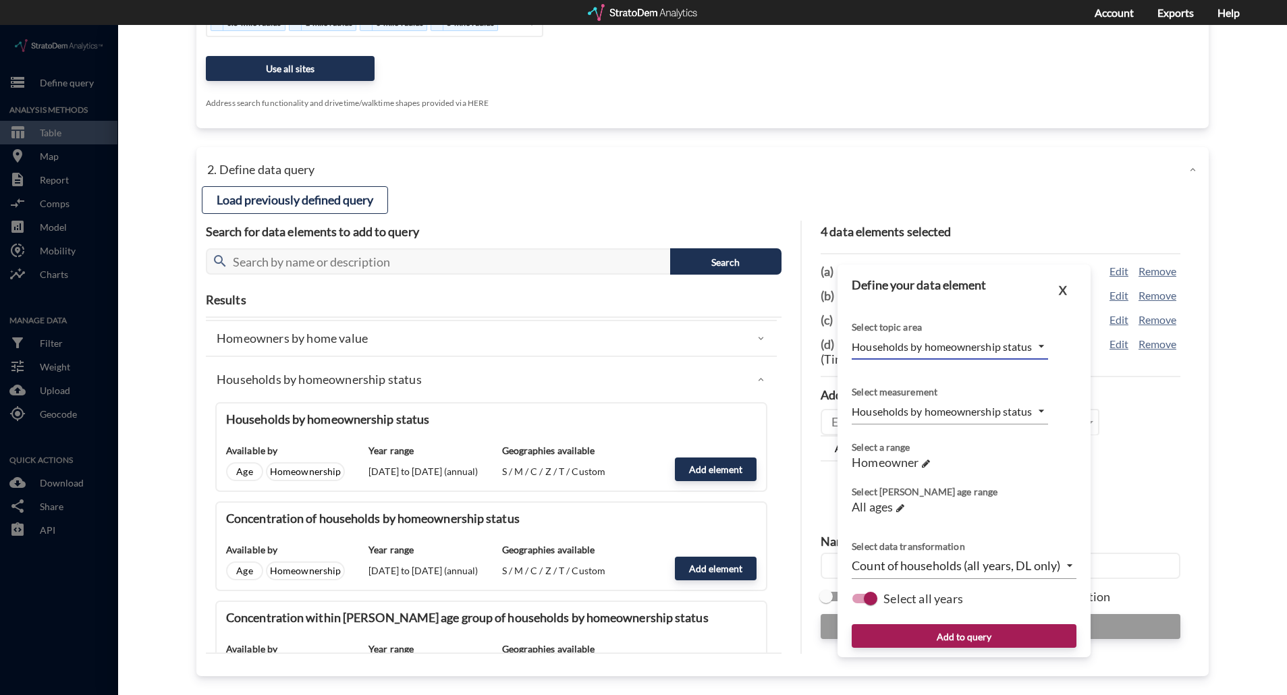
click body "/vantagepoint/us/-1 storage Define query Analysis Methods table_chart Table roo…"
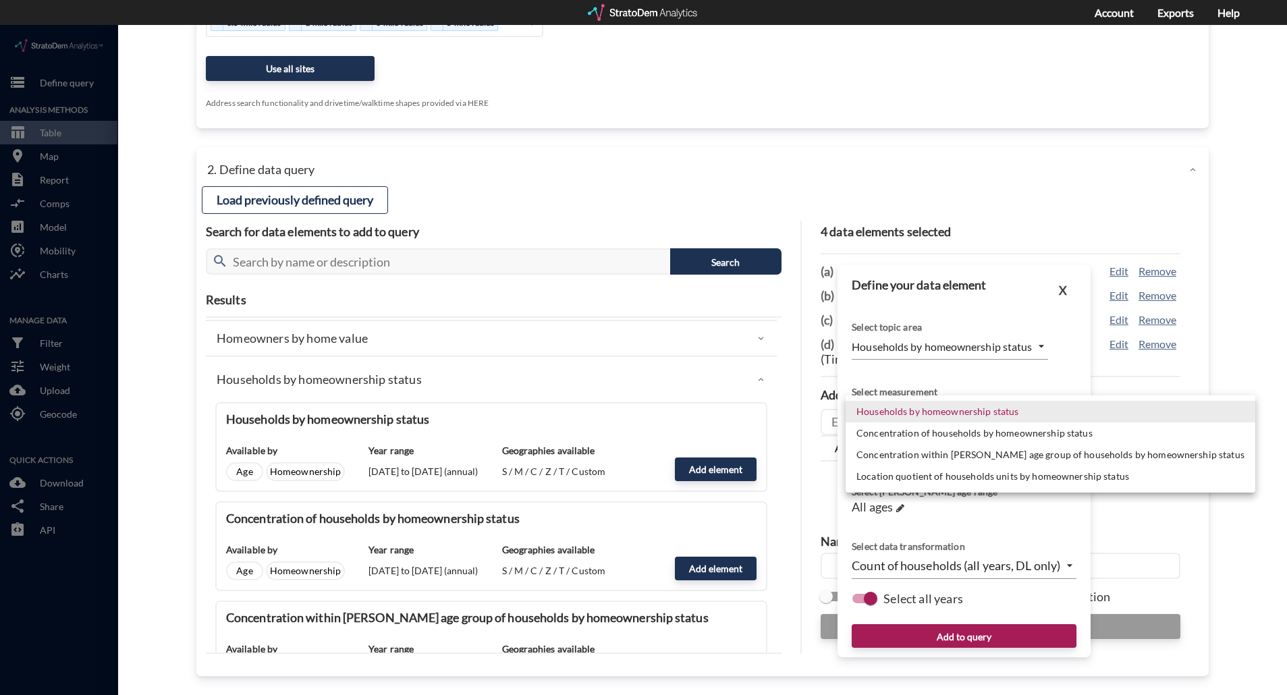
click li "Concentration of households by homeownership status"
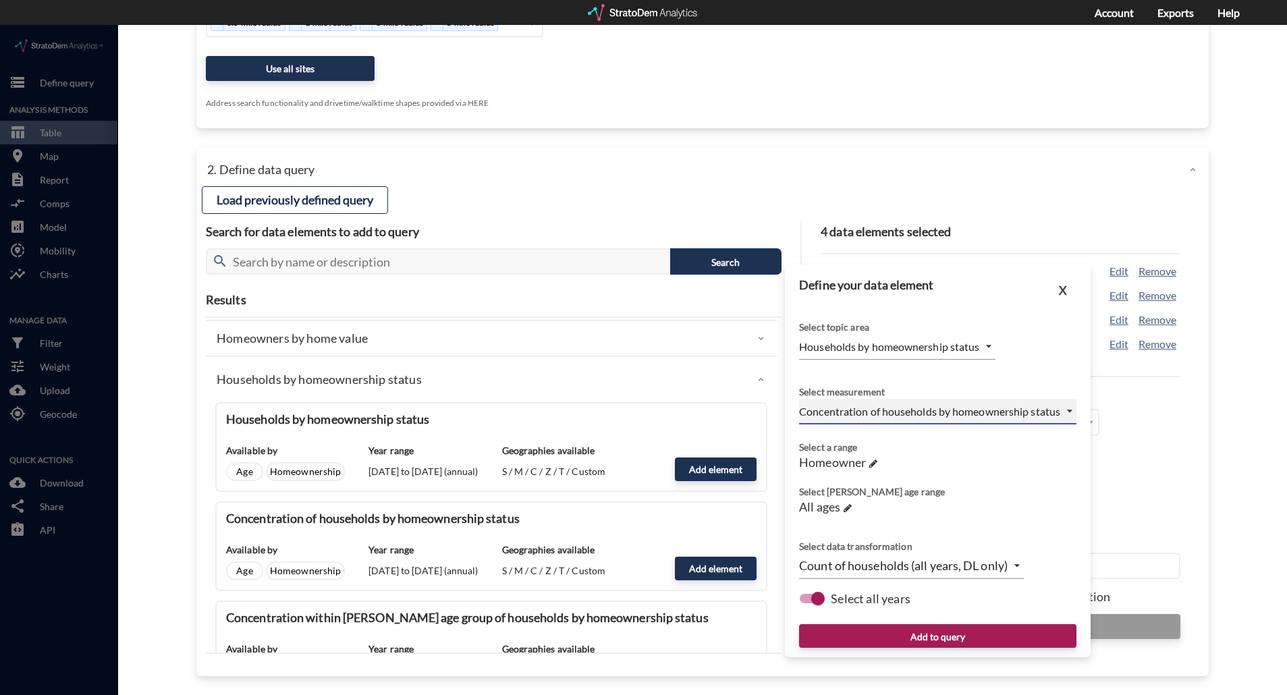
type input "PERCENTAGE_OF_TOTAL_OWNER_RENTER"
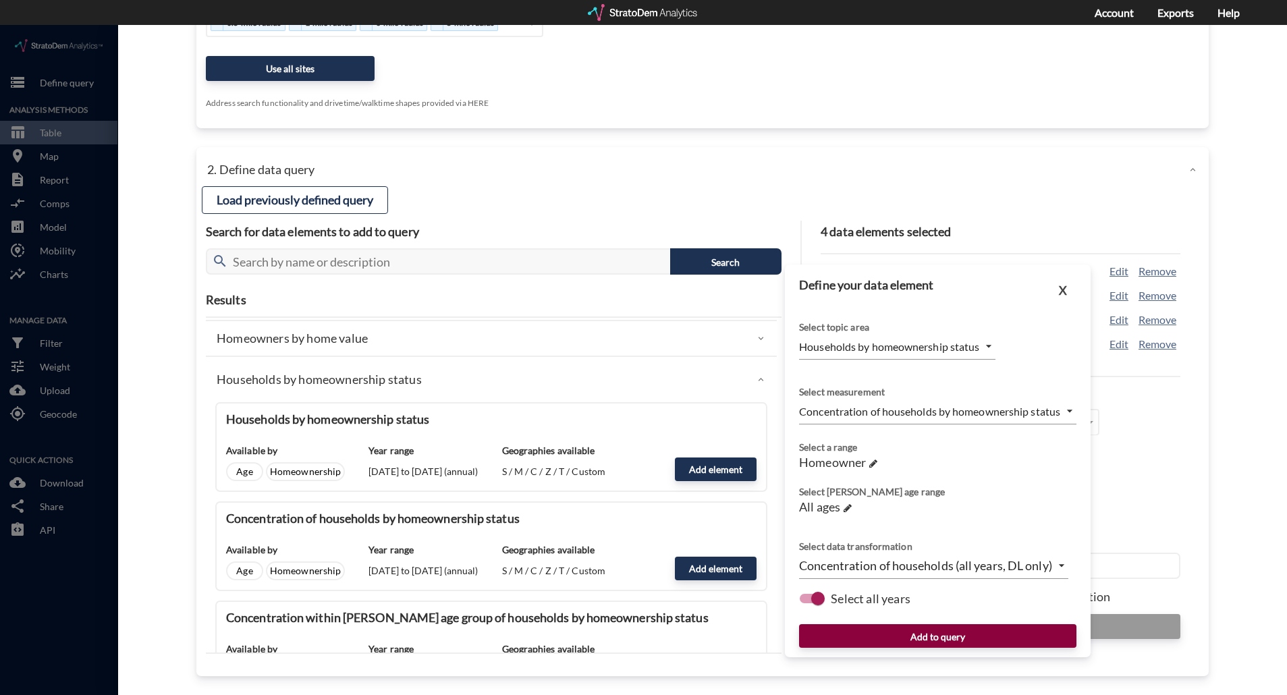
click button "Add to query"
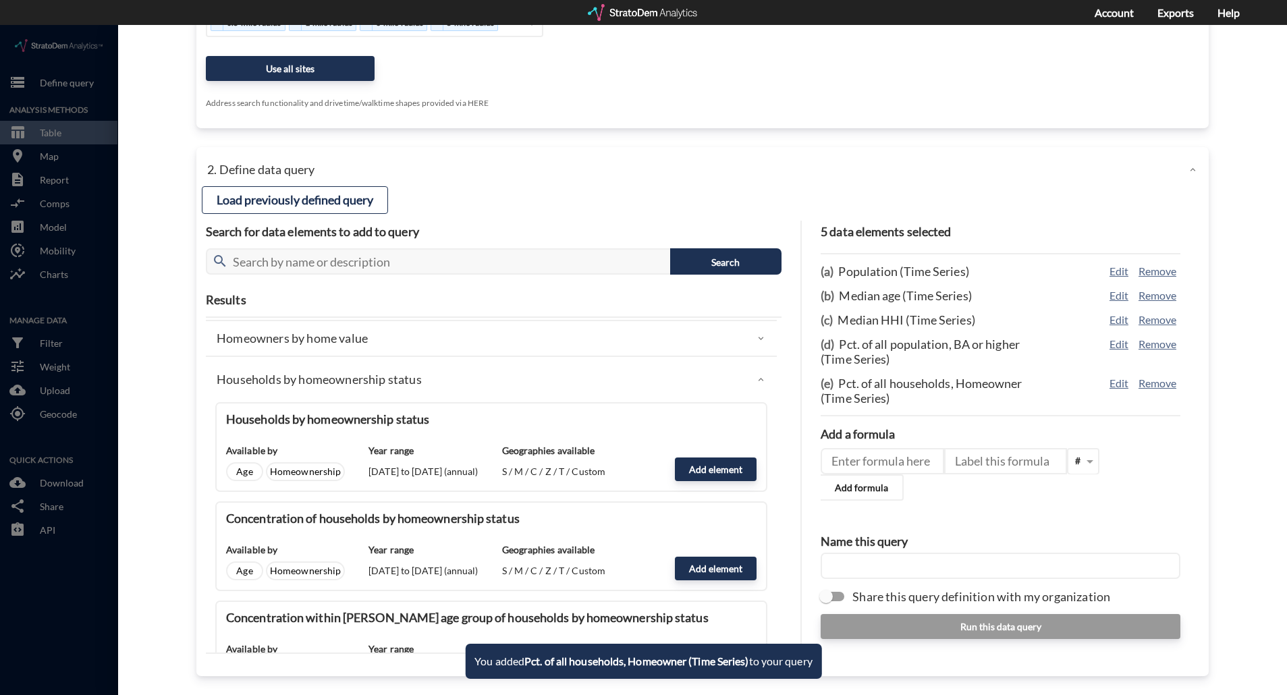
click input "text"
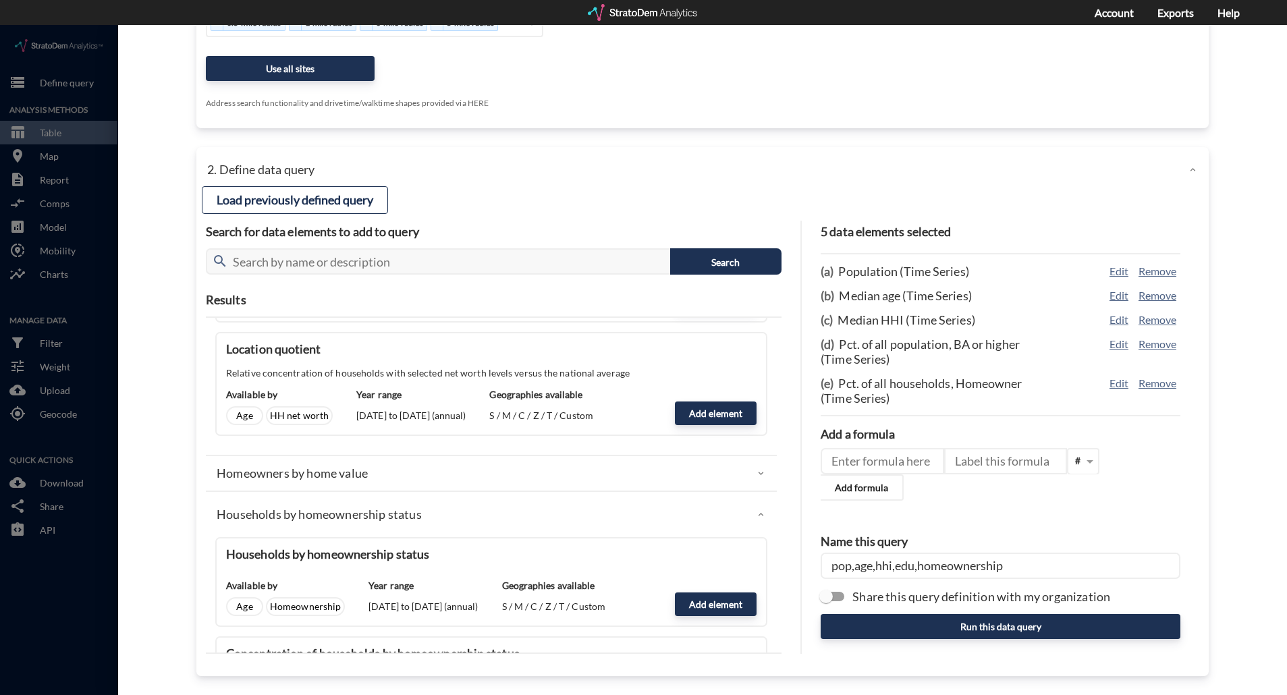
type input "pop,age,hhi,edu,homeownership"
click div "Homeowners by home value"
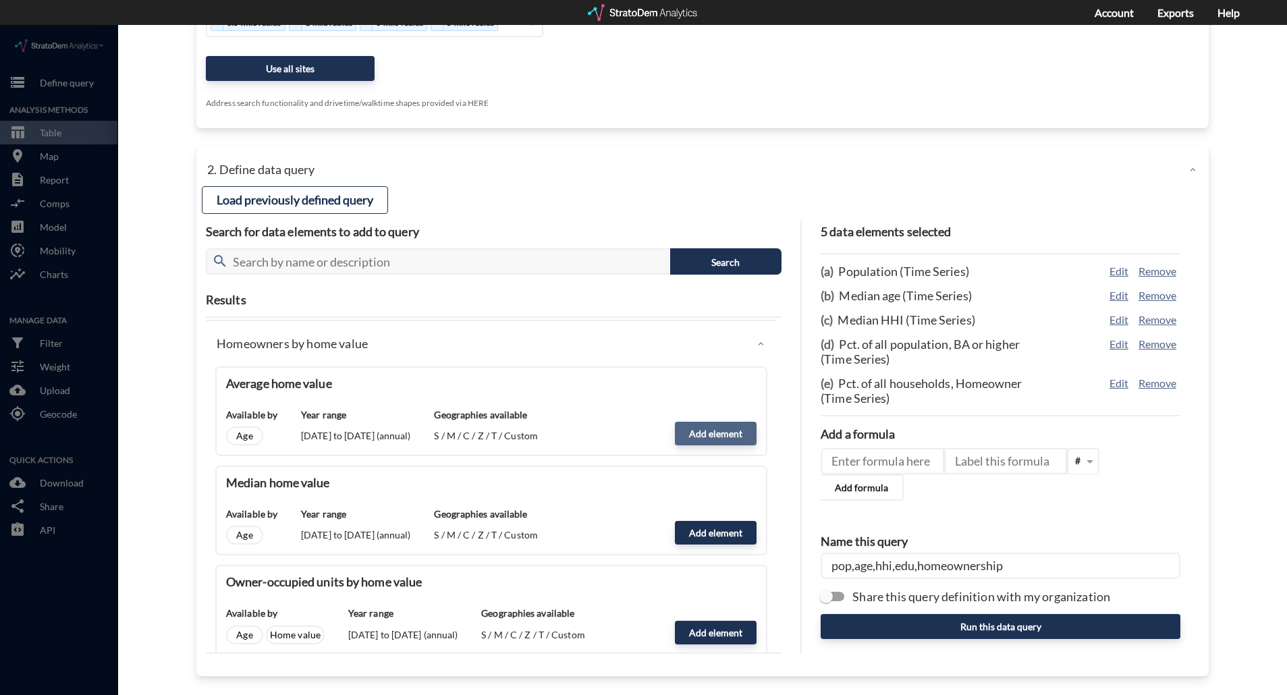
click button "Add element"
type input "HOME_VALUE_DYNAMICS"
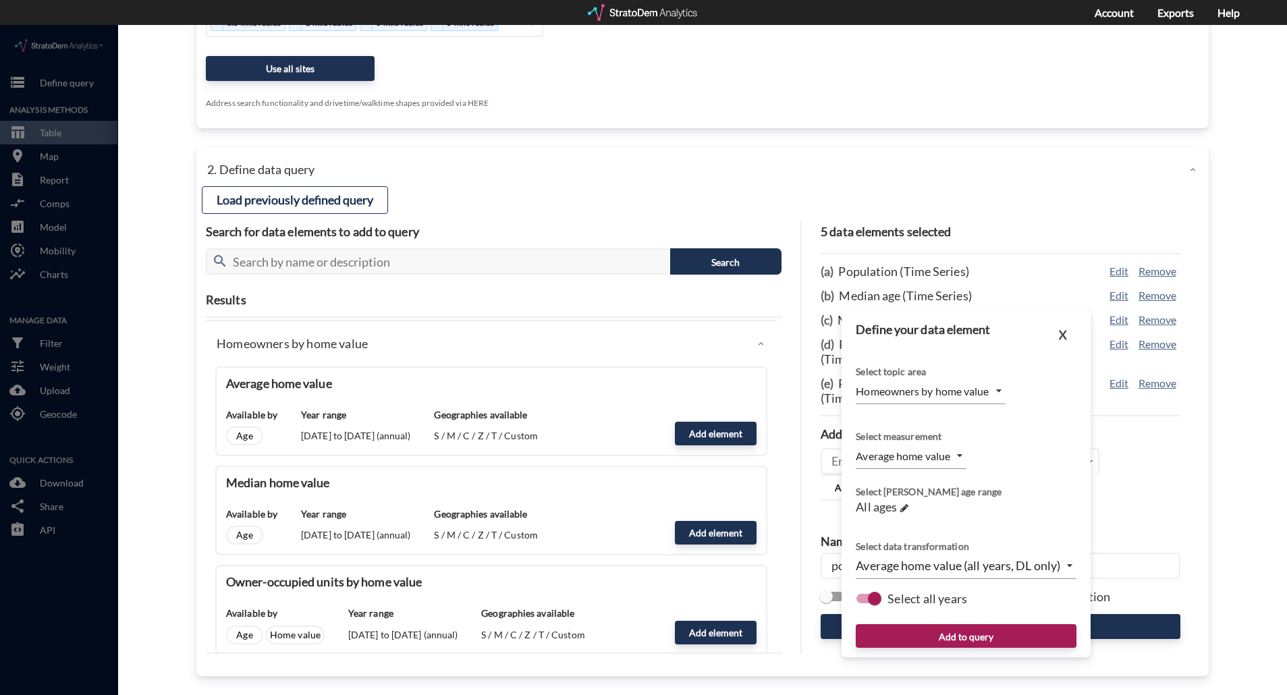
click button "Add to query"
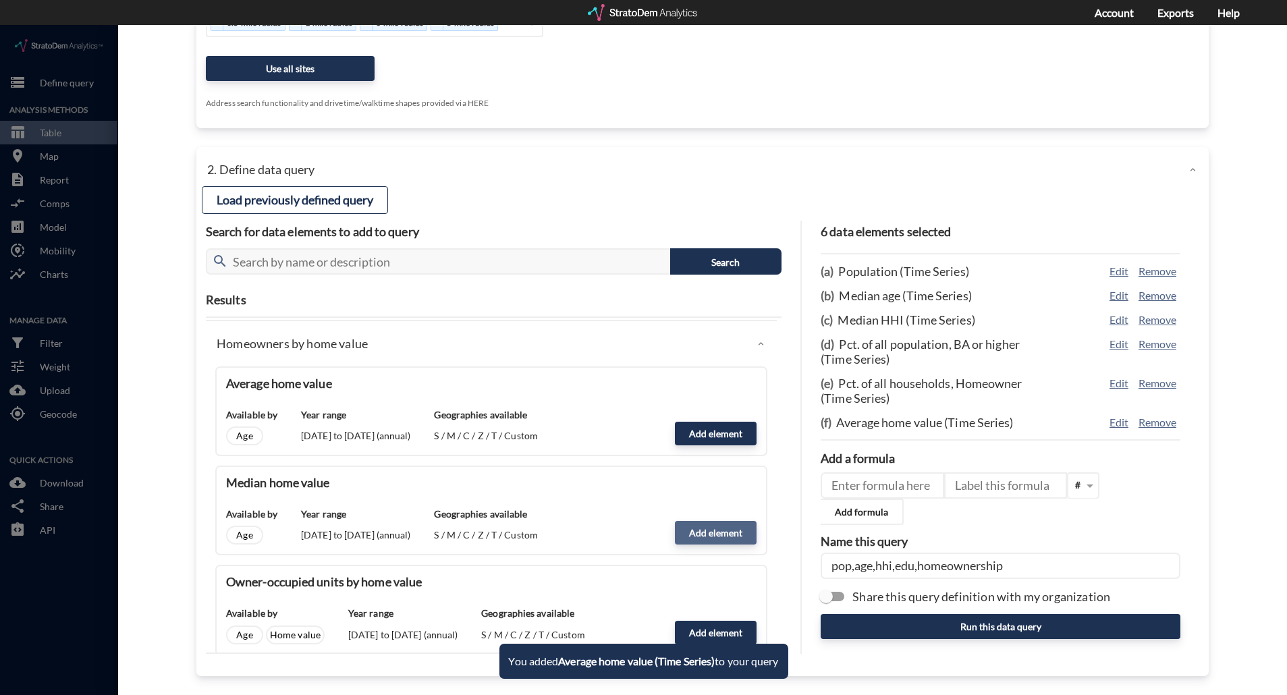
click button "Add element"
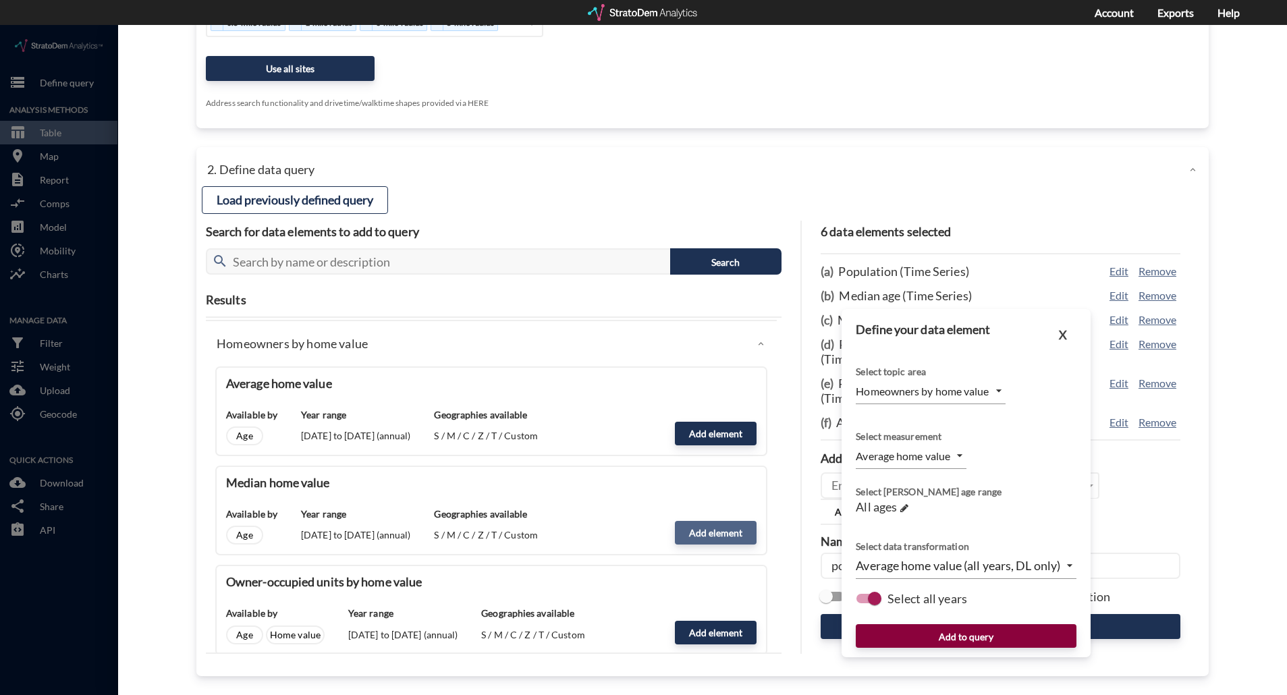
type input "MEDIAN"
drag, startPoint x: 968, startPoint y: 608, endPoint x: 514, endPoint y: 528, distance: 461.1
click button "Add to query"
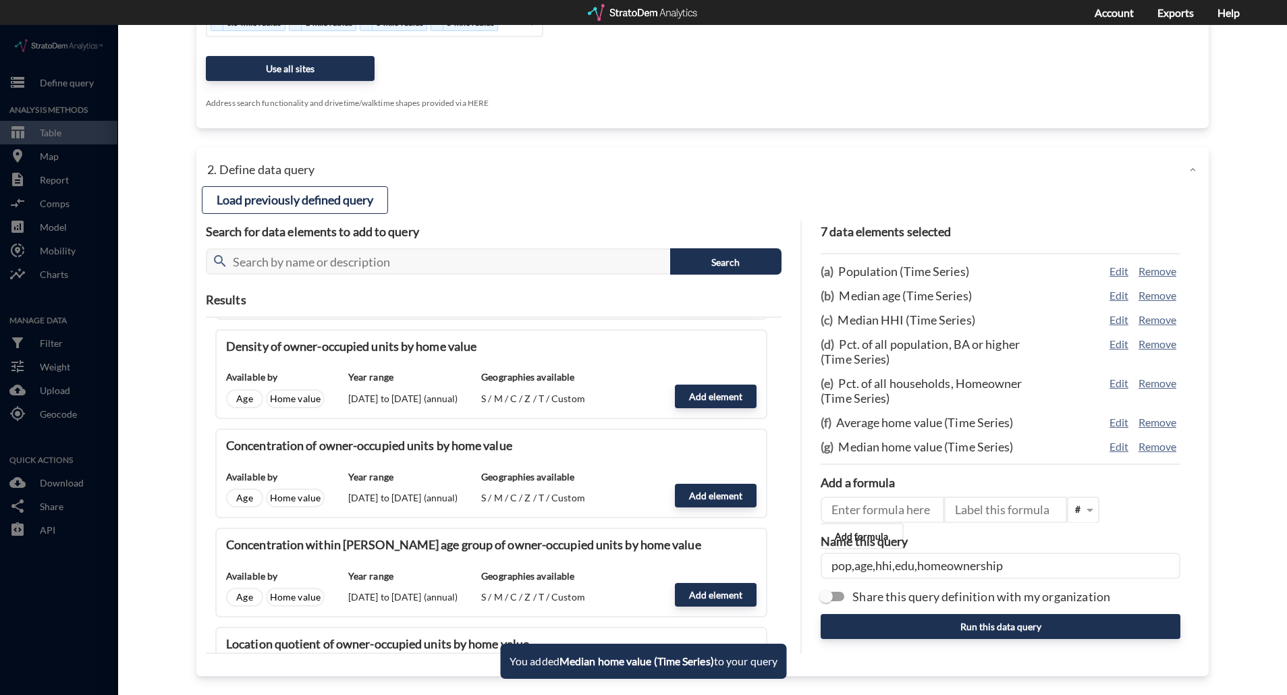
scroll to position [2699, 0]
click input "pop,age,hhi,edu,homeownership"
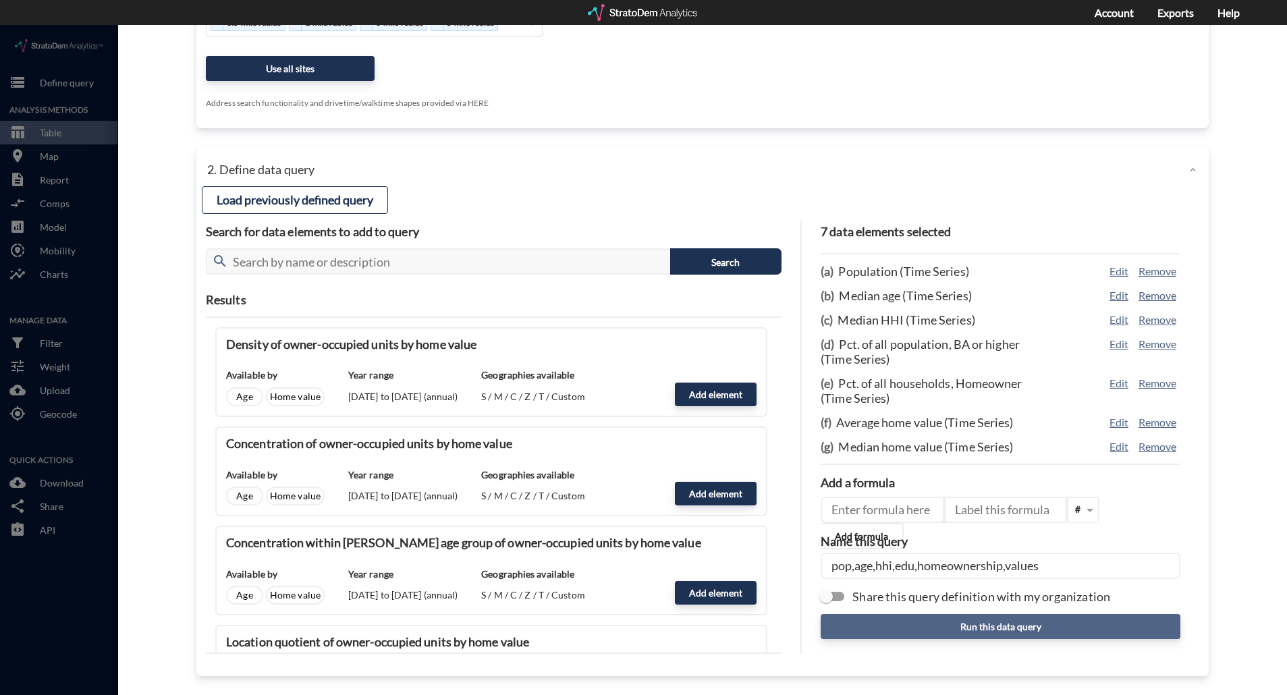
type input "pop,age,hhi,edu,homeownership,values"
click button "Run this data query"
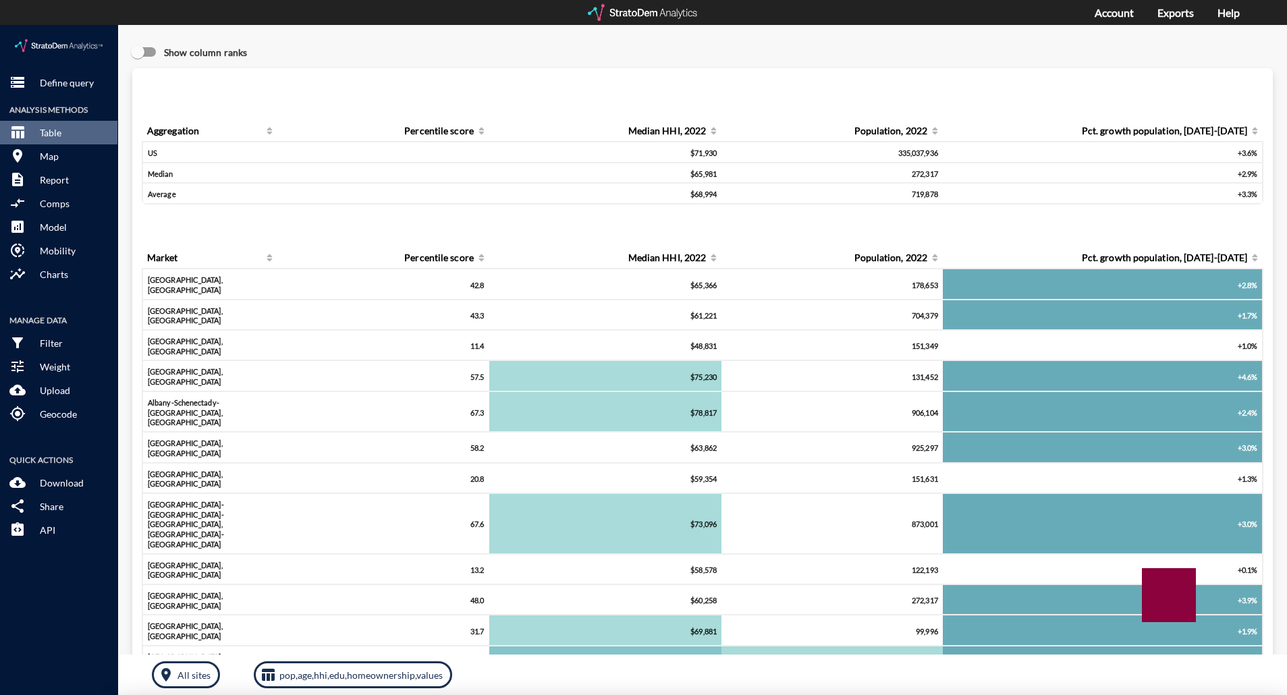
scroll to position [0, 0]
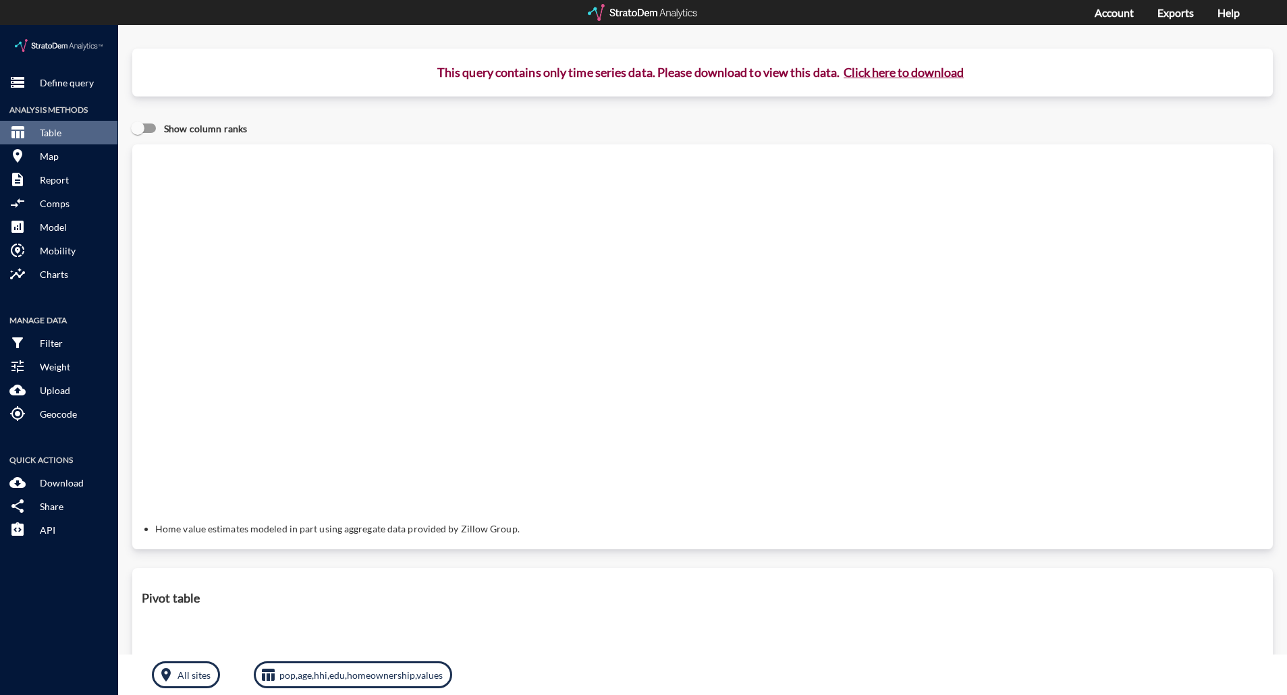
click button "Click here to download"
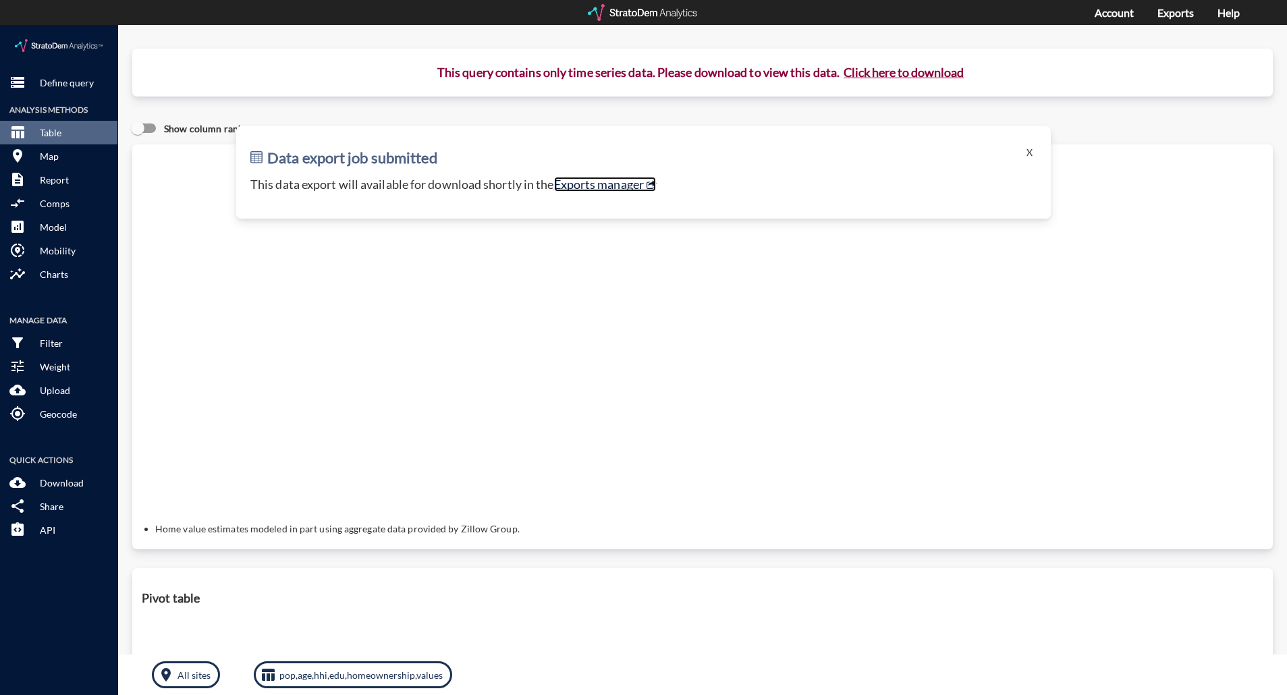
click link "Exports manager"
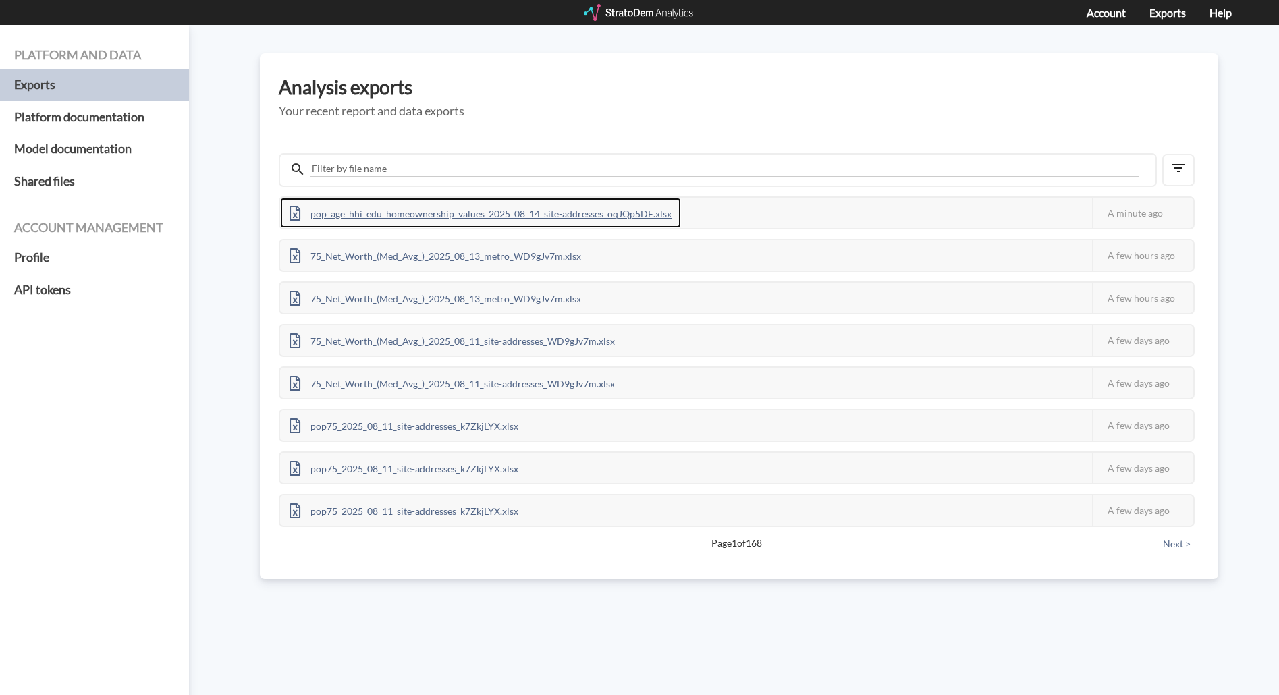
click at [505, 213] on div "pop_age_hhi_edu_homeownership_values_2025_08_14_site-addresses_oqJQp5DE.xlsx" at bounding box center [480, 213] width 401 height 30
